Goal: Task Accomplishment & Management: Use online tool/utility

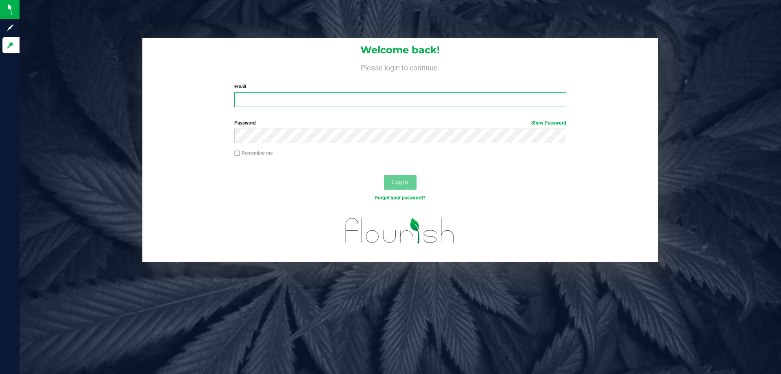
click at [316, 97] on input "Email" at bounding box center [399, 99] width 331 height 15
type input "awebster@liveparallel.com"
click at [384, 175] on button "Log In" at bounding box center [400, 182] width 33 height 15
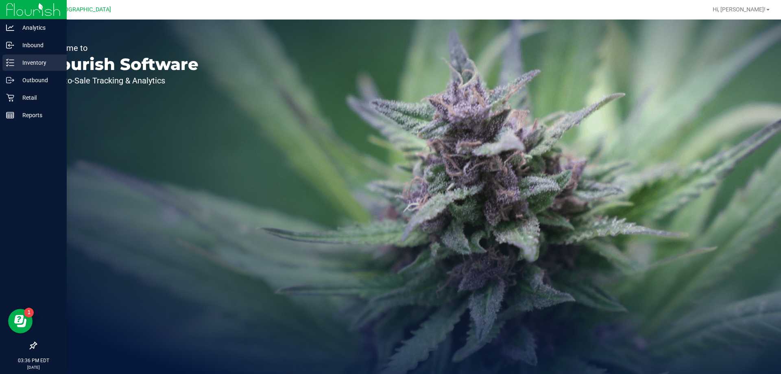
click at [37, 68] on div "Inventory" at bounding box center [34, 62] width 64 height 16
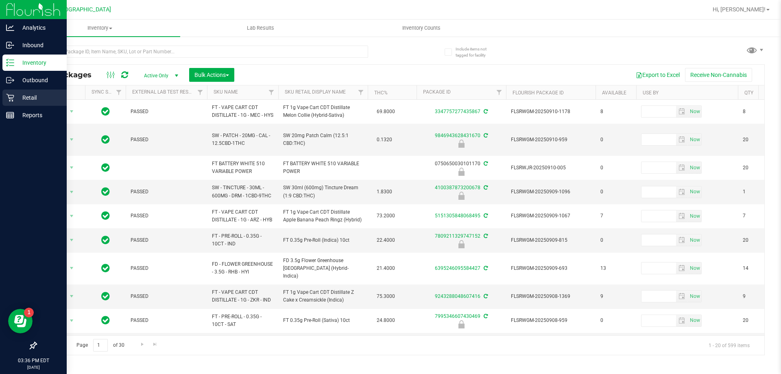
click at [24, 94] on p "Retail" at bounding box center [38, 98] width 49 height 10
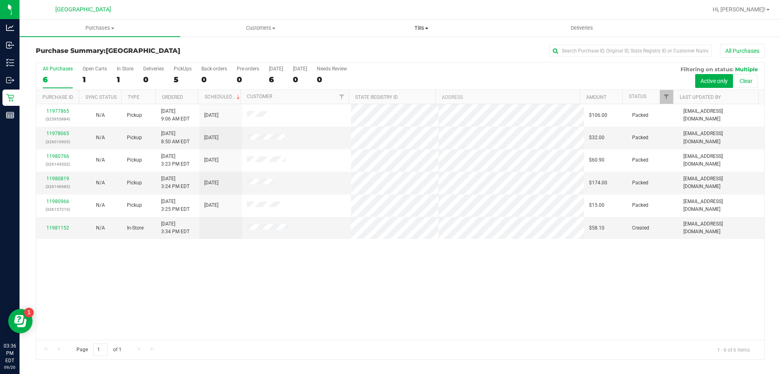
click at [418, 22] on uib-tab-heading "Tills Manage tills Reconcile e-payments" at bounding box center [421, 28] width 160 height 16
click at [386, 53] on li "Manage tills" at bounding box center [421, 49] width 161 height 10
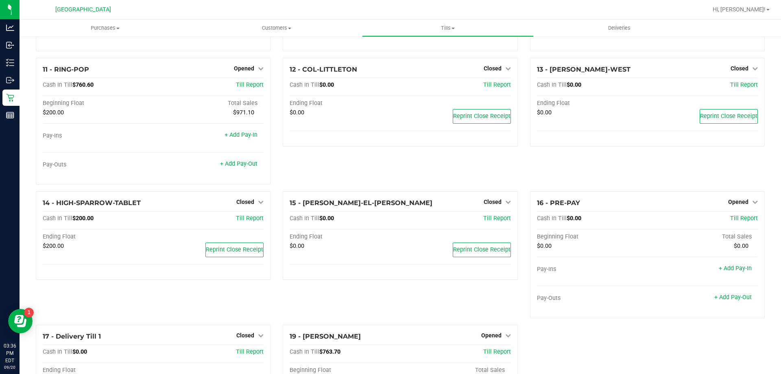
scroll to position [420, 0]
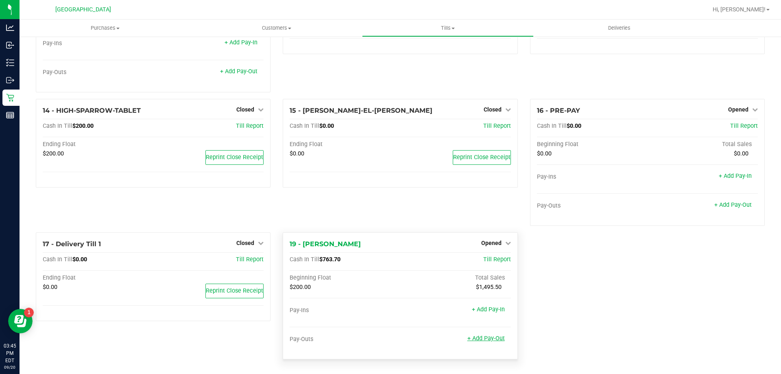
click at [479, 336] on link "+ Add Pay-Out" at bounding box center [485, 338] width 37 height 7
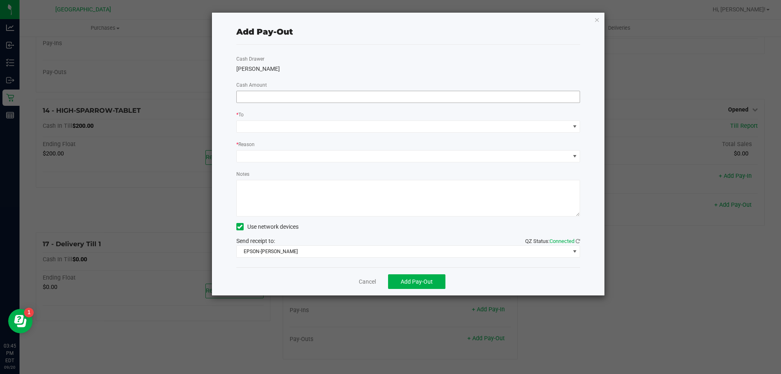
click at [323, 93] on input at bounding box center [408, 96] width 343 height 11
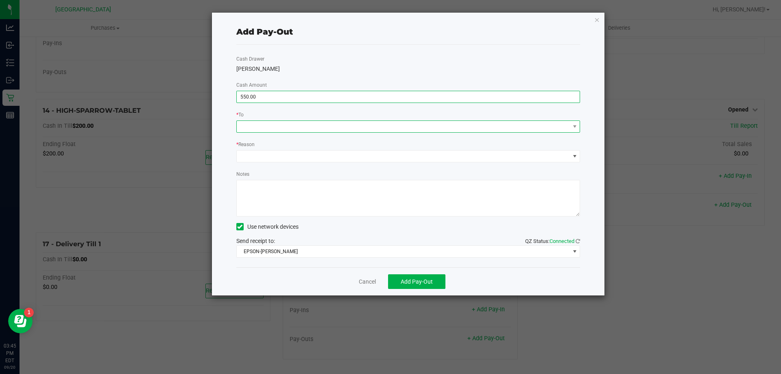
type input "$550.00"
click at [244, 125] on div at bounding box center [242, 126] width 5 height 15
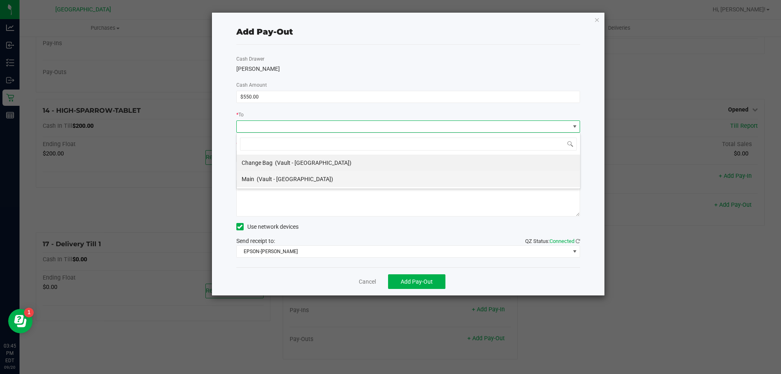
scroll to position [12, 344]
click at [246, 181] on span "Main" at bounding box center [248, 179] width 13 height 7
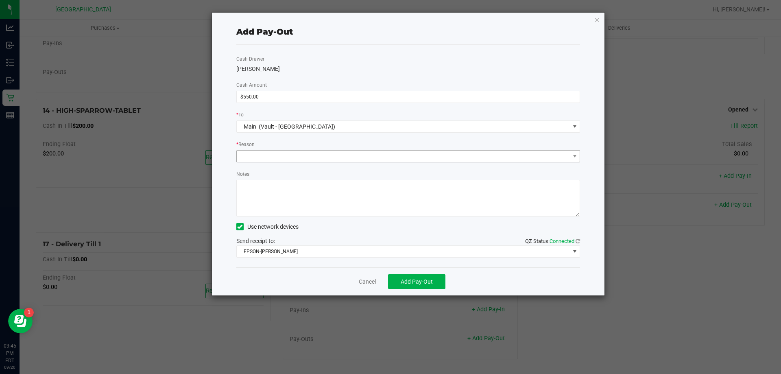
click at [254, 162] on div "Cash Drawer LIONEL-RICHIE Cash Amount $550.00 * To Main (Vault - Orange Park WC…" at bounding box center [408, 156] width 344 height 222
click at [255, 159] on span at bounding box center [403, 155] width 333 height 11
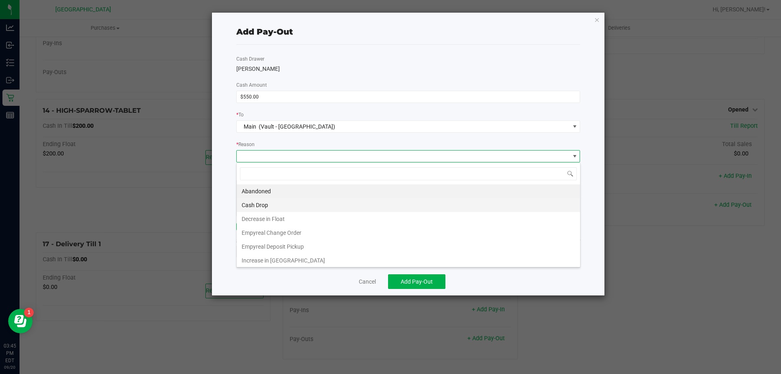
click at [253, 200] on li "Cash Drop" at bounding box center [408, 205] width 343 height 14
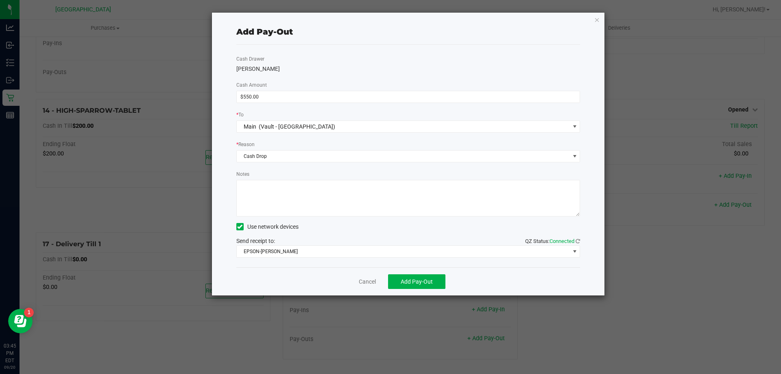
click at [255, 191] on textarea "Notes" at bounding box center [408, 198] width 344 height 37
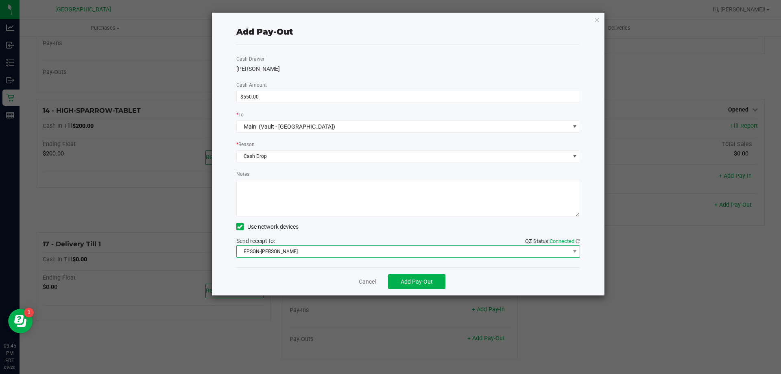
click at [268, 251] on span "EPSON-AUDREY-KITCHING" at bounding box center [403, 251] width 333 height 11
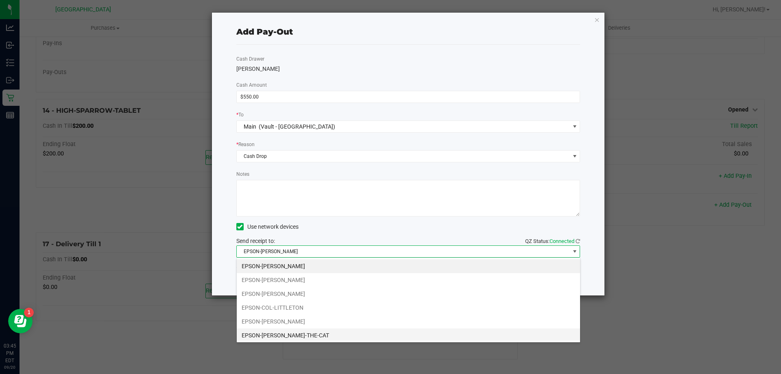
drag, startPoint x: 282, startPoint y: 331, endPoint x: 277, endPoint y: 261, distance: 70.1
click at [282, 331] on li "EPSON-CONRAD-THE-CAT" at bounding box center [408, 335] width 343 height 14
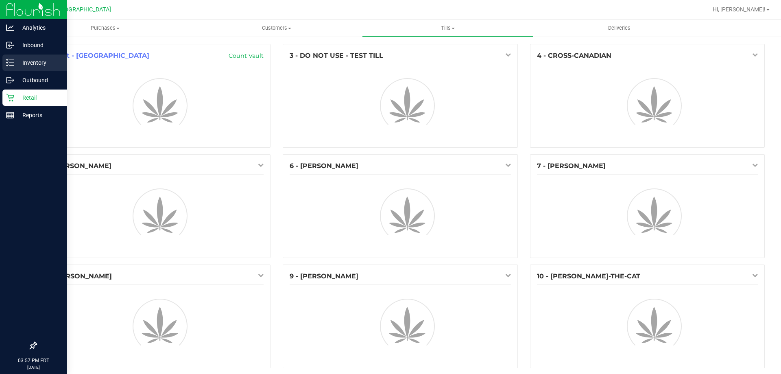
click at [25, 61] on p "Inventory" at bounding box center [38, 63] width 49 height 10
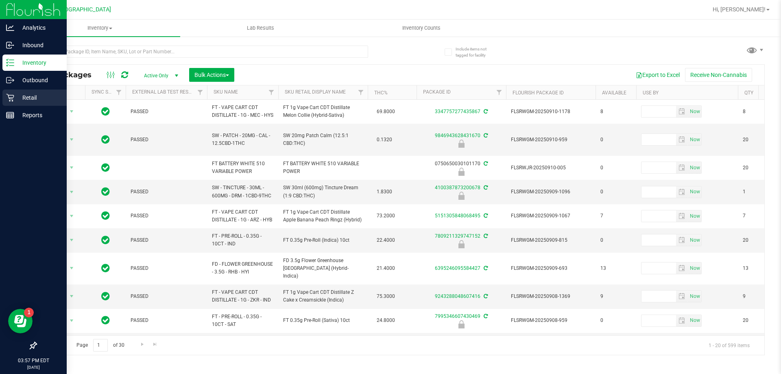
click at [25, 96] on p "Retail" at bounding box center [38, 98] width 49 height 10
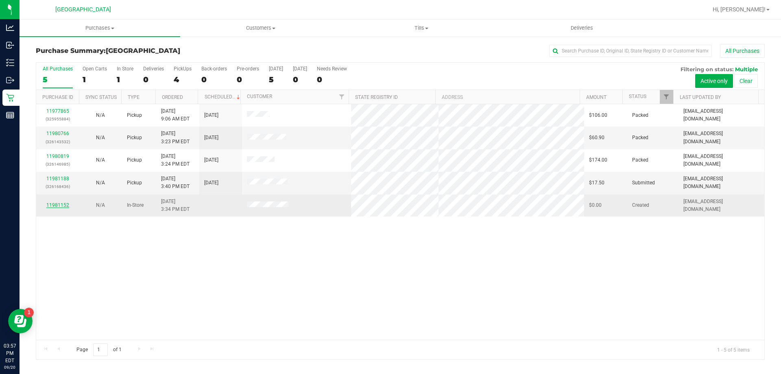
click at [57, 204] on link "11981152" at bounding box center [57, 205] width 23 height 6
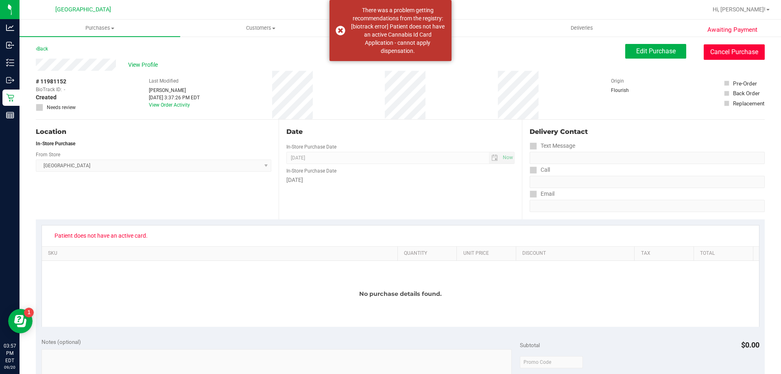
click at [723, 53] on button "Cancel Purchase" at bounding box center [733, 51] width 61 height 15
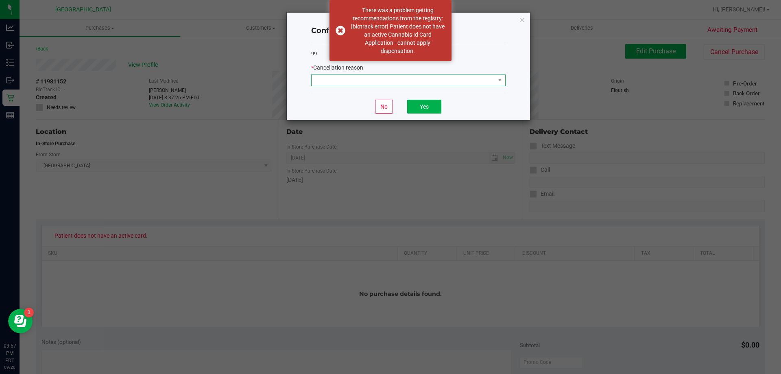
click at [475, 84] on span at bounding box center [402, 79] width 183 height 11
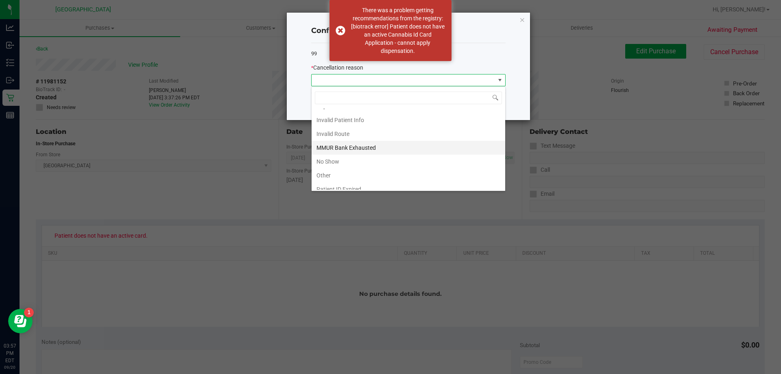
scroll to position [43, 0]
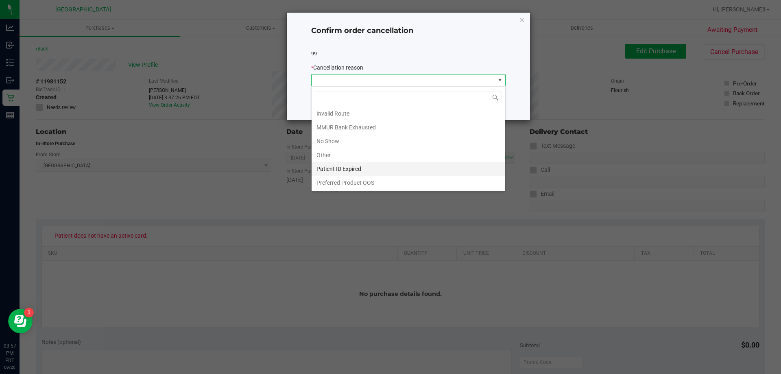
click at [356, 172] on li "Patient ID Expired" at bounding box center [408, 169] width 194 height 14
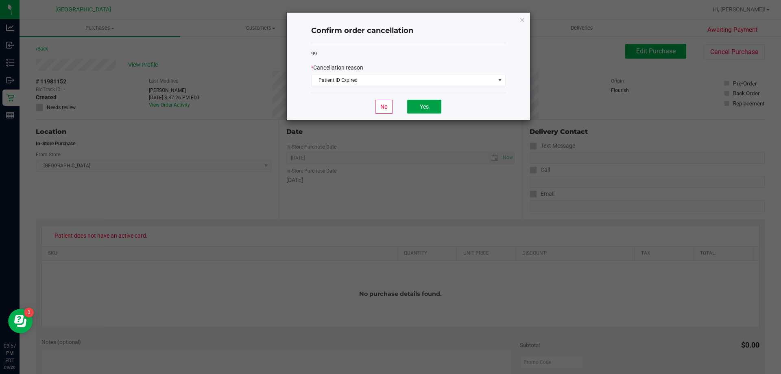
click at [431, 103] on button "Yes" at bounding box center [424, 107] width 34 height 14
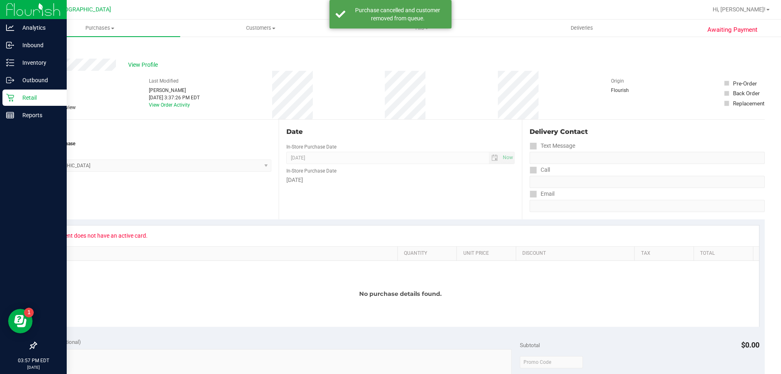
click at [16, 96] on p "Retail" at bounding box center [38, 98] width 49 height 10
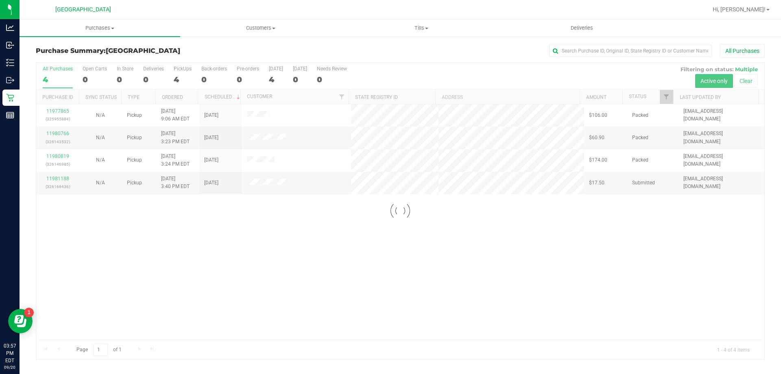
click at [388, 269] on div at bounding box center [400, 211] width 728 height 296
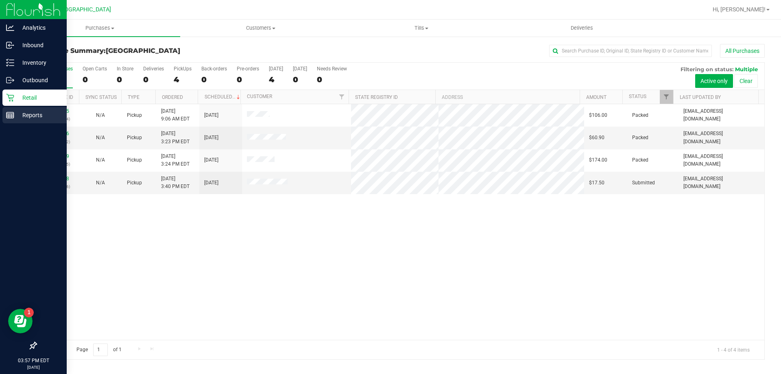
click at [41, 120] on div "Reports" at bounding box center [34, 115] width 64 height 16
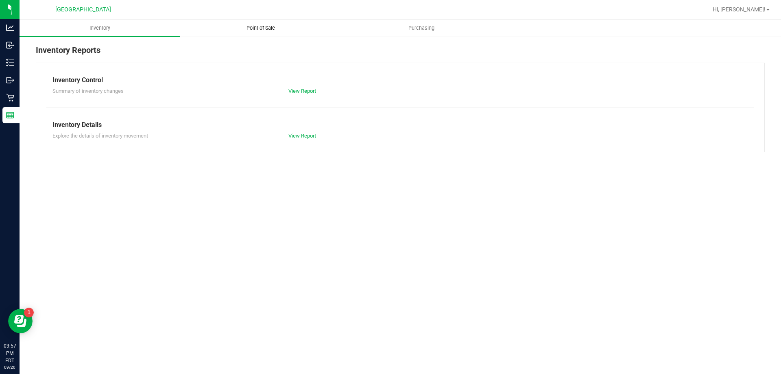
click at [252, 26] on span "Point of Sale" at bounding box center [260, 27] width 50 height 7
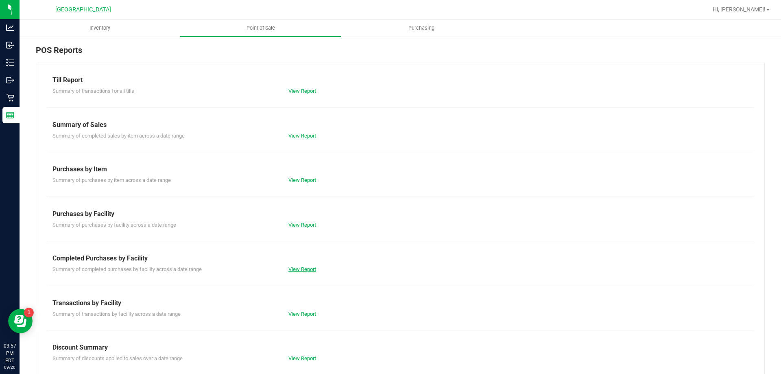
click at [305, 270] on link "View Report" at bounding box center [302, 269] width 28 height 6
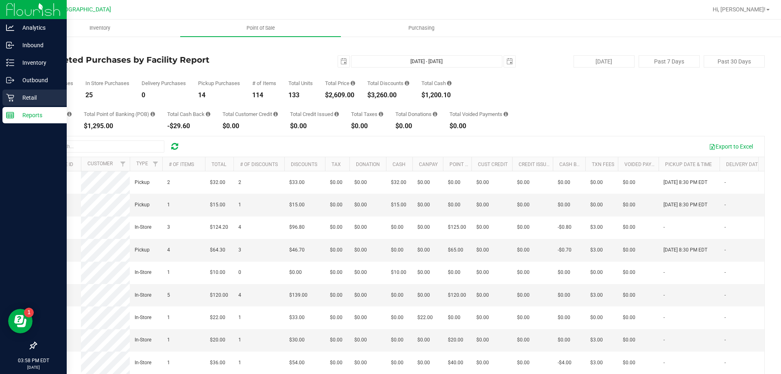
click at [9, 99] on icon at bounding box center [10, 98] width 8 height 8
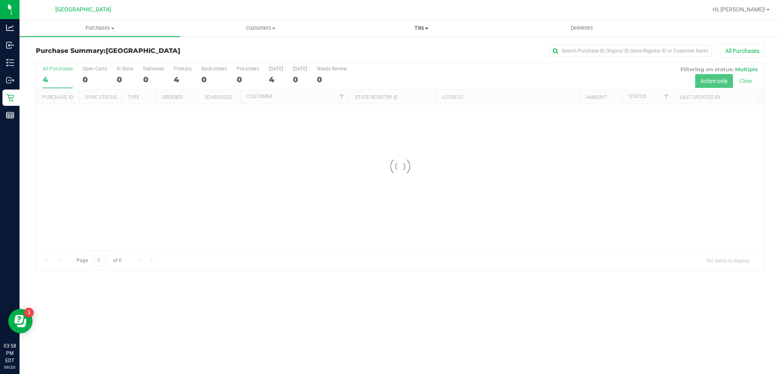
click at [422, 29] on span "Tills" at bounding box center [421, 27] width 160 height 7
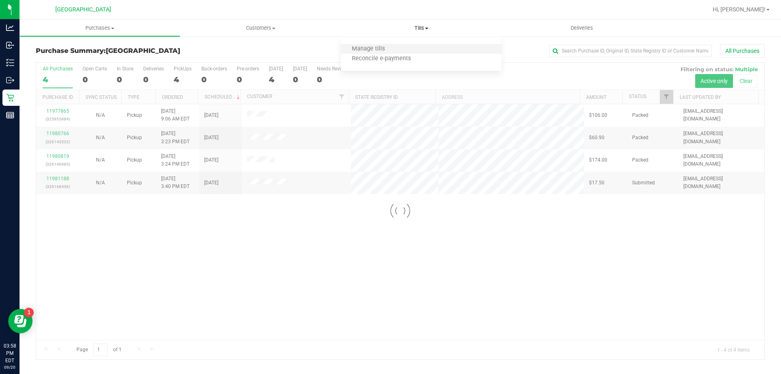
click at [378, 44] on li "Manage tills" at bounding box center [421, 49] width 161 height 10
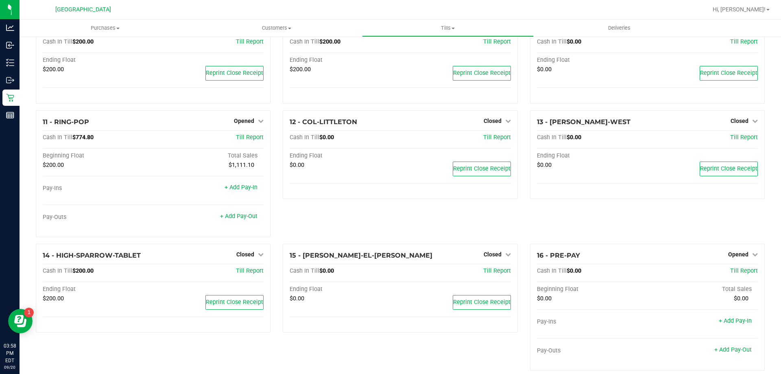
scroll to position [285, 0]
click at [237, 214] on div "+ Add Pay-Out" at bounding box center [238, 210] width 37 height 17
click at [237, 217] on link "+ Add Pay-Out" at bounding box center [238, 215] width 37 height 7
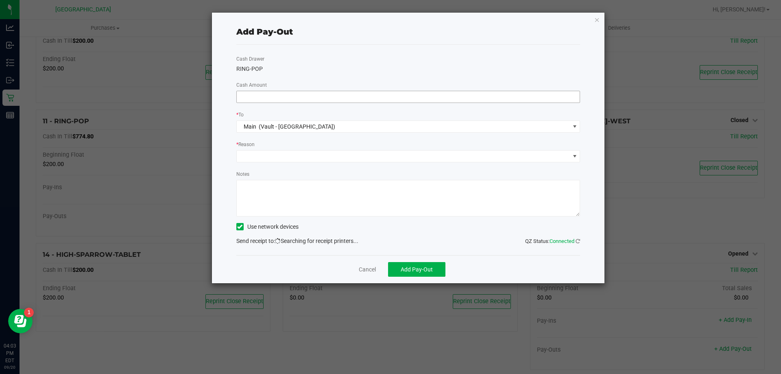
click at [287, 98] on input at bounding box center [408, 96] width 343 height 11
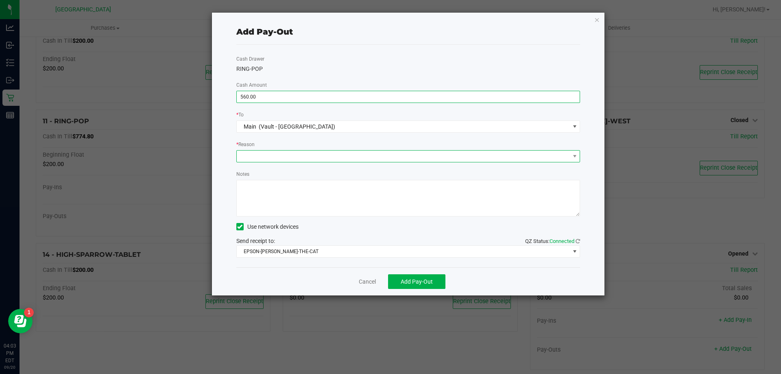
type input "$560.00"
click at [272, 160] on span at bounding box center [403, 155] width 333 height 11
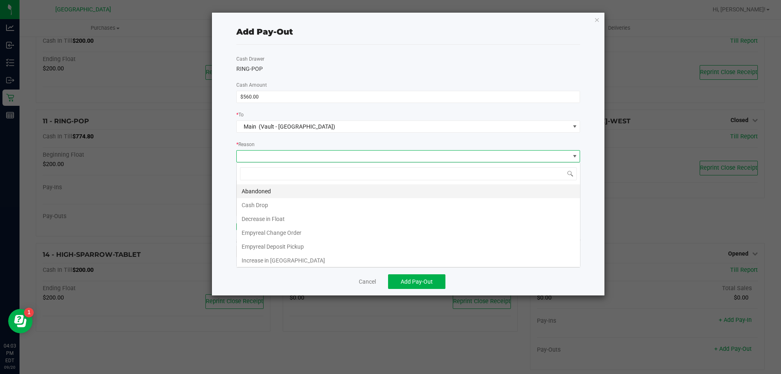
scroll to position [12, 344]
click at [261, 212] on li "Decrease in Float" at bounding box center [408, 219] width 343 height 14
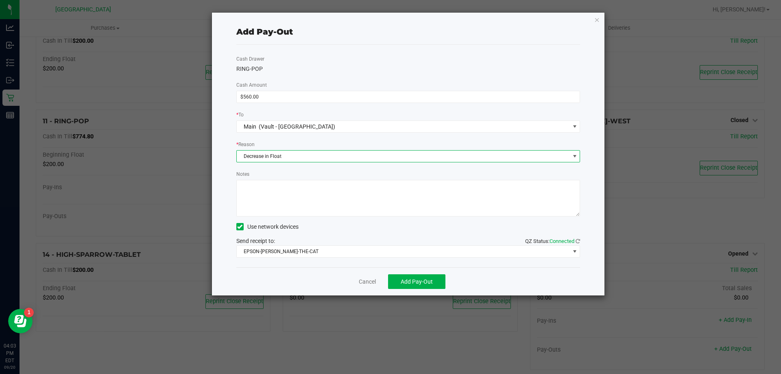
click at [282, 162] on div "Cash Drawer RING-POP Cash Amount $560.00 * To Main (Vault - Orange Park WC) * R…" at bounding box center [408, 156] width 344 height 222
click at [282, 159] on span "Decrease in Float" at bounding box center [403, 155] width 333 height 11
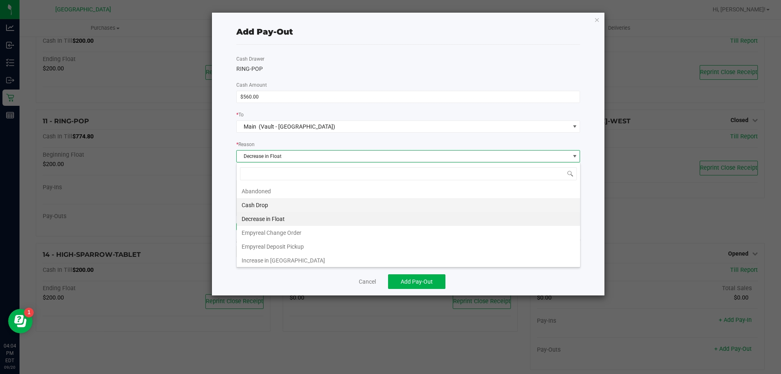
click at [255, 203] on li "Cash Drop" at bounding box center [408, 205] width 343 height 14
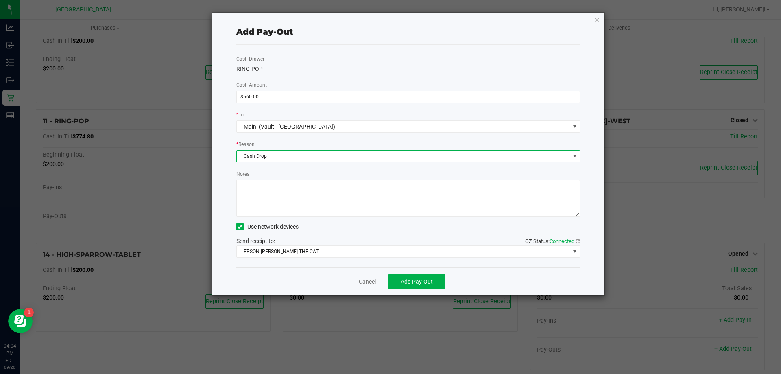
click at [261, 189] on textarea "Notes" at bounding box center [408, 198] width 344 height 37
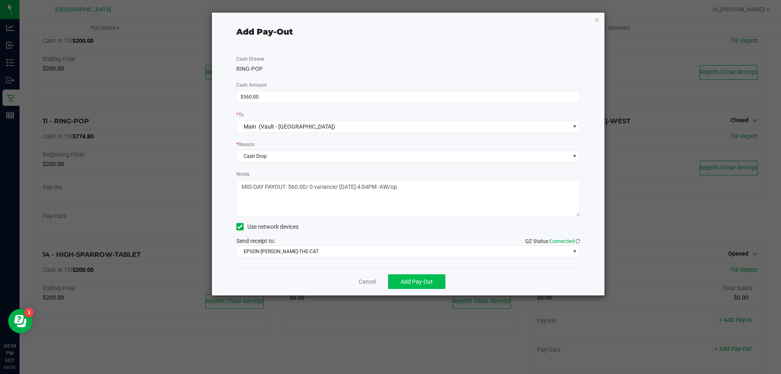
type textarea "MID-DAY PAYOUT: 560.00/ 0 variance/ 09/20/2025 4:04PM -AW/op"
click at [428, 276] on button "Add Pay-Out" at bounding box center [416, 281] width 57 height 15
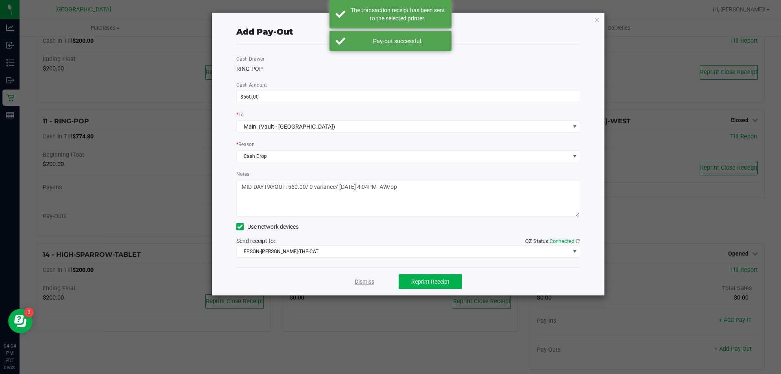
click at [366, 282] on link "Dismiss" at bounding box center [365, 281] width 20 height 9
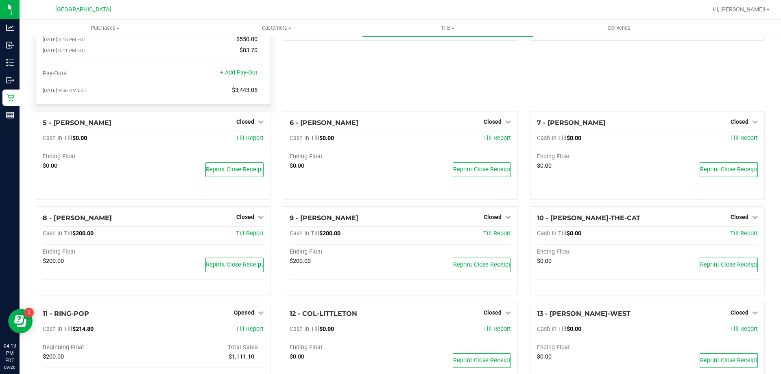
scroll to position [7, 0]
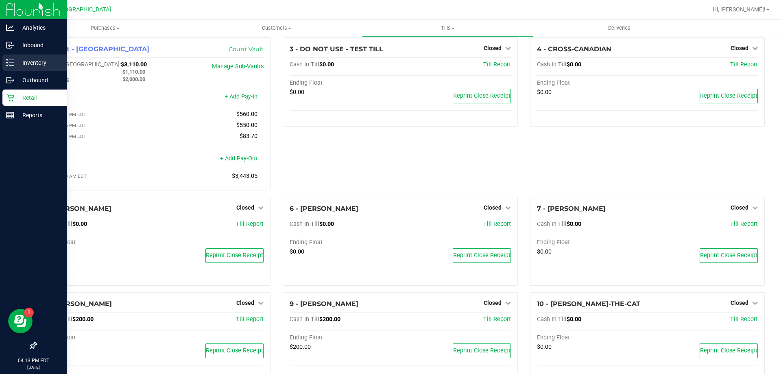
click at [13, 63] on icon at bounding box center [10, 63] width 8 height 8
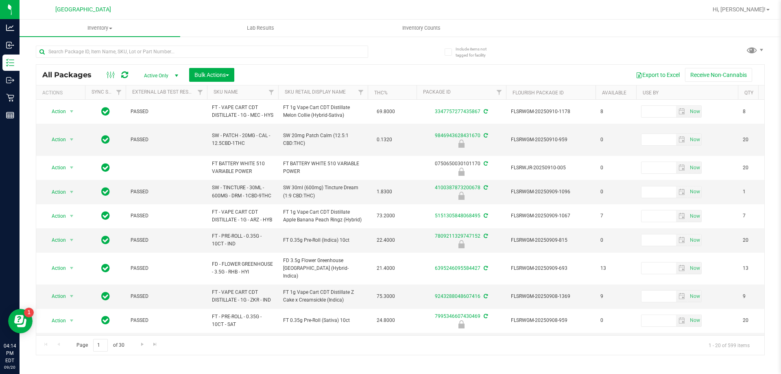
click at [251, 94] on th "SKU Name" at bounding box center [242, 92] width 71 height 14
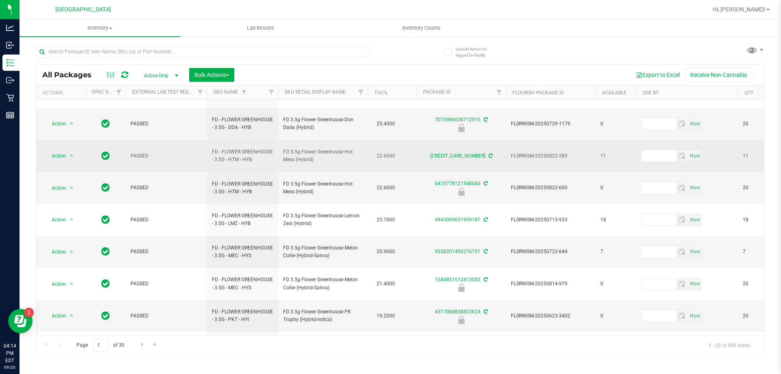
scroll to position [253, 0]
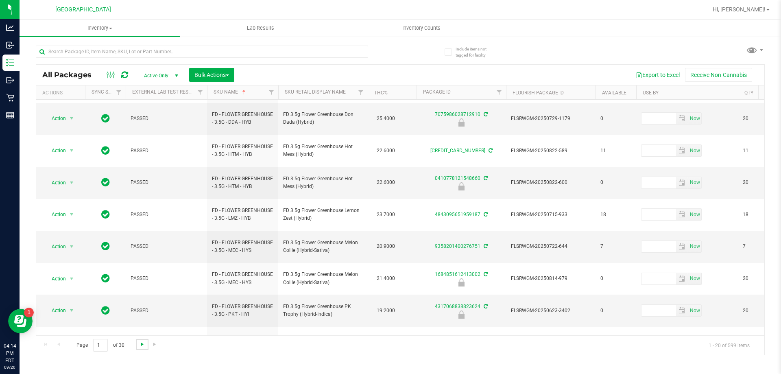
click at [143, 343] on span "Go to the next page" at bounding box center [142, 344] width 7 height 7
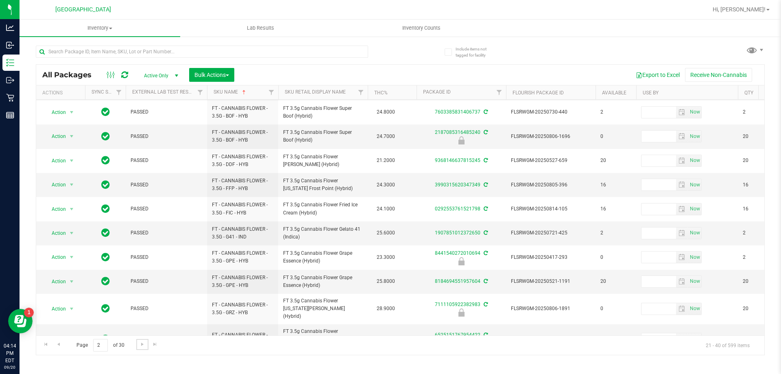
scroll to position [266, 0]
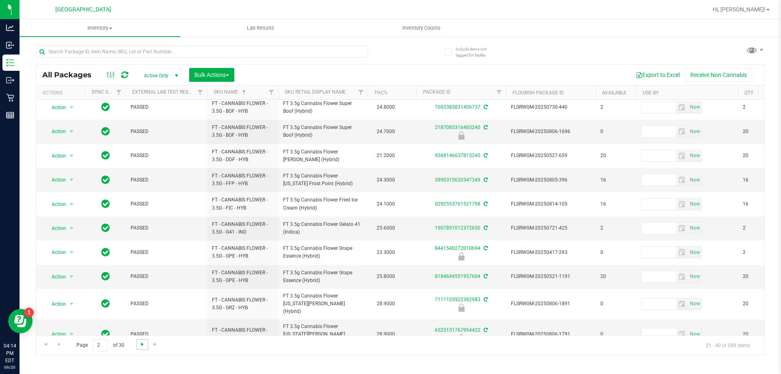
click at [144, 345] on span "Go to the next page" at bounding box center [142, 344] width 7 height 7
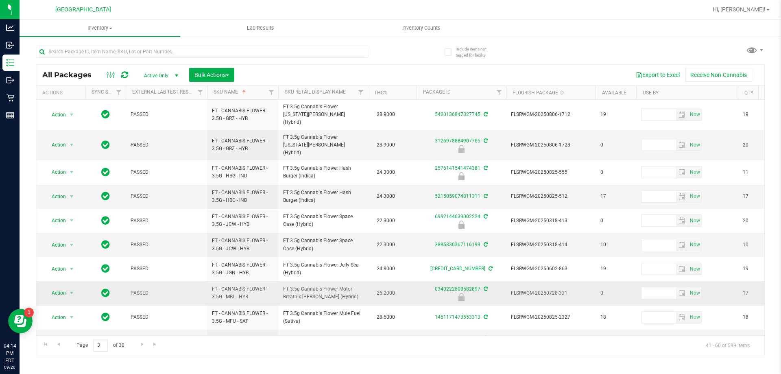
drag, startPoint x: 358, startPoint y: 287, endPoint x: 282, endPoint y: 278, distance: 76.2
click at [282, 281] on td "FT 3.5g Cannabis Flower Motor Breath x [PERSON_NAME] (Hybrid)" at bounding box center [322, 293] width 89 height 24
copy span "FT 3.5g Cannabis Flower Motor Breath x [PERSON_NAME] (Hybrid)"
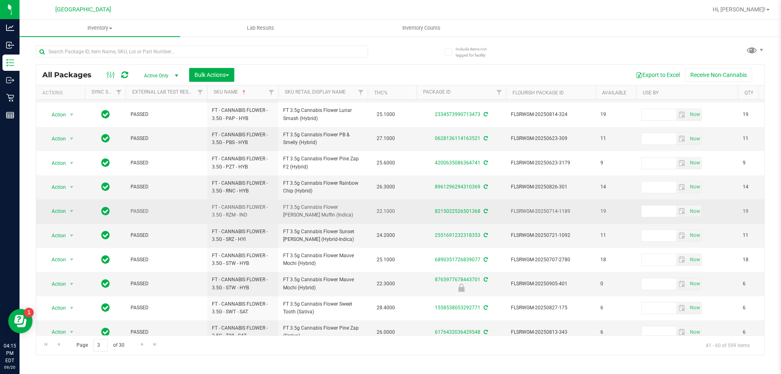
scroll to position [253, 0]
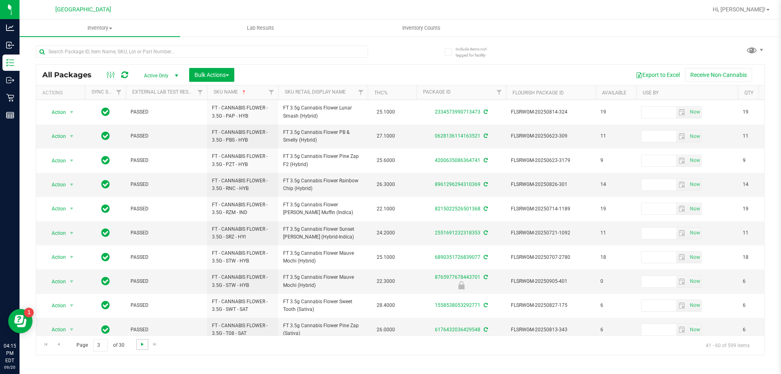
click at [142, 346] on span "Go to the next page" at bounding box center [142, 344] width 7 height 7
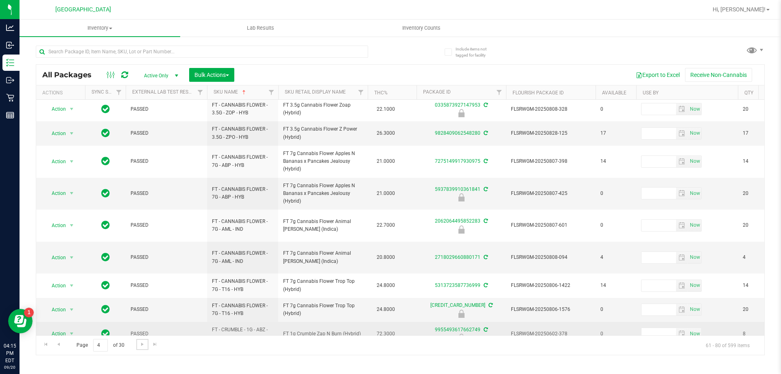
scroll to position [266, 0]
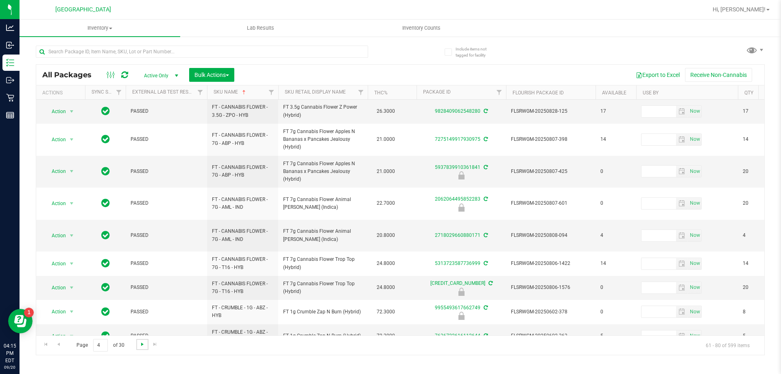
click at [144, 343] on span "Go to the next page" at bounding box center [142, 344] width 7 height 7
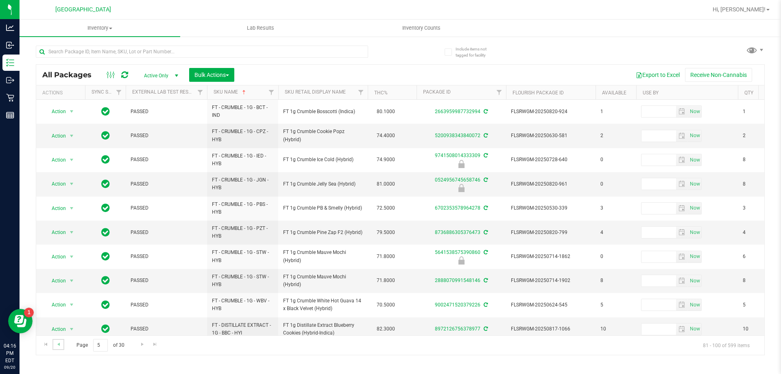
click at [63, 341] on link "Go to the previous page" at bounding box center [58, 344] width 12 height 11
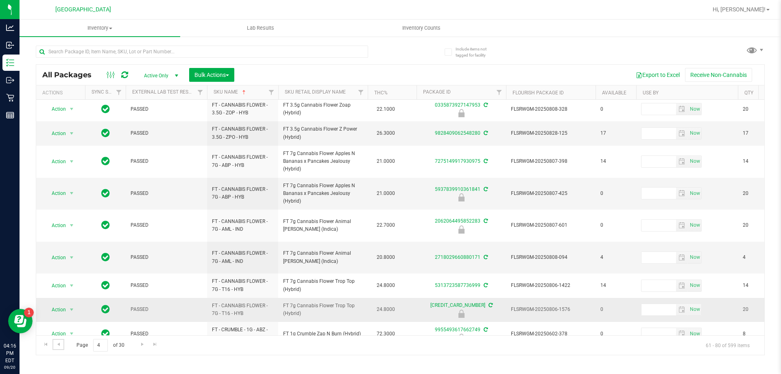
scroll to position [266, 0]
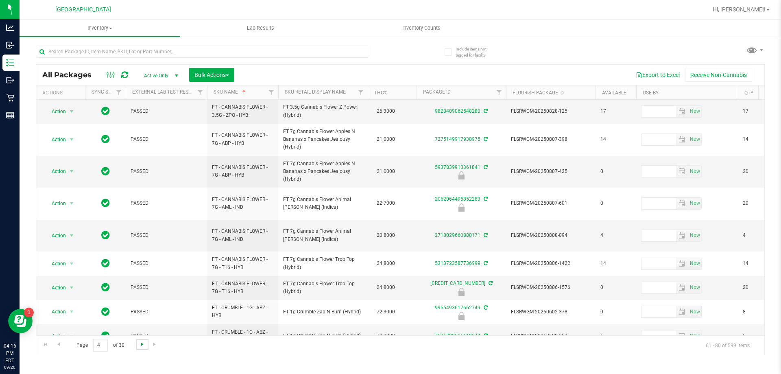
click at [139, 344] on span "Go to the next page" at bounding box center [142, 344] width 7 height 7
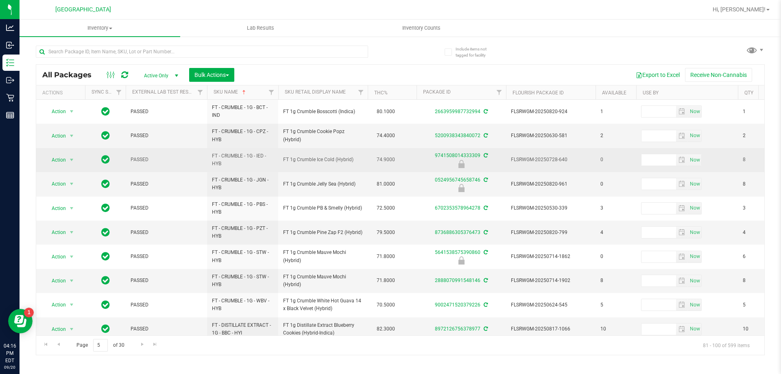
drag, startPoint x: 361, startPoint y: 163, endPoint x: 294, endPoint y: 169, distance: 66.5
click at [294, 169] on td "FT 1g Crumble Ice Cold (Hybrid)" at bounding box center [322, 160] width 89 height 24
copy span "FT 1g Crumble Ice Cold (Hybrid)"
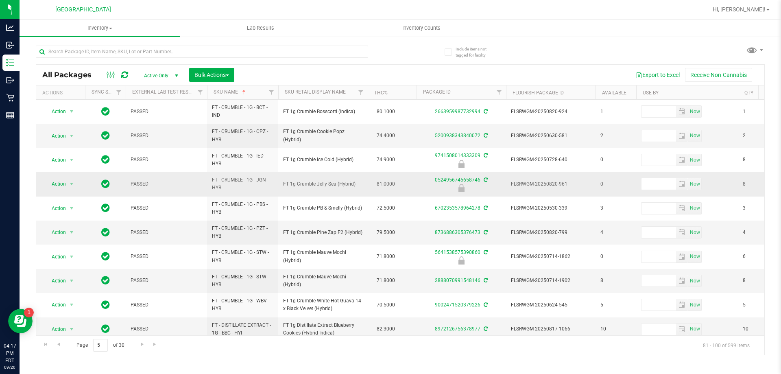
drag, startPoint x: 359, startPoint y: 181, endPoint x: 288, endPoint y: 180, distance: 71.2
click at [285, 180] on span "FT 1g Crumble Jelly Sea (Hybrid)" at bounding box center [323, 184] width 80 height 8
click at [301, 193] on td "FT 1g Crumble Jelly Sea (Hybrid)" at bounding box center [322, 184] width 89 height 24
drag, startPoint x: 357, startPoint y: 187, endPoint x: 278, endPoint y: 187, distance: 79.3
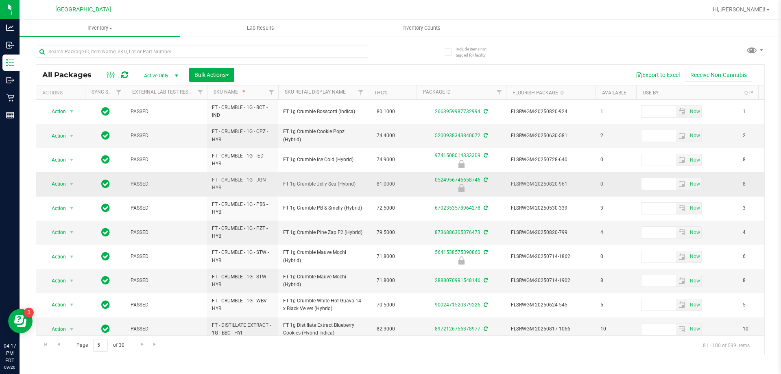
copy tr "FT 1g Crumble Jelly Sea (Hybrid)"
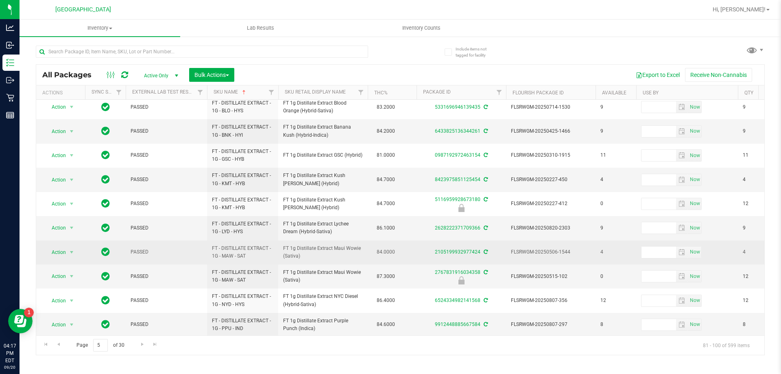
scroll to position [253, 0]
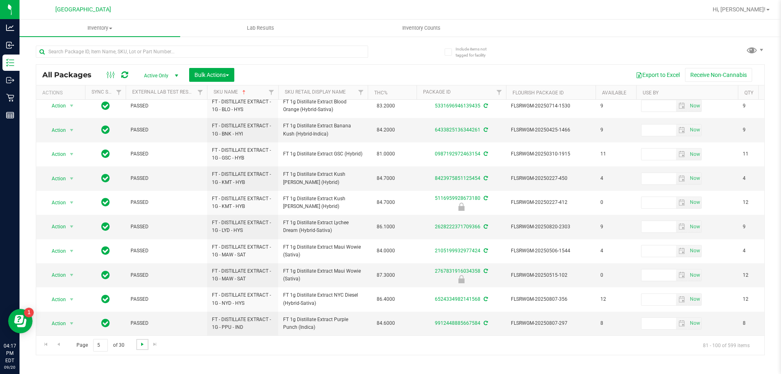
click at [139, 345] on span "Go to the next page" at bounding box center [142, 344] width 7 height 7
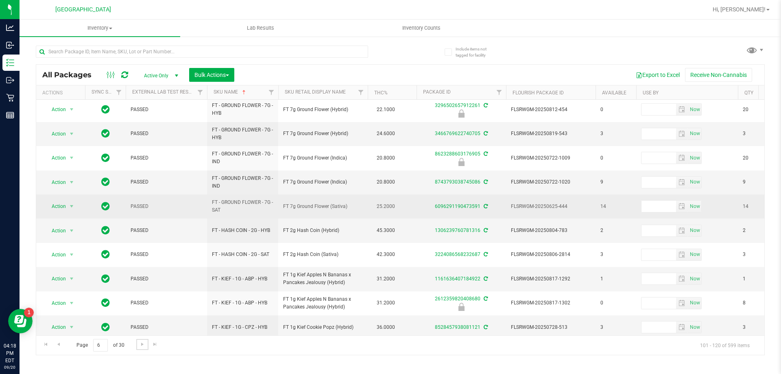
scroll to position [261, 0]
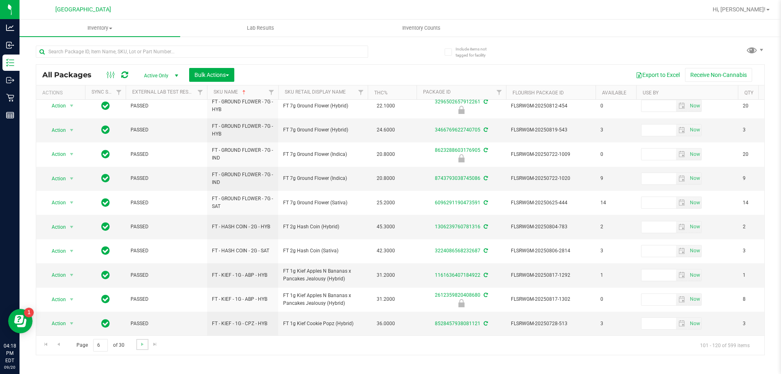
click at [137, 345] on link "Go to the next page" at bounding box center [142, 344] width 12 height 11
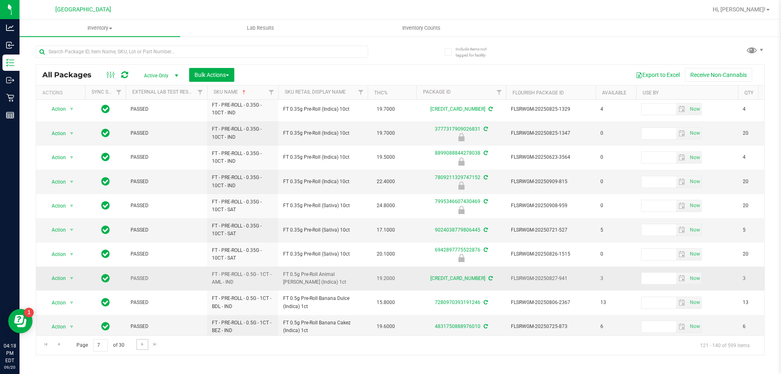
scroll to position [253, 0]
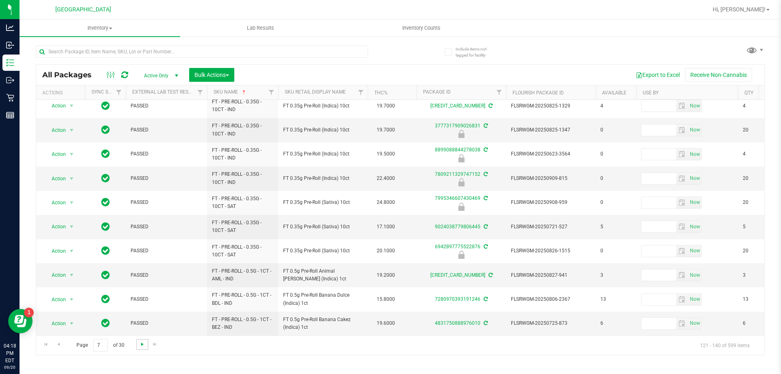
click at [142, 343] on span "Go to the next page" at bounding box center [142, 344] width 7 height 7
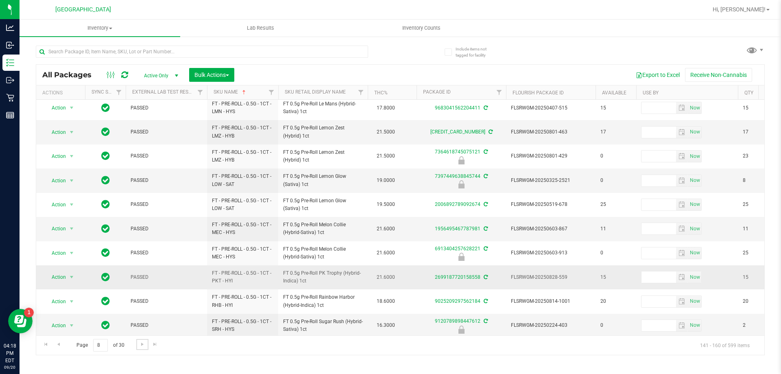
scroll to position [253, 0]
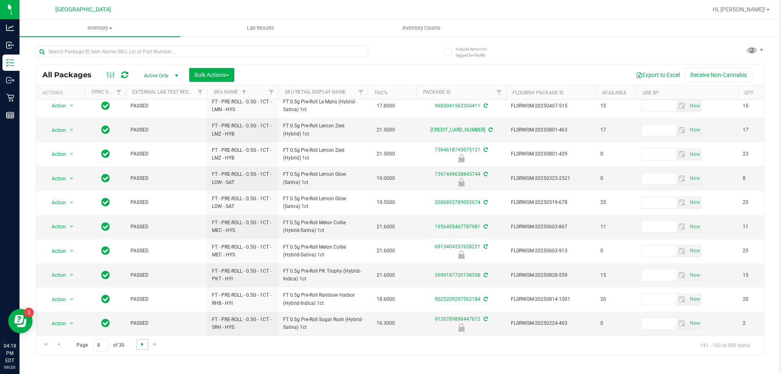
click at [143, 342] on span "Go to the next page" at bounding box center [142, 344] width 7 height 7
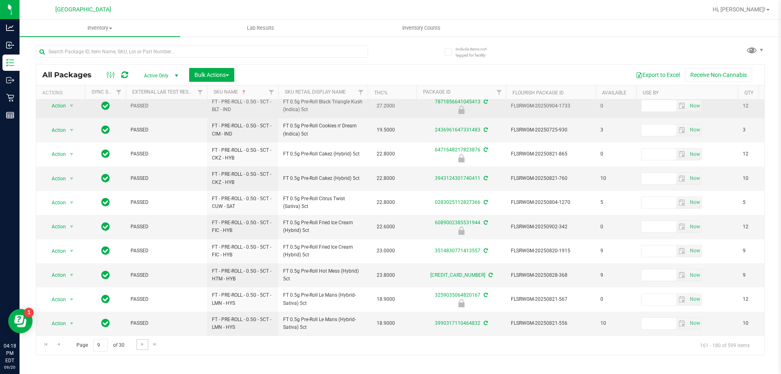
scroll to position [253, 0]
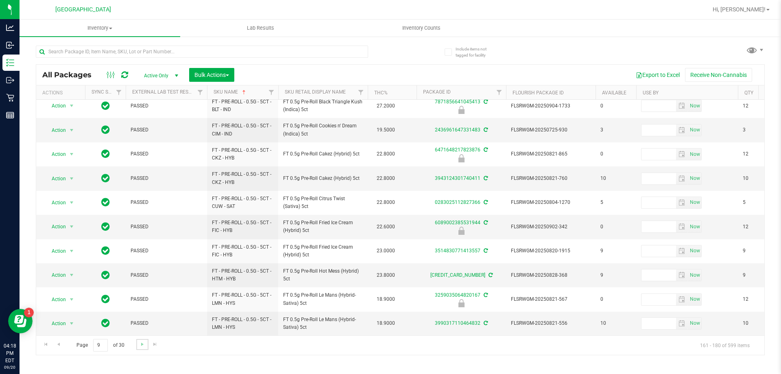
click at [146, 340] on link "Go to the next page" at bounding box center [142, 344] width 12 height 11
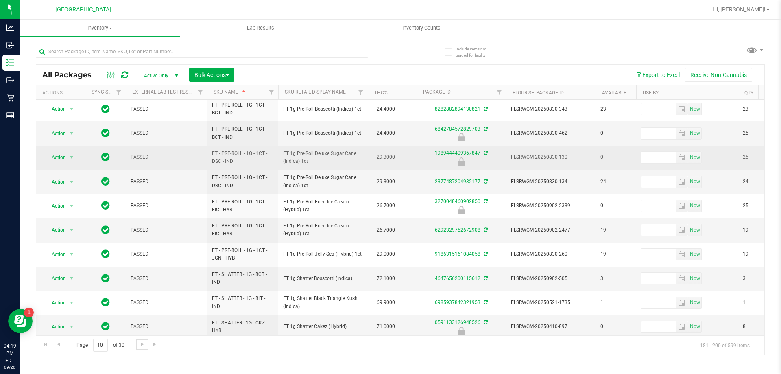
scroll to position [253, 0]
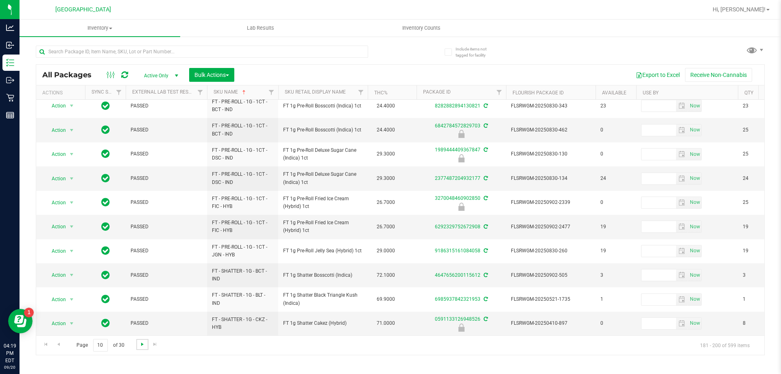
click at [140, 346] on span "Go to the next page" at bounding box center [142, 344] width 7 height 7
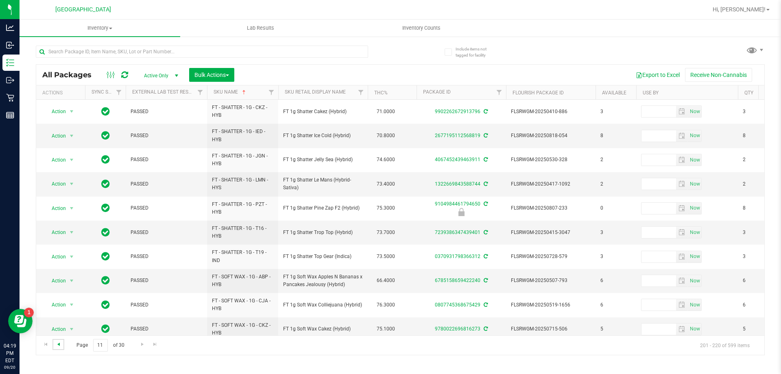
click at [59, 341] on span "Go to the previous page" at bounding box center [58, 344] width 7 height 7
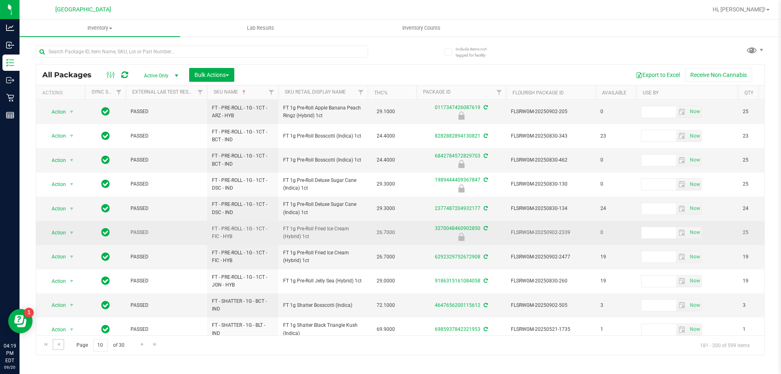
scroll to position [253, 0]
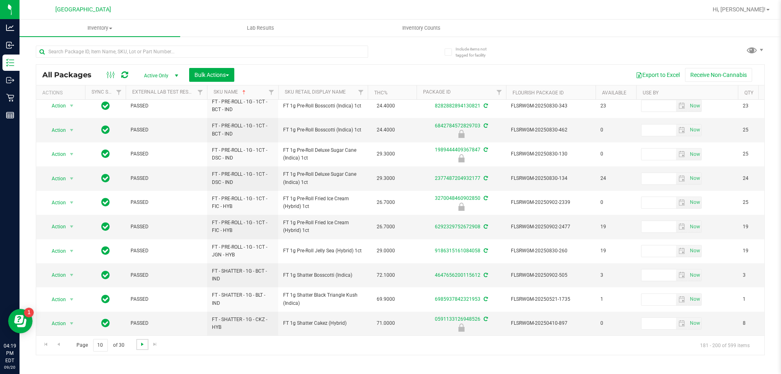
click at [141, 341] on span "Go to the next page" at bounding box center [142, 344] width 7 height 7
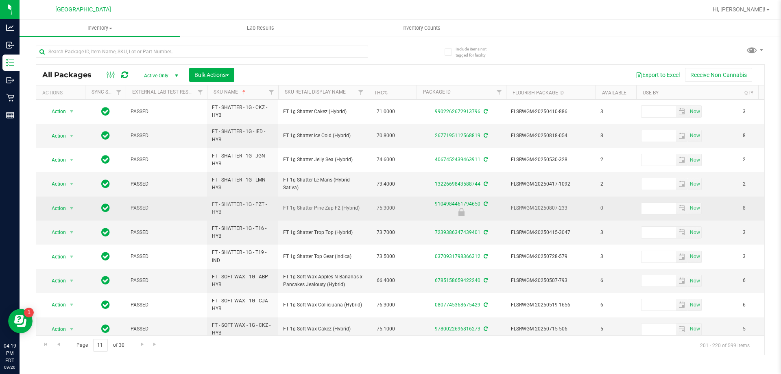
drag, startPoint x: 353, startPoint y: 207, endPoint x: 281, endPoint y: 213, distance: 72.3
click at [281, 213] on td "FT 1g Shatter Pine Zap F2 (Hybrid)" at bounding box center [322, 208] width 89 height 24
copy span "FT 1g Shatter Pine Zap F2 (Hybrid)"
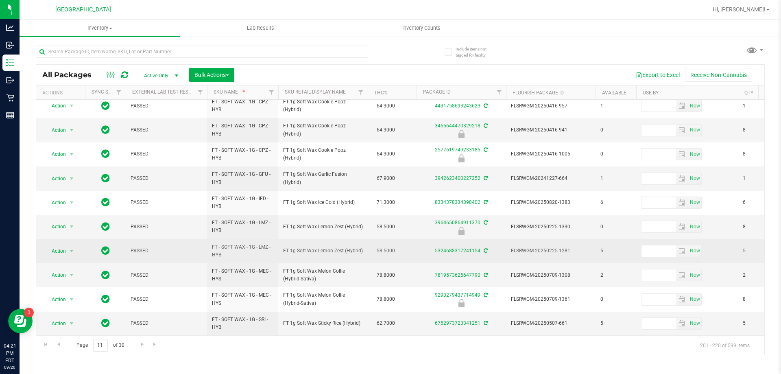
scroll to position [253, 0]
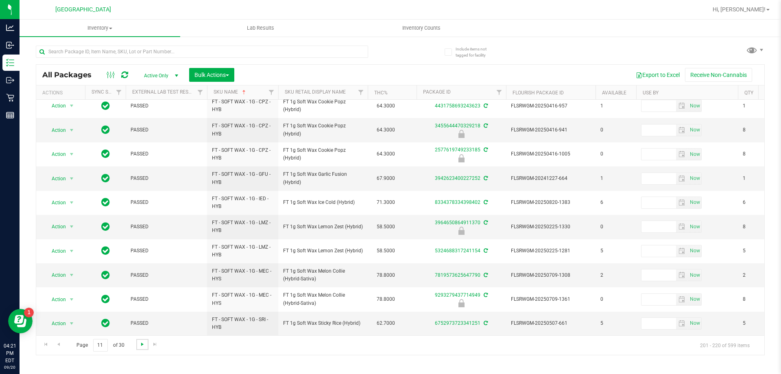
click at [143, 345] on span "Go to the next page" at bounding box center [142, 344] width 7 height 7
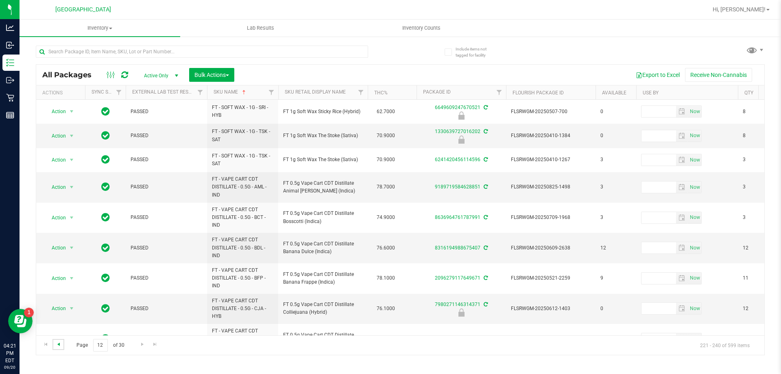
click at [60, 344] on span "Go to the previous page" at bounding box center [58, 344] width 7 height 7
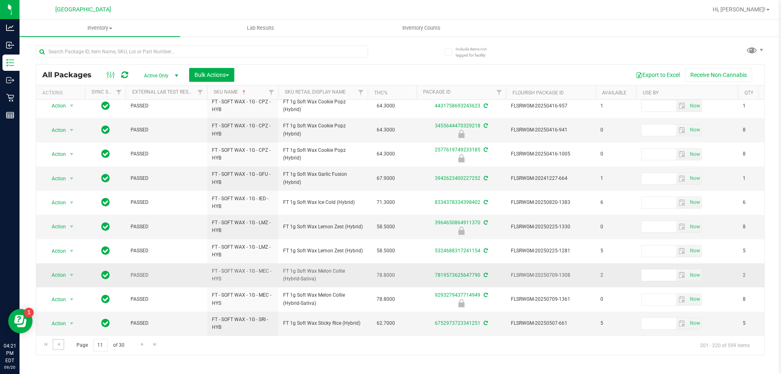
scroll to position [253, 0]
click at [142, 346] on span "Go to the next page" at bounding box center [142, 344] width 7 height 7
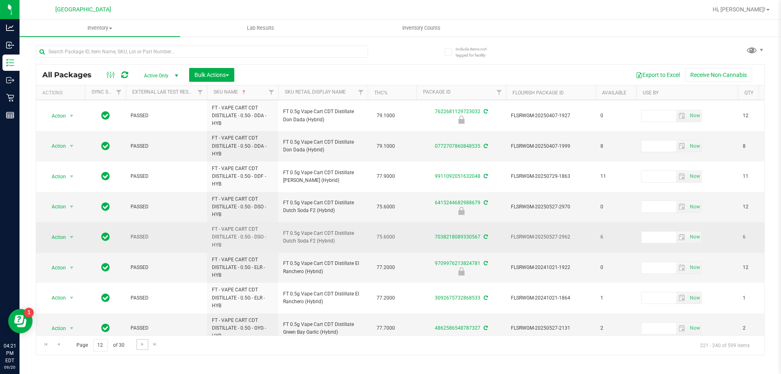
scroll to position [359, 0]
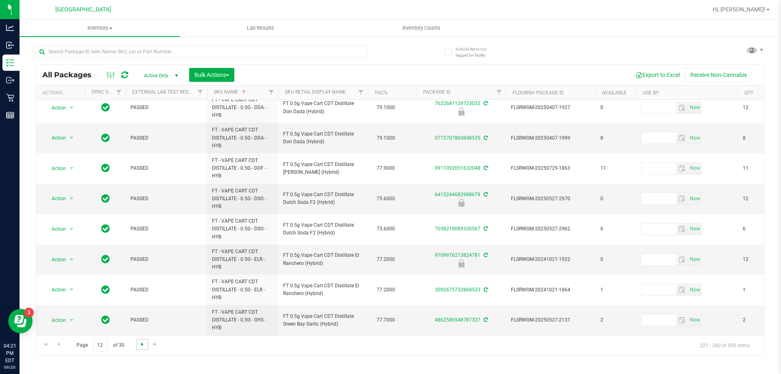
click at [144, 344] on span "Go to the next page" at bounding box center [142, 344] width 7 height 7
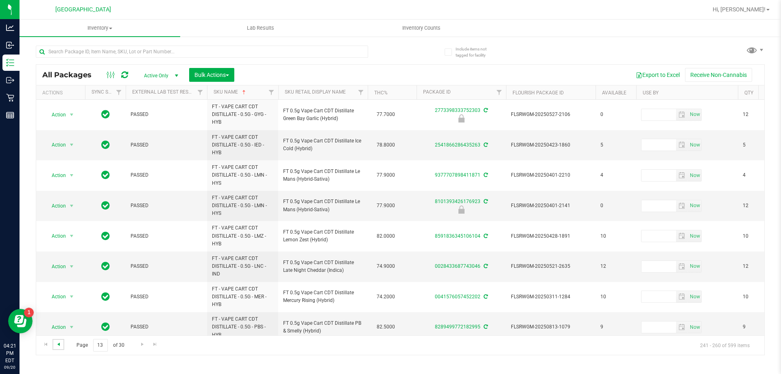
click at [59, 345] on span "Go to the previous page" at bounding box center [58, 344] width 7 height 7
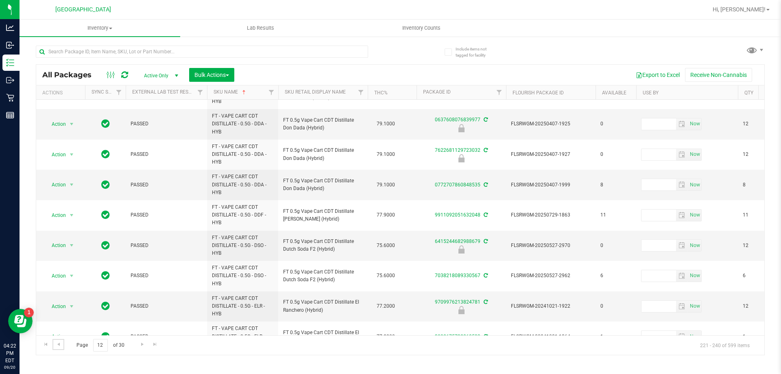
scroll to position [359, 0]
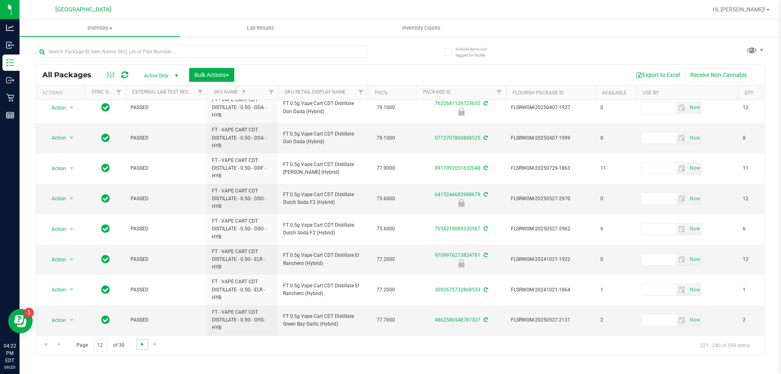
click at [139, 341] on span "Go to the next page" at bounding box center [142, 344] width 7 height 7
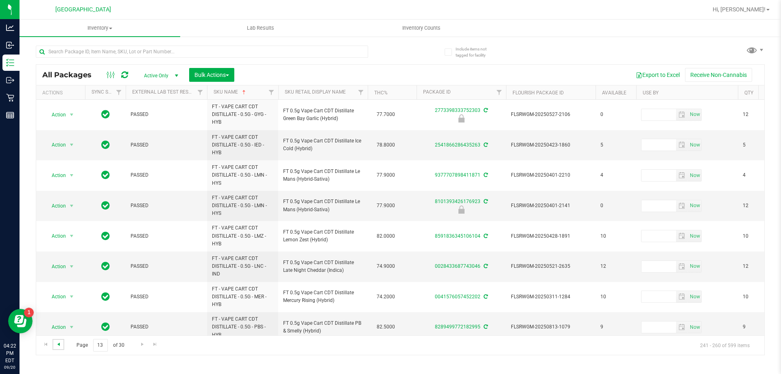
click at [57, 342] on span "Go to the previous page" at bounding box center [58, 344] width 7 height 7
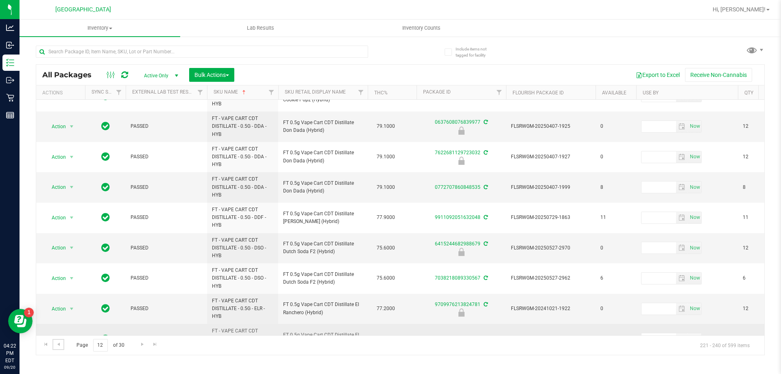
scroll to position [359, 0]
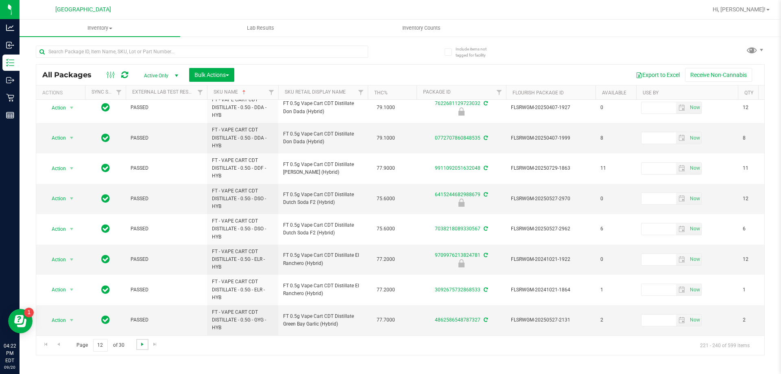
click at [142, 342] on span "Go to the next page" at bounding box center [142, 344] width 7 height 7
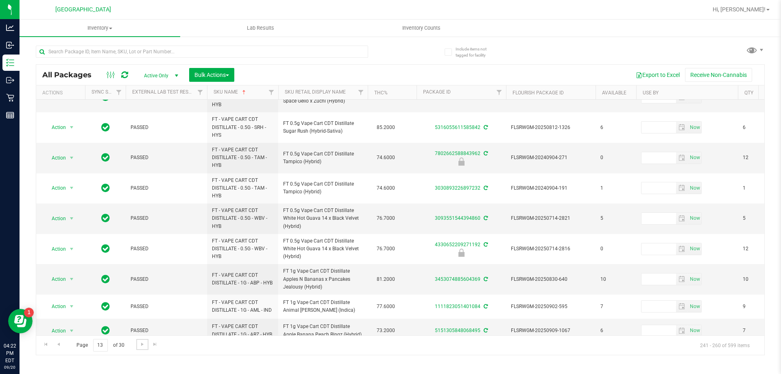
scroll to position [365, 0]
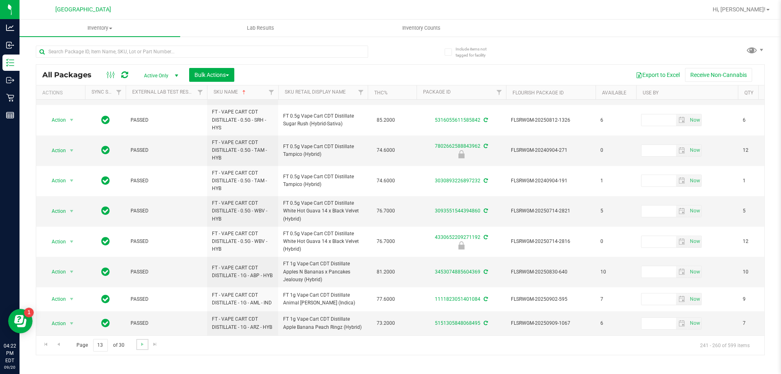
click at [139, 348] on link "Go to the next page" at bounding box center [142, 344] width 12 height 11
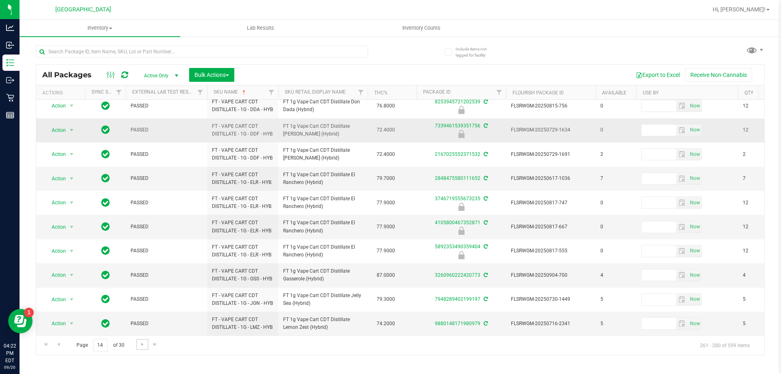
scroll to position [297, 0]
click at [142, 343] on span "Go to the next page" at bounding box center [142, 344] width 7 height 7
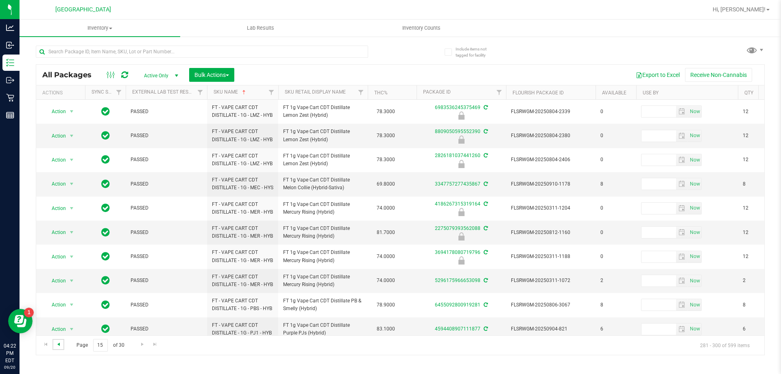
click at [61, 344] on span "Go to the previous page" at bounding box center [58, 344] width 7 height 7
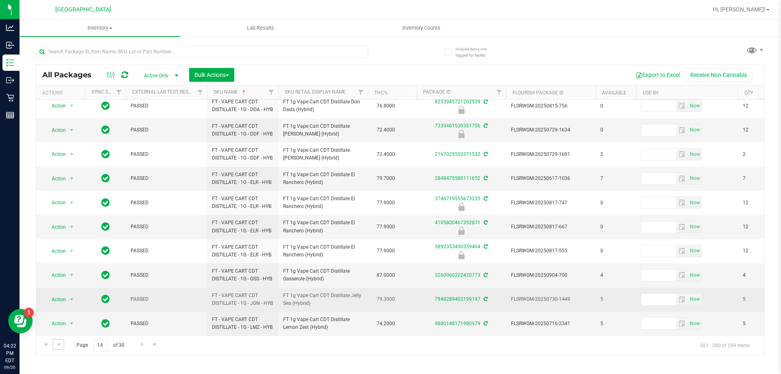
scroll to position [297, 0]
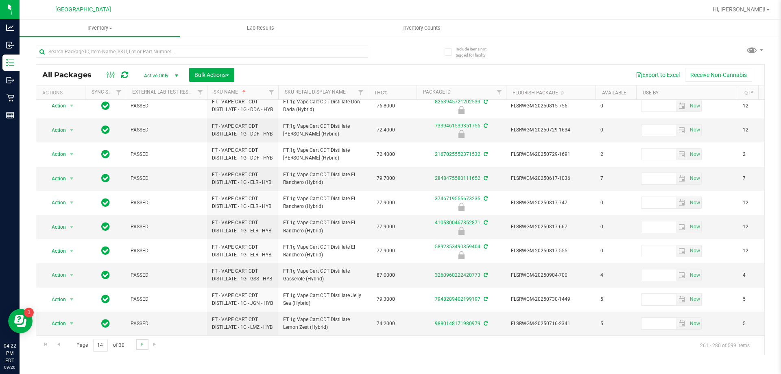
click at [144, 339] on link "Go to the next page" at bounding box center [142, 344] width 12 height 11
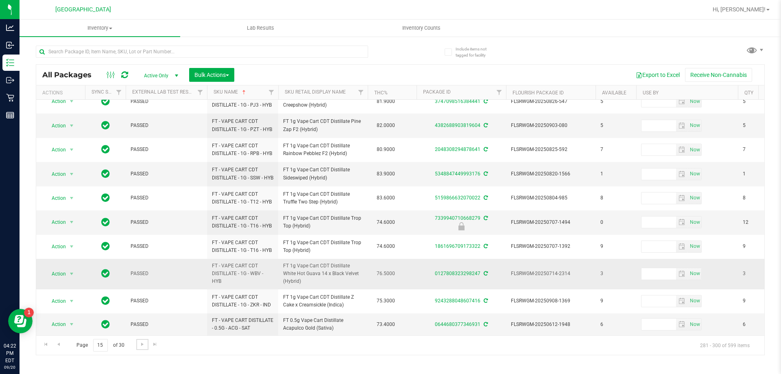
scroll to position [320, 0]
click at [137, 346] on link "Go to the next page" at bounding box center [142, 344] width 12 height 11
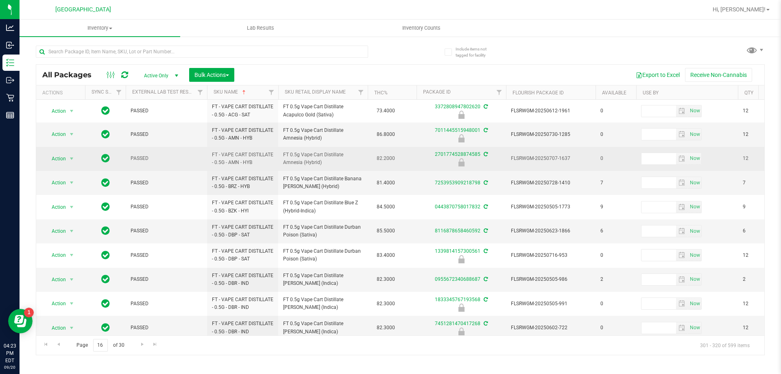
drag, startPoint x: 313, startPoint y: 166, endPoint x: 284, endPoint y: 157, distance: 31.0
click at [284, 157] on span "FT 0.5g Vape Cart Distillate Amnesia (Hybrid)" at bounding box center [323, 158] width 80 height 15
copy span "FT 0.5g Vape Cart Distillate Amnesia (Hybrid)"
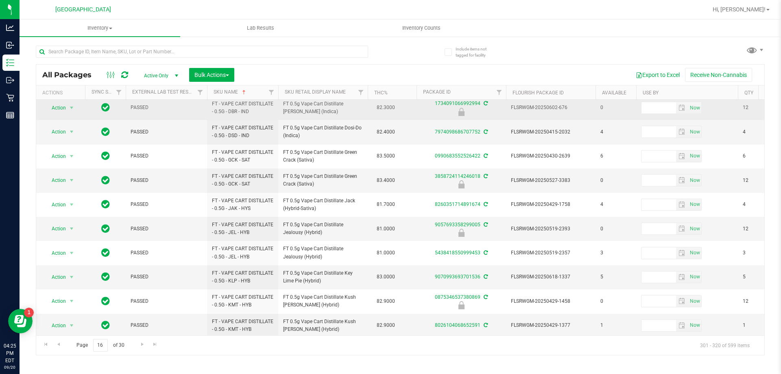
scroll to position [252, 0]
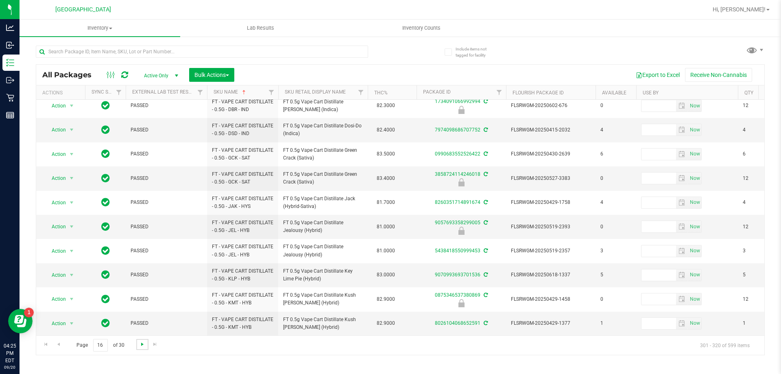
click at [143, 342] on span "Go to the next page" at bounding box center [142, 344] width 7 height 7
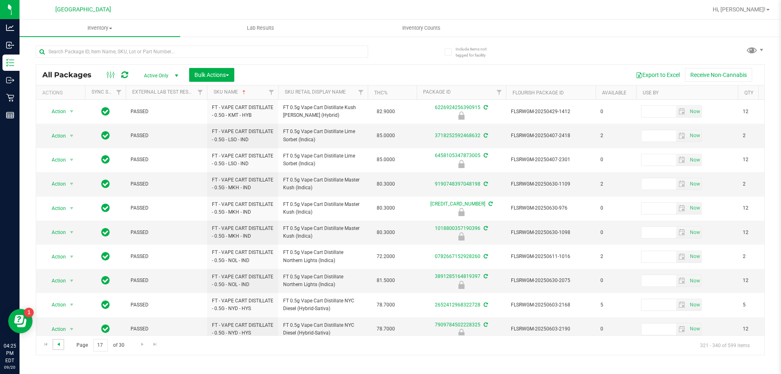
click at [58, 345] on span "Go to the previous page" at bounding box center [58, 344] width 7 height 7
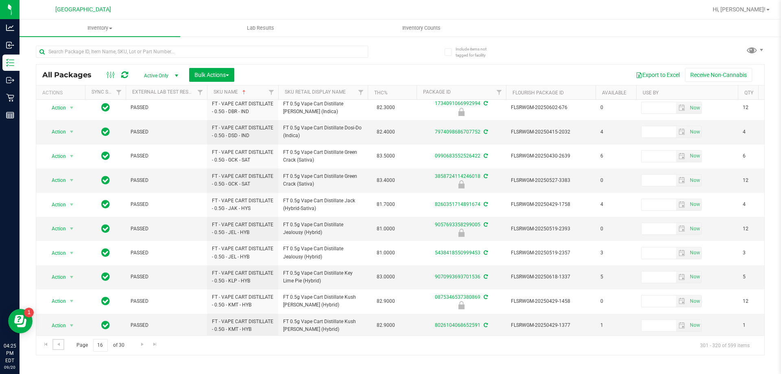
scroll to position [252, 0]
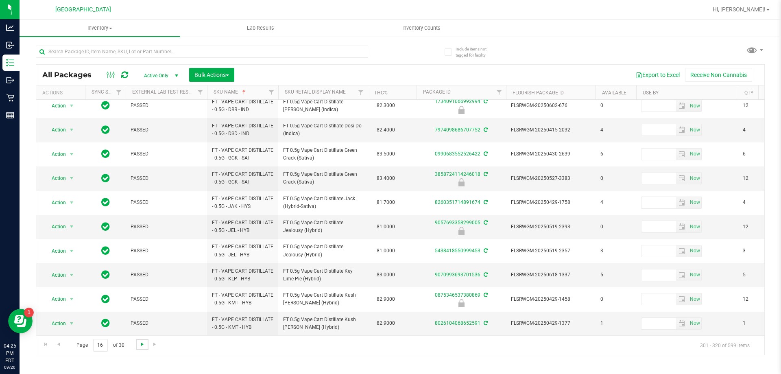
click at [142, 346] on span "Go to the next page" at bounding box center [142, 344] width 7 height 7
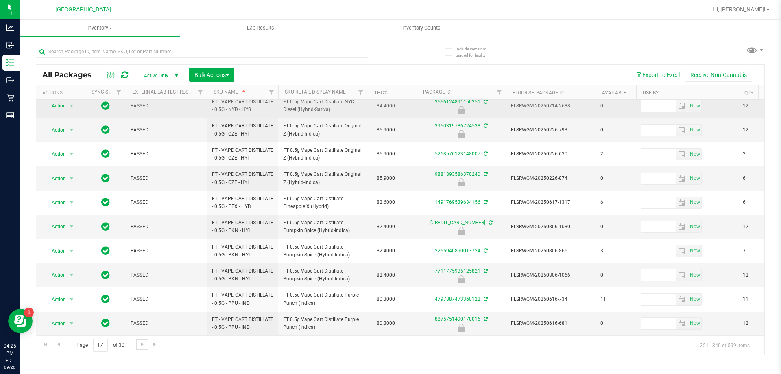
scroll to position [253, 0]
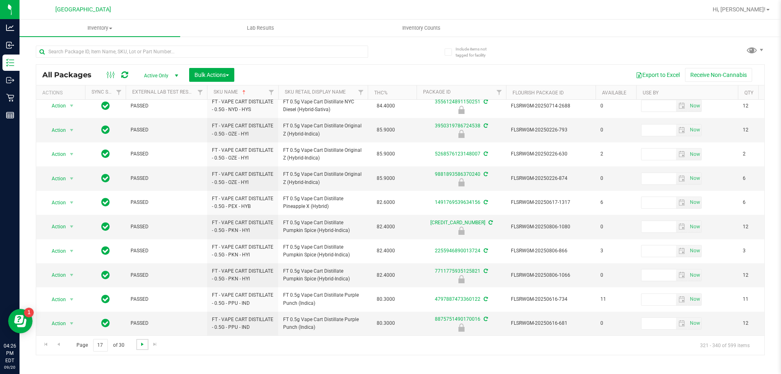
click at [143, 345] on span "Go to the next page" at bounding box center [142, 344] width 7 height 7
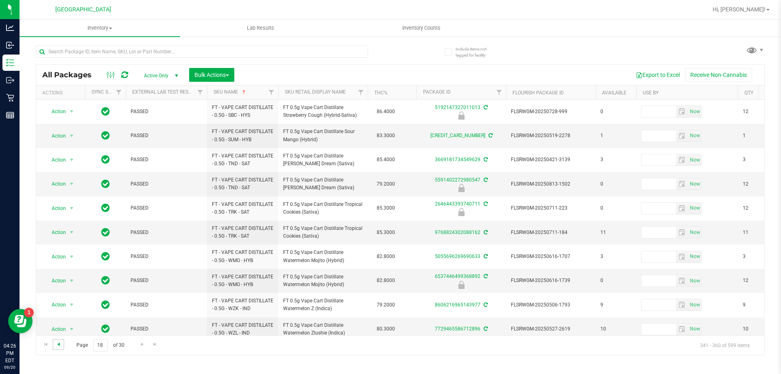
click at [58, 343] on span "Go to the previous page" at bounding box center [58, 344] width 7 height 7
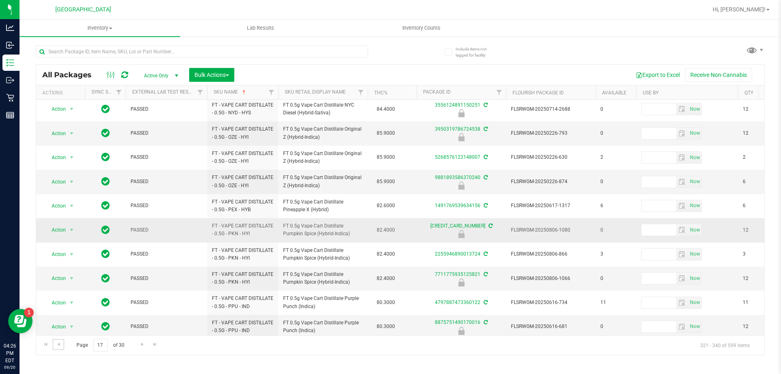
scroll to position [253, 0]
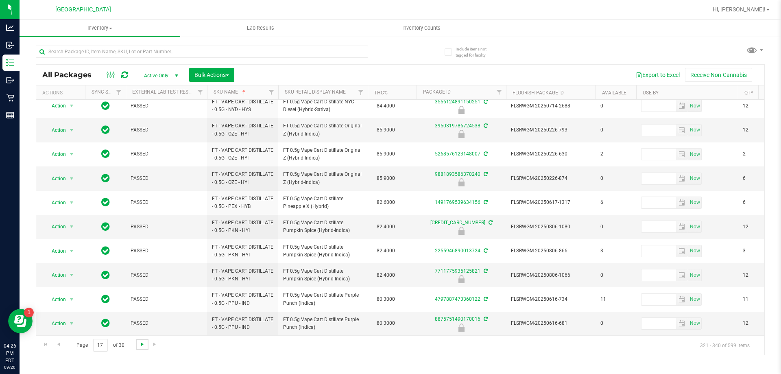
click at [140, 342] on span "Go to the next page" at bounding box center [142, 344] width 7 height 7
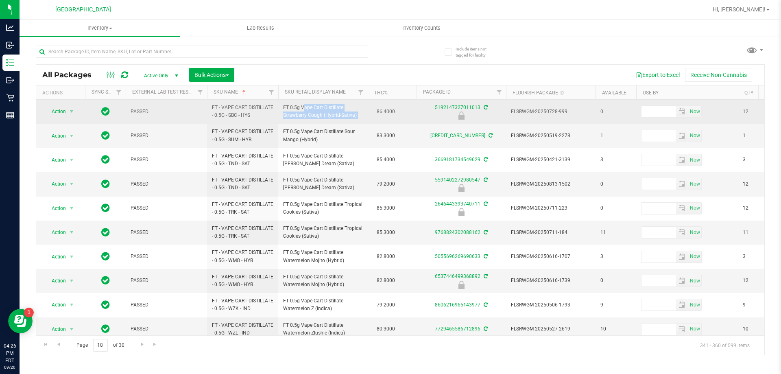
drag, startPoint x: 374, startPoint y: 114, endPoint x: 283, endPoint y: 108, distance: 90.9
copy td "FT 0.5g Vape Cart Distillate Strawberry Cough (Hybrid-Sativa)"
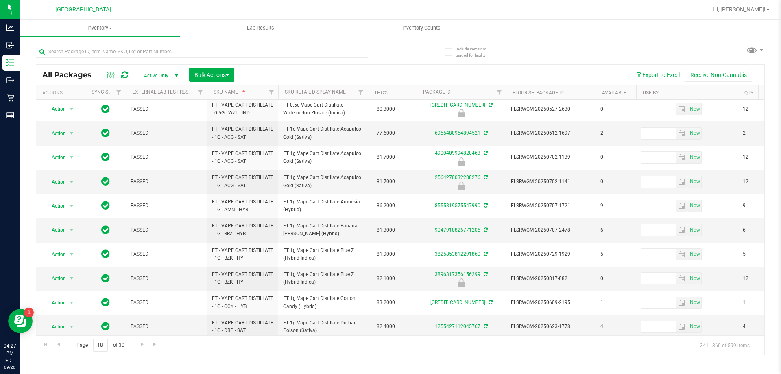
scroll to position [269, 0]
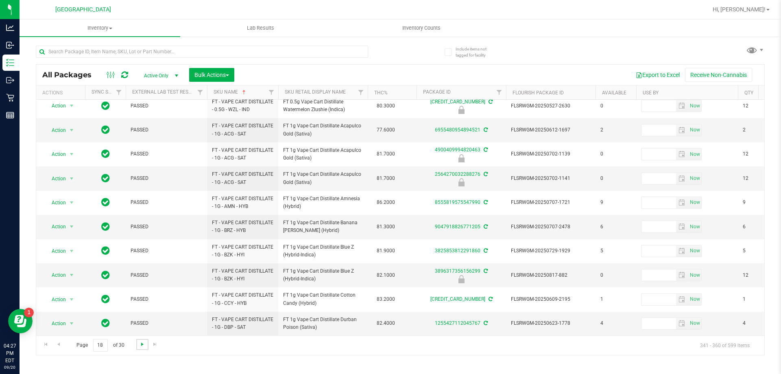
click at [143, 342] on span "Go to the next page" at bounding box center [142, 344] width 7 height 7
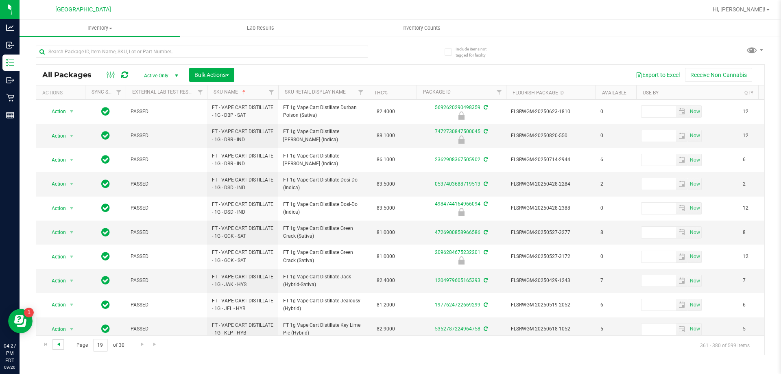
click at [59, 344] on span "Go to the previous page" at bounding box center [58, 344] width 7 height 7
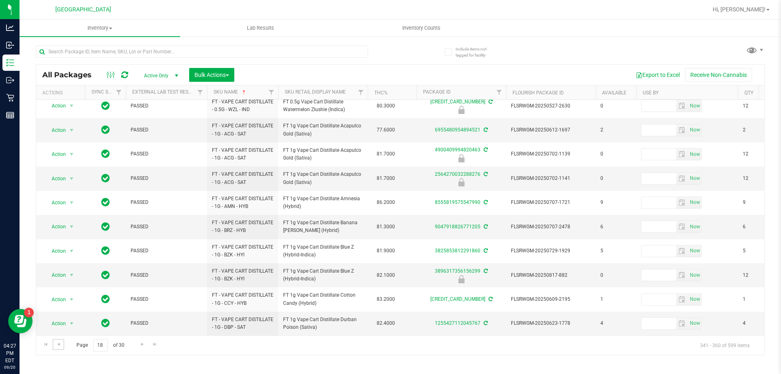
scroll to position [269, 0]
click at [141, 344] on span "Go to the next page" at bounding box center [142, 344] width 7 height 7
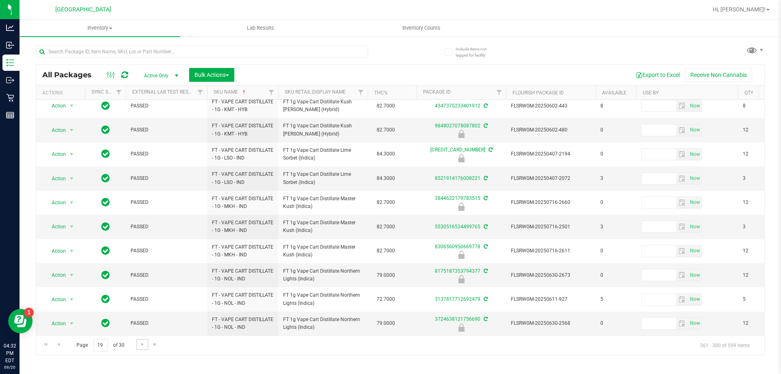
scroll to position [253, 0]
click at [142, 342] on span "Go to the next page" at bounding box center [142, 344] width 7 height 7
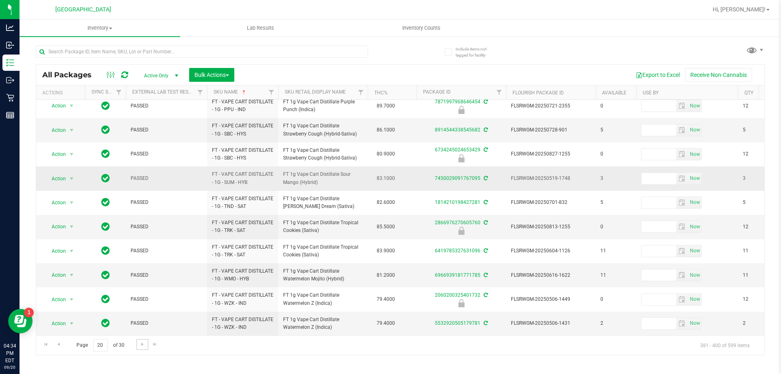
scroll to position [253, 0]
click at [139, 343] on span "Go to the next page" at bounding box center [142, 344] width 7 height 7
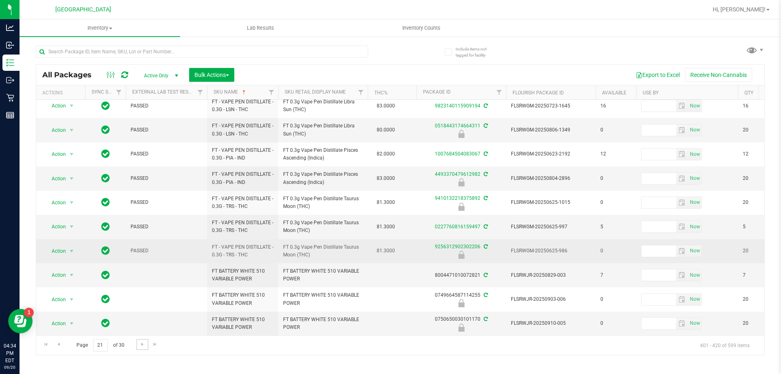
scroll to position [253, 0]
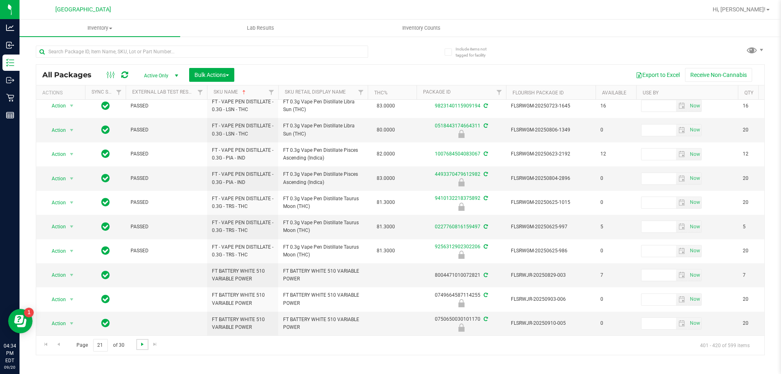
click at [144, 346] on span "Go to the next page" at bounding box center [142, 344] width 7 height 7
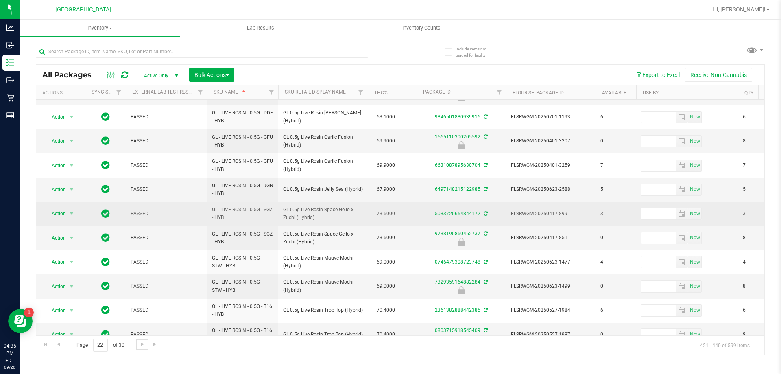
scroll to position [253, 0]
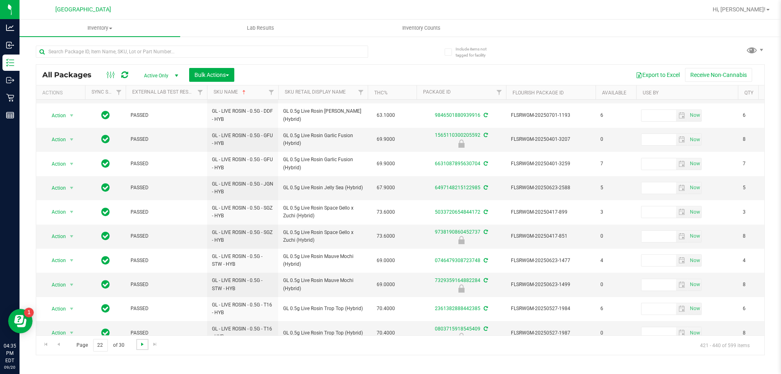
click at [140, 343] on span "Go to the next page" at bounding box center [142, 344] width 7 height 7
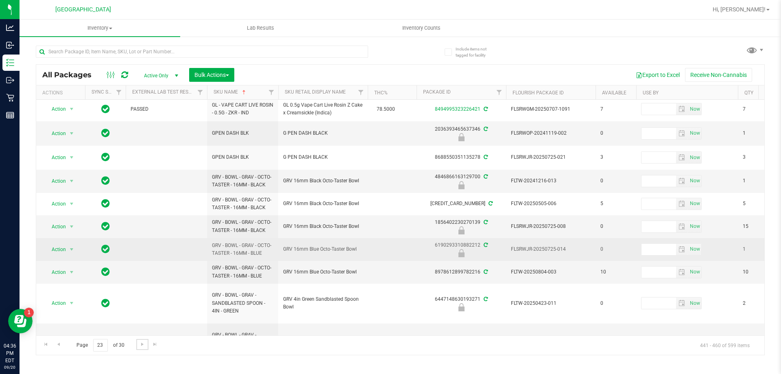
scroll to position [277, 0]
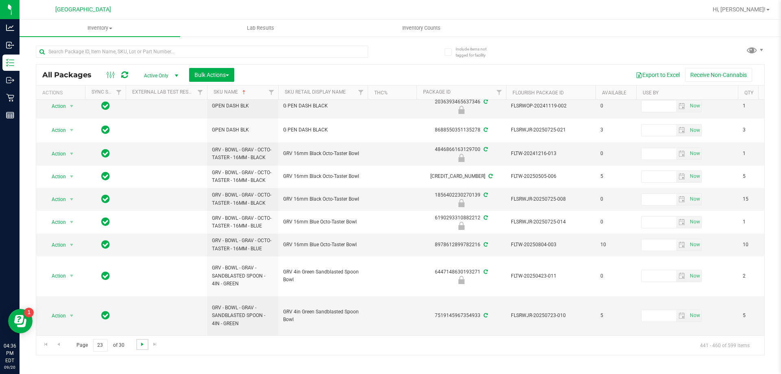
click at [140, 346] on span "Go to the next page" at bounding box center [142, 344] width 7 height 7
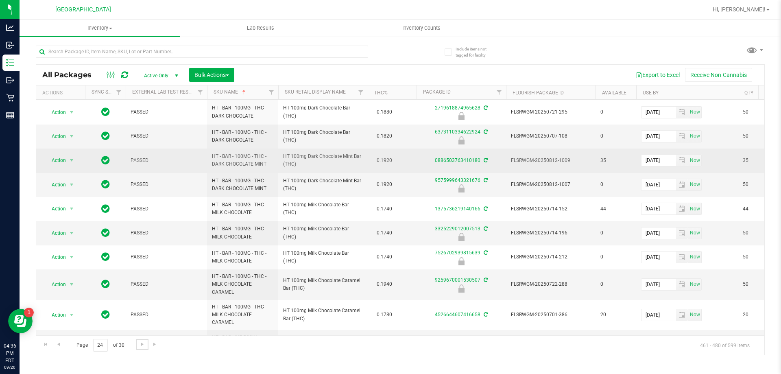
scroll to position [397, 0]
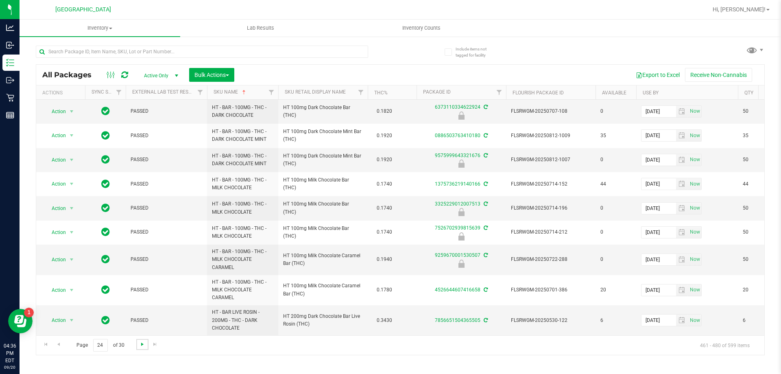
click at [144, 343] on span "Go to the next page" at bounding box center [142, 344] width 7 height 7
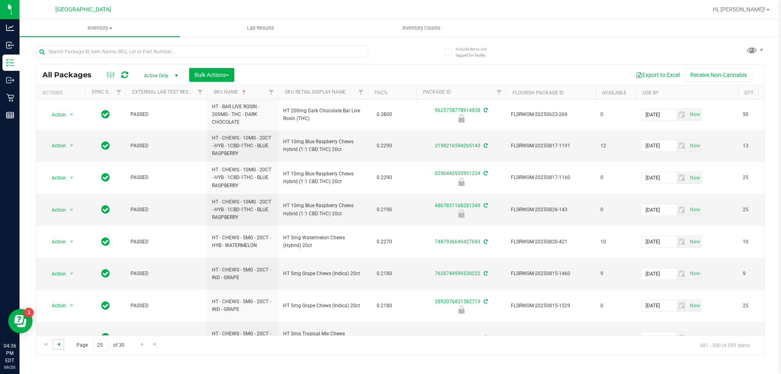
click at [59, 346] on span "Go to the previous page" at bounding box center [58, 344] width 7 height 7
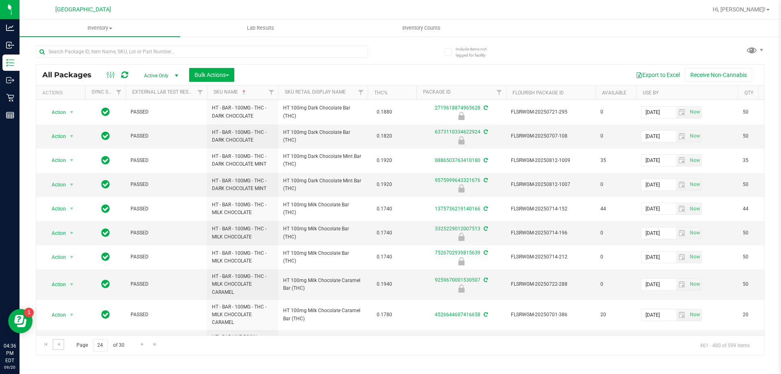
scroll to position [397, 0]
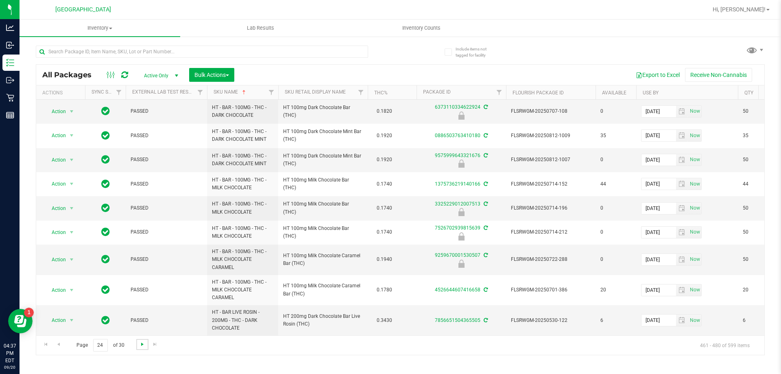
click at [141, 345] on span "Go to the next page" at bounding box center [142, 344] width 7 height 7
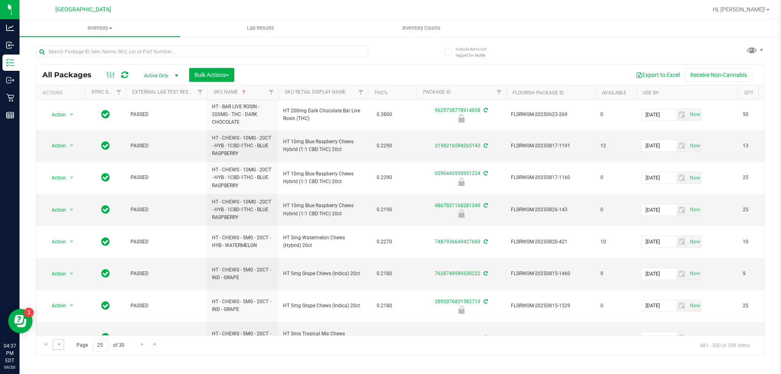
click at [61, 348] on link "Go to the previous page" at bounding box center [58, 344] width 12 height 11
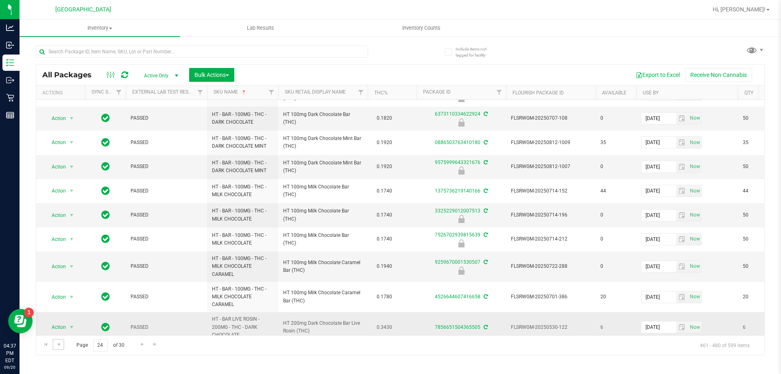
scroll to position [397, 0]
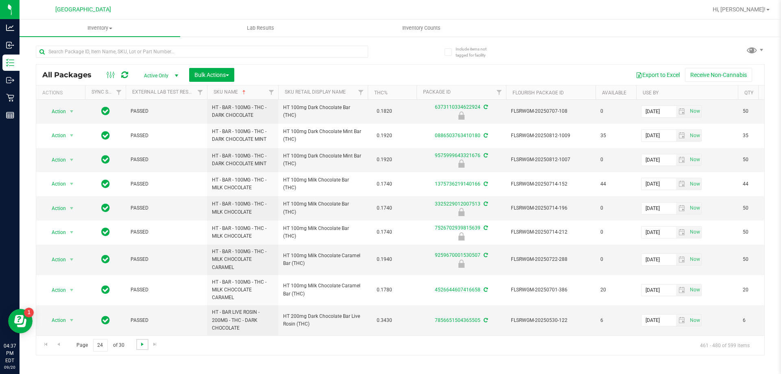
click at [142, 344] on span "Go to the next page" at bounding box center [142, 344] width 7 height 7
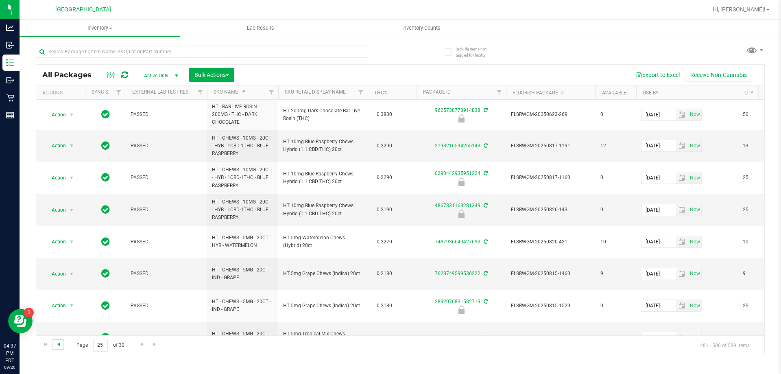
click at [61, 345] on span "Go to the previous page" at bounding box center [58, 344] width 7 height 7
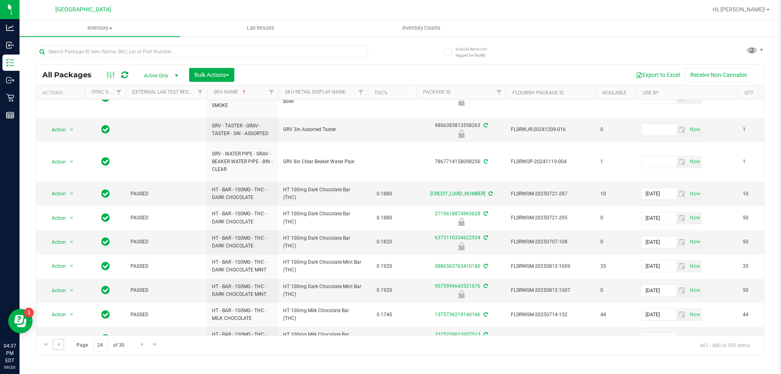
scroll to position [397, 0]
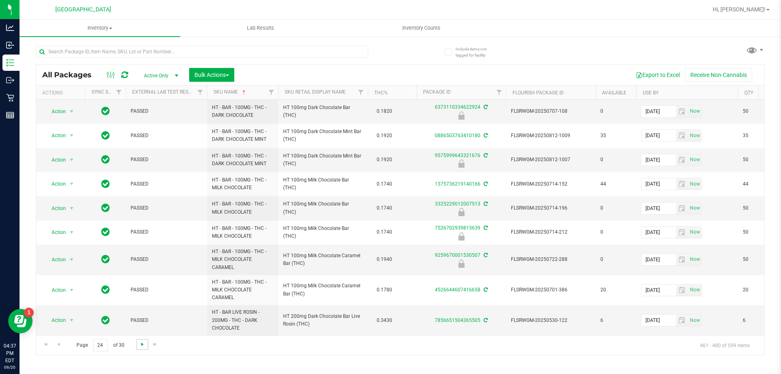
click at [143, 342] on span "Go to the next page" at bounding box center [142, 344] width 7 height 7
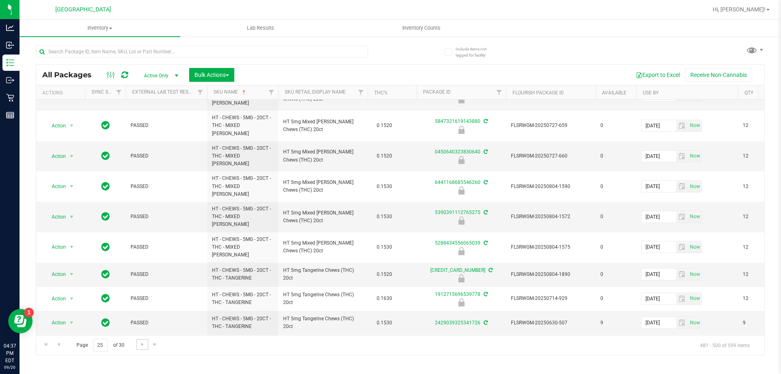
scroll to position [314, 0]
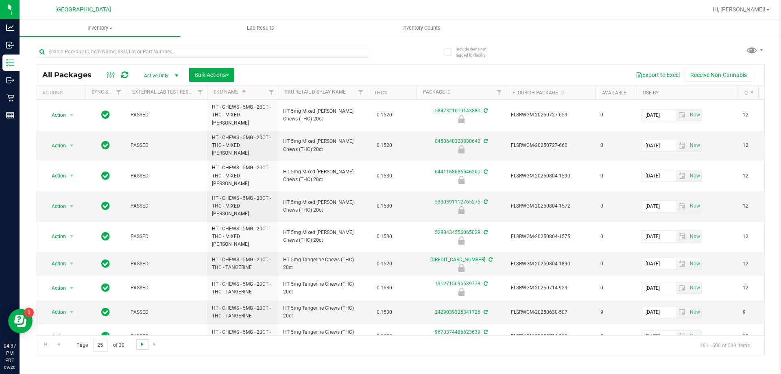
click at [144, 344] on span "Go to the next page" at bounding box center [142, 344] width 7 height 7
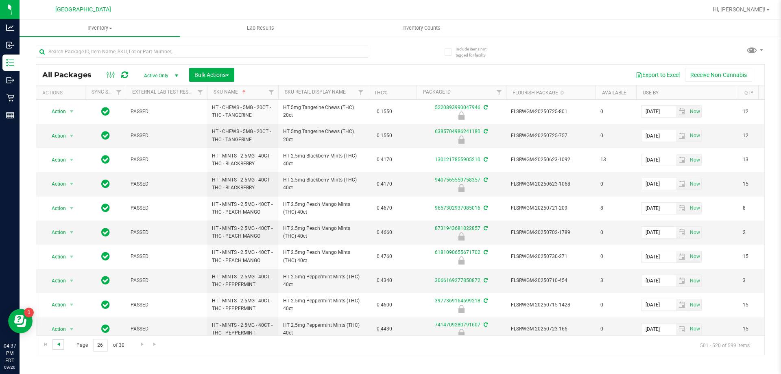
click at [57, 341] on span "Go to the previous page" at bounding box center [58, 344] width 7 height 7
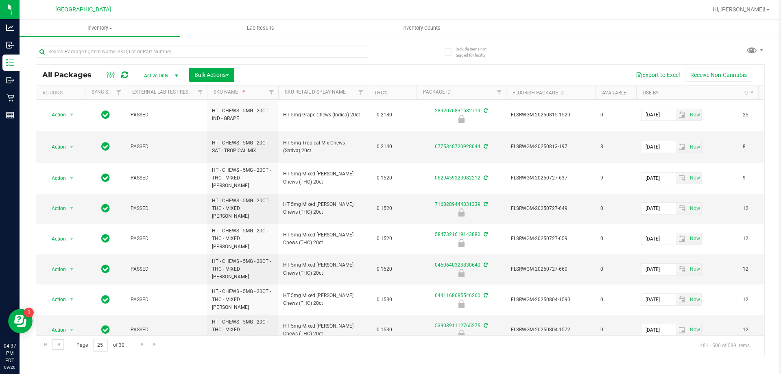
scroll to position [314, 0]
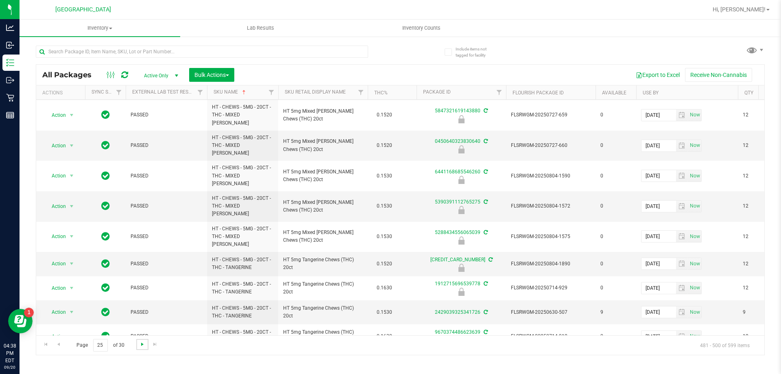
click at [142, 344] on span "Go to the next page" at bounding box center [142, 344] width 7 height 7
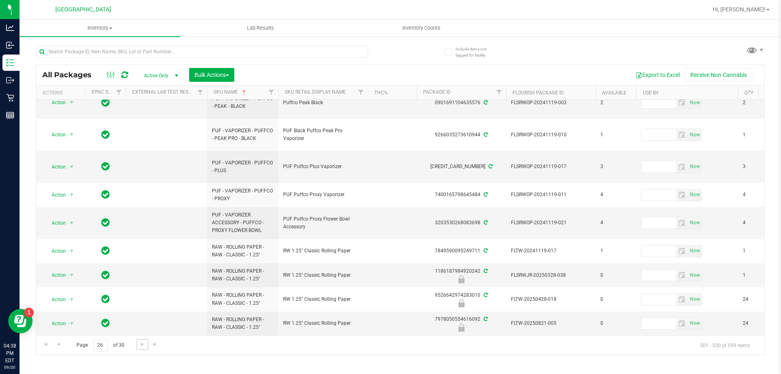
scroll to position [298, 0]
click at [139, 344] on span "Go to the next page" at bounding box center [142, 344] width 7 height 7
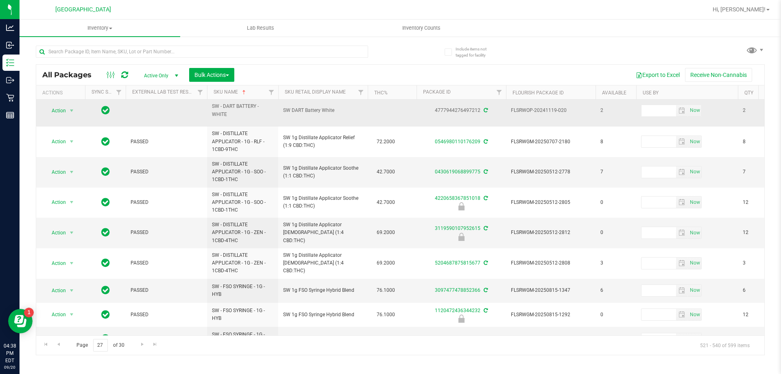
scroll to position [122, 0]
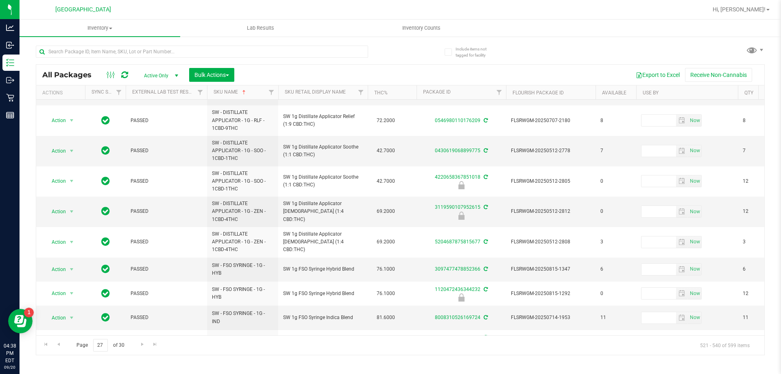
drag, startPoint x: 440, startPoint y: 224, endPoint x: 659, endPoint y: 58, distance: 274.8
click at [659, 58] on div "All Packages Active Only Active Only Lab Samples Locked All External Internal B…" at bounding box center [400, 196] width 729 height 317
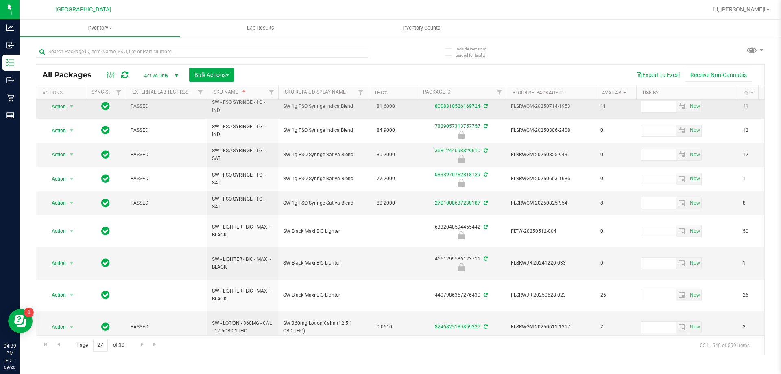
scroll to position [339, 0]
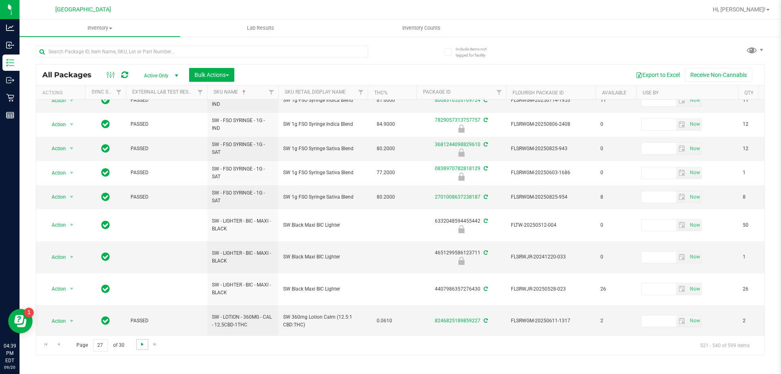
click at [142, 344] on span "Go to the next page" at bounding box center [142, 344] width 7 height 7
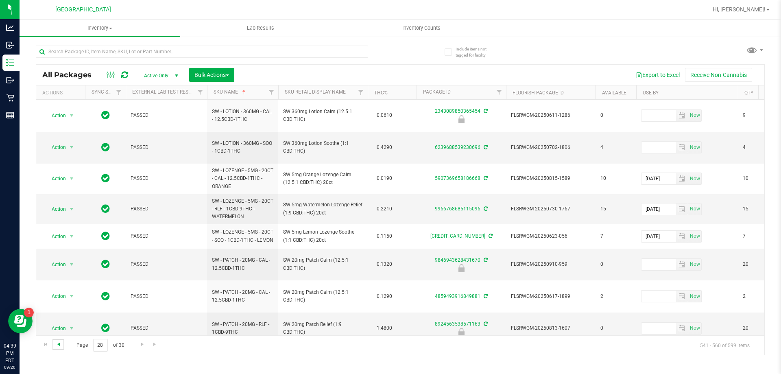
click at [56, 343] on span "Go to the previous page" at bounding box center [58, 344] width 7 height 7
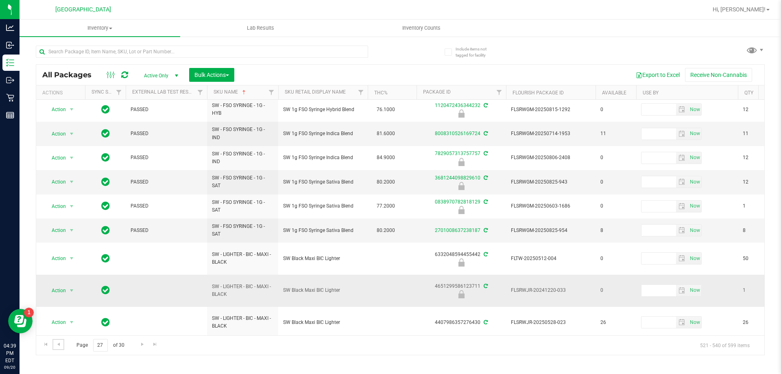
scroll to position [339, 0]
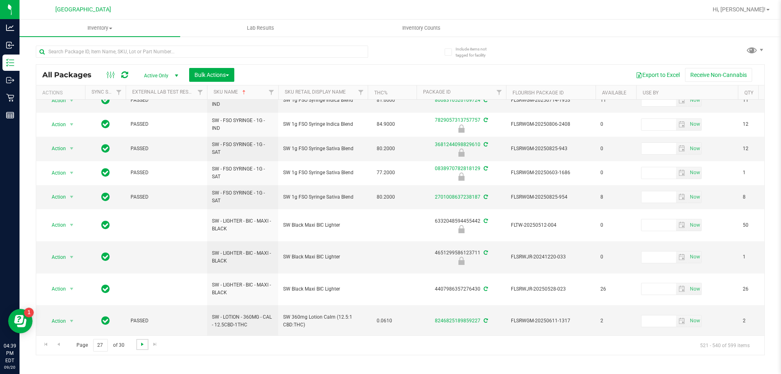
click at [142, 344] on span "Go to the next page" at bounding box center [142, 344] width 7 height 7
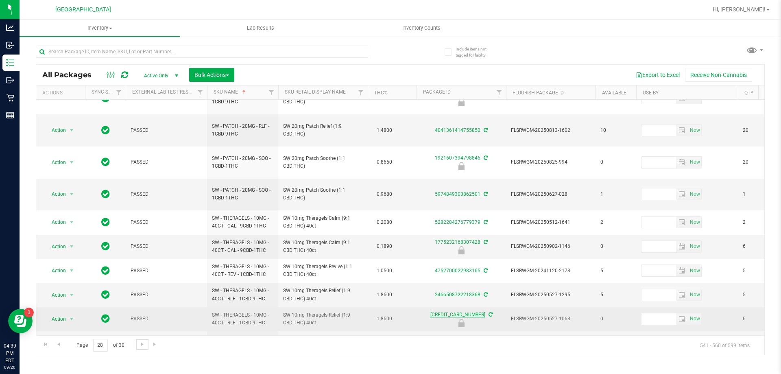
scroll to position [272, 0]
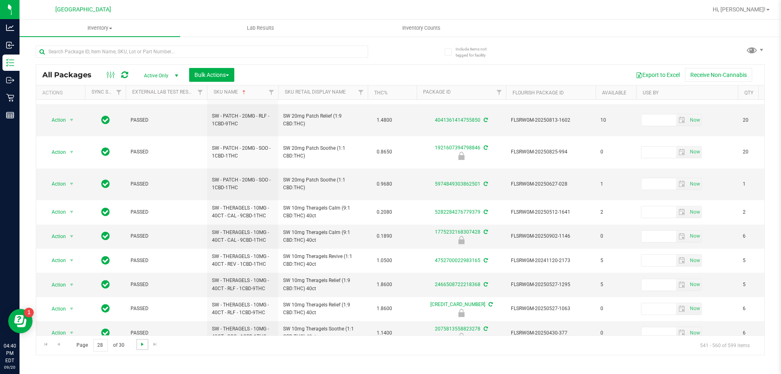
click at [142, 344] on span "Go to the next page" at bounding box center [142, 344] width 7 height 7
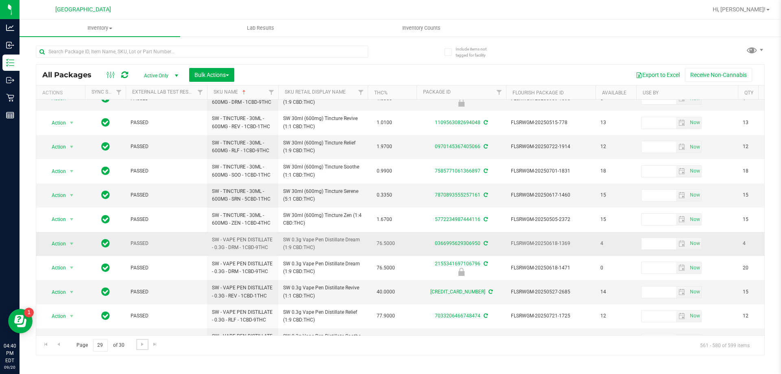
scroll to position [259, 0]
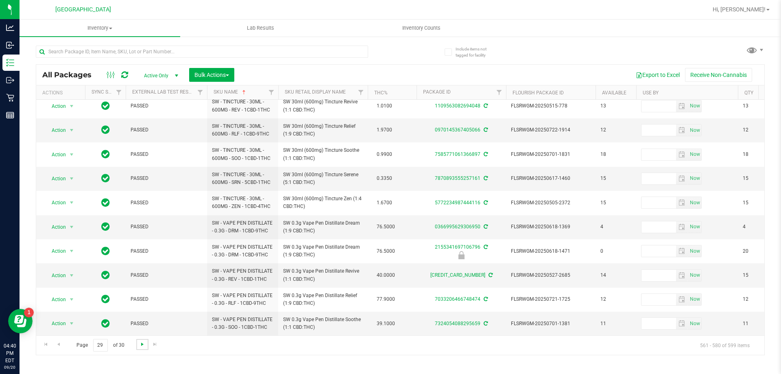
click at [139, 343] on span "Go to the next page" at bounding box center [142, 344] width 7 height 7
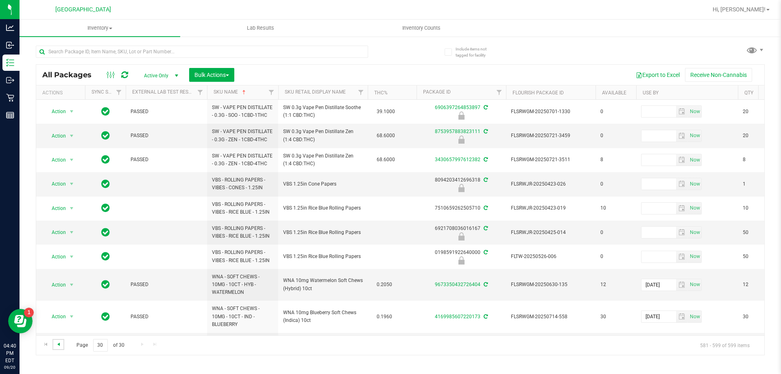
click at [60, 343] on span "Go to the previous page" at bounding box center [58, 344] width 7 height 7
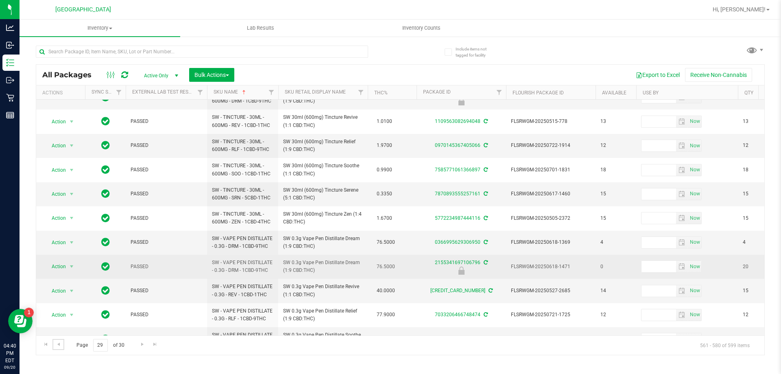
scroll to position [259, 0]
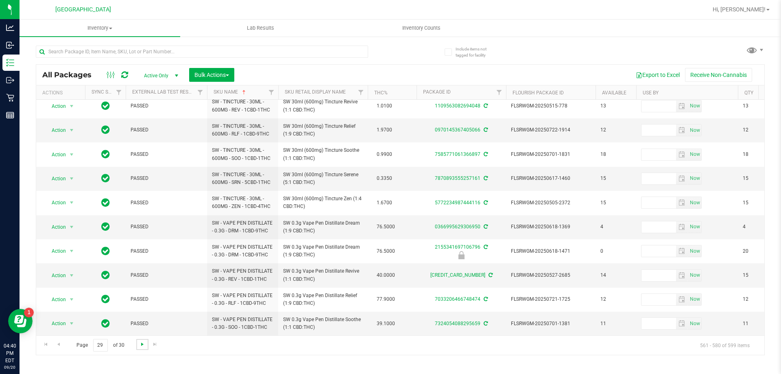
click at [140, 346] on span "Go to the next page" at bounding box center [142, 344] width 7 height 7
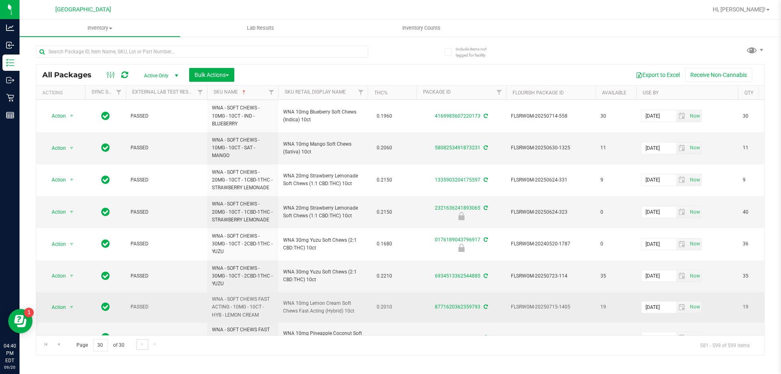
scroll to position [322, 0]
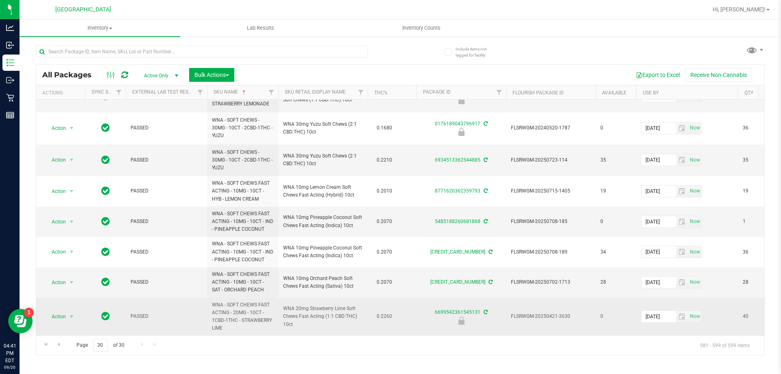
drag, startPoint x: 298, startPoint y: 318, endPoint x: 276, endPoint y: 302, distance: 27.3
copy tr "WNA 20mg Strawberry Lime Soft Chews Fast Acting (1:1 CBD:THC) 10ct"
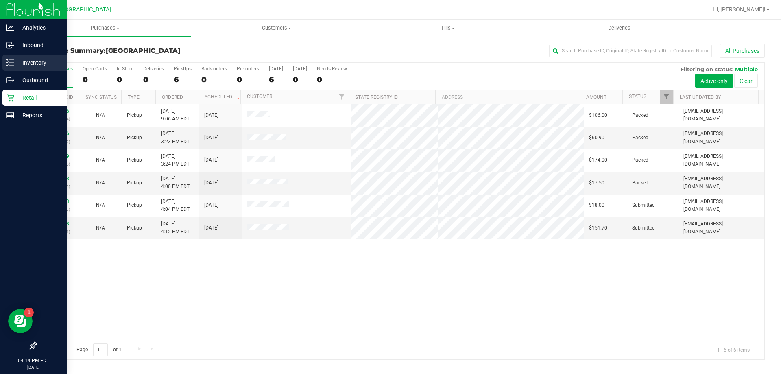
click at [20, 63] on p "Inventory" at bounding box center [38, 63] width 49 height 10
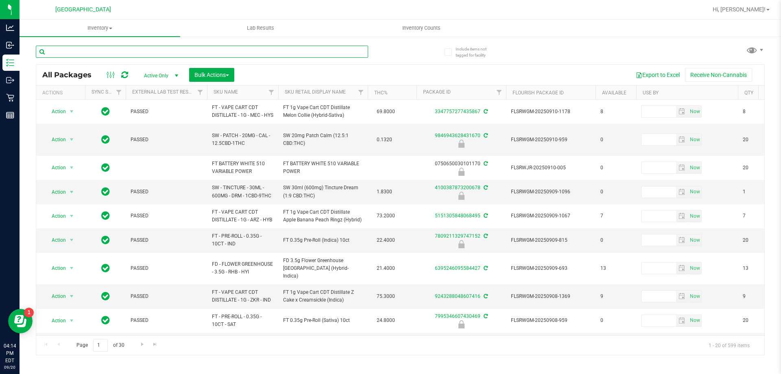
click at [107, 52] on input "text" at bounding box center [202, 52] width 332 height 12
paste input "FT 3.5g Cannabis Flower Motor Breath x [PERSON_NAME] (Hybrid)"
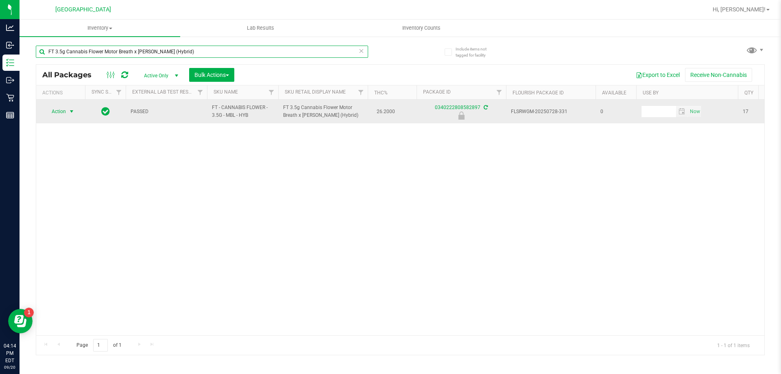
type input "FT 3.5g Cannabis Flower Motor Breath x [PERSON_NAME] (Hybrid)"
click at [67, 110] on span "select" at bounding box center [72, 111] width 10 height 11
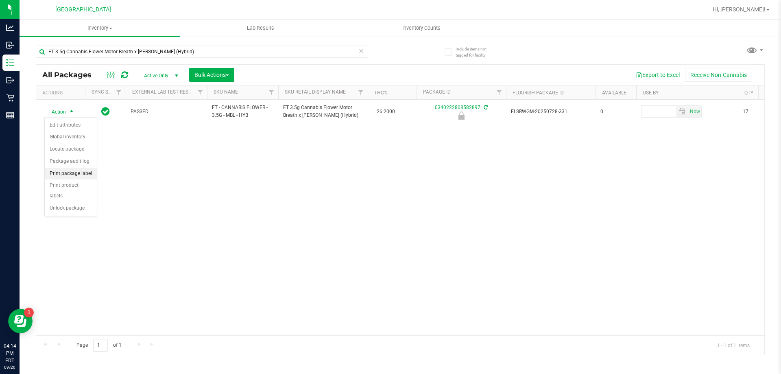
click at [73, 171] on li "Print package label" at bounding box center [71, 174] width 52 height 12
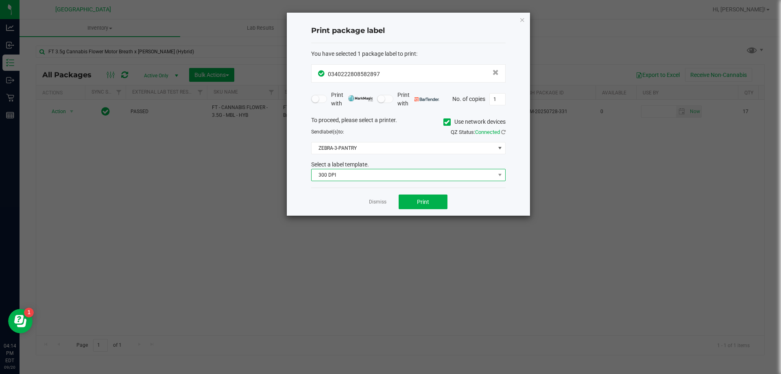
click at [357, 175] on span "300 DPI" at bounding box center [402, 174] width 183 height 11
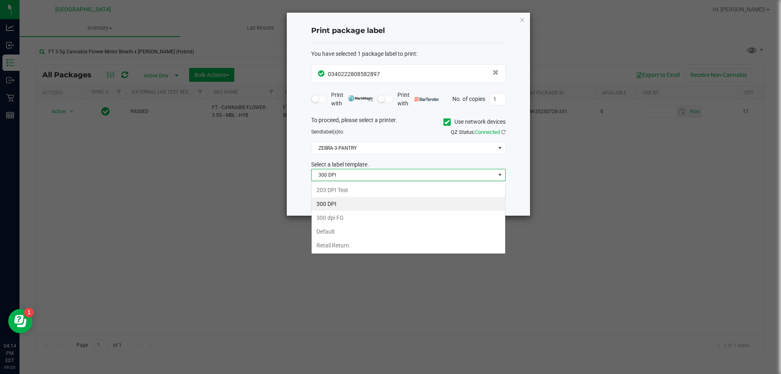
scroll to position [12, 194]
click at [338, 179] on span "300 DPI" at bounding box center [402, 174] width 183 height 11
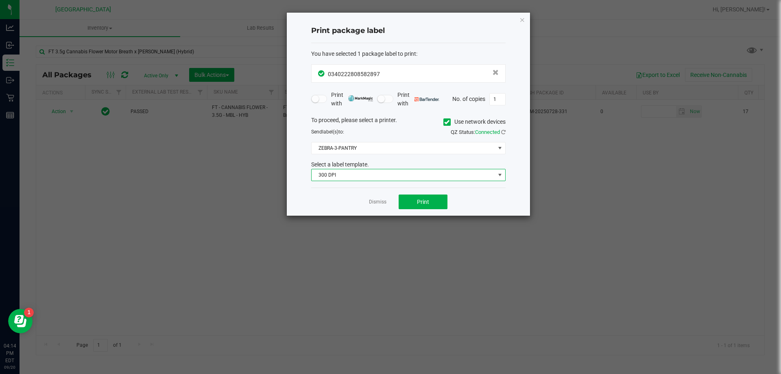
click at [334, 177] on span "300 DPI" at bounding box center [402, 174] width 183 height 11
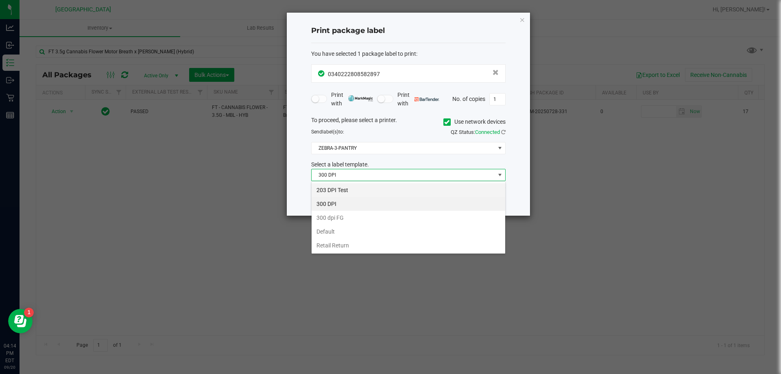
click at [333, 191] on li "203 DPI Test" at bounding box center [408, 190] width 194 height 14
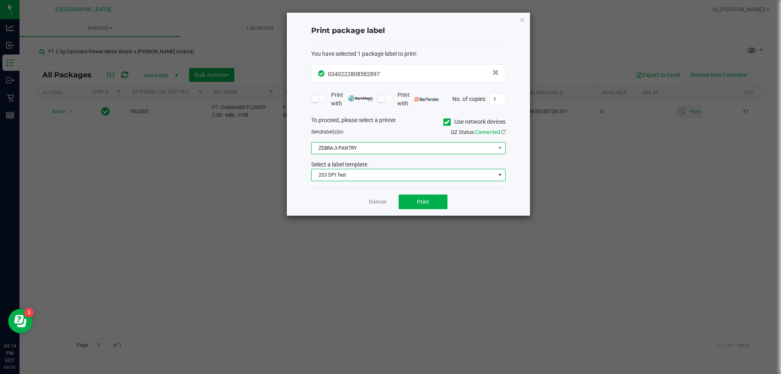
click at [340, 149] on span "ZEBRA-3-PANTRY" at bounding box center [402, 147] width 183 height 11
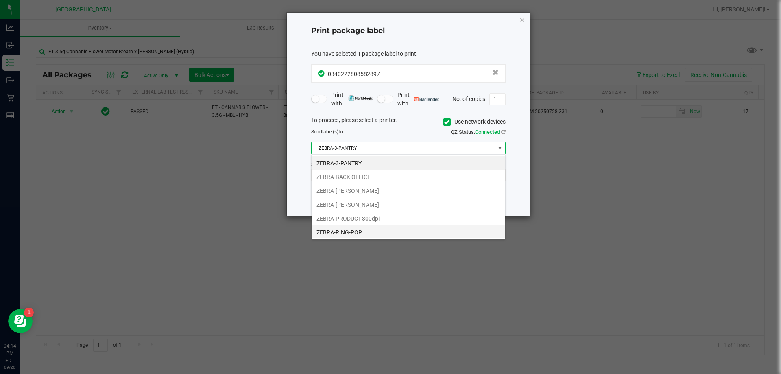
click at [343, 234] on li "ZEBRA-RING-POP" at bounding box center [408, 232] width 194 height 14
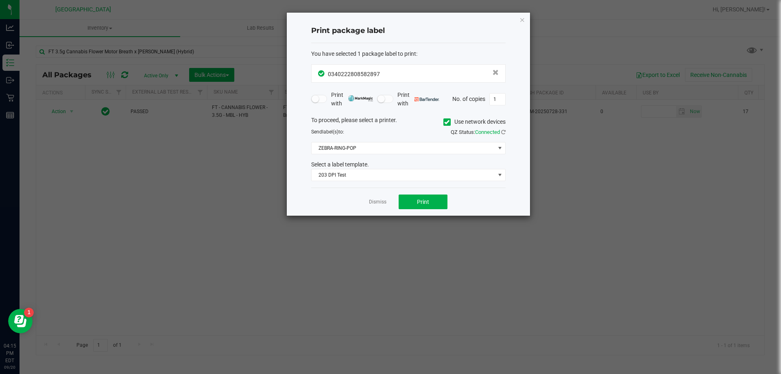
click at [340, 141] on div "To proceed, please select a printer. Use network devices Send label(s) to: QZ S…" at bounding box center [408, 148] width 194 height 65
click at [341, 149] on span "ZEBRA-RING-POP" at bounding box center [402, 147] width 183 height 11
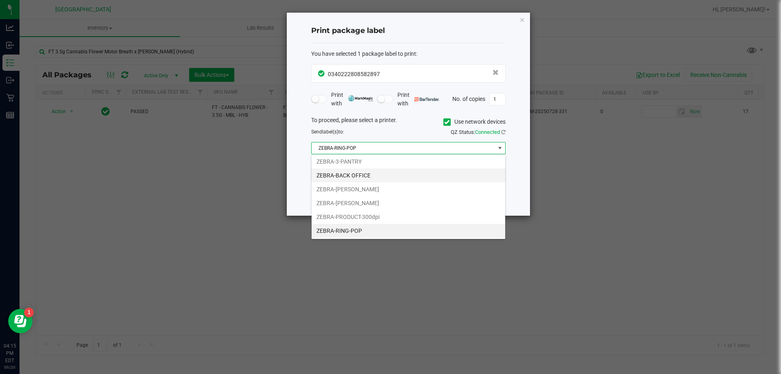
click at [344, 169] on li "ZEBRA-BACK OFFICE" at bounding box center [408, 175] width 194 height 14
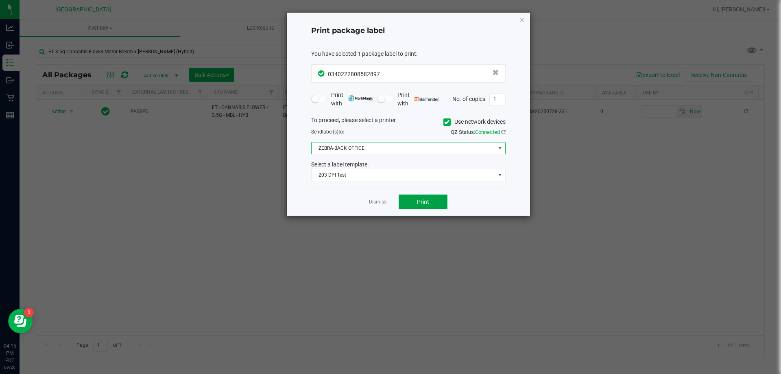
click at [418, 207] on button "Print" at bounding box center [422, 201] width 49 height 15
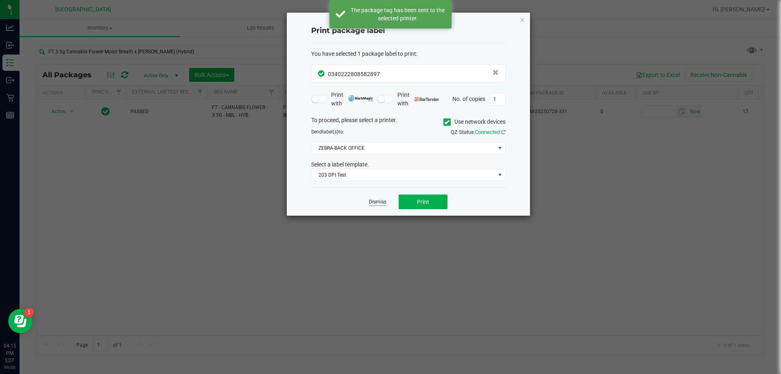
click at [379, 199] on link "Dismiss" at bounding box center [377, 201] width 17 height 7
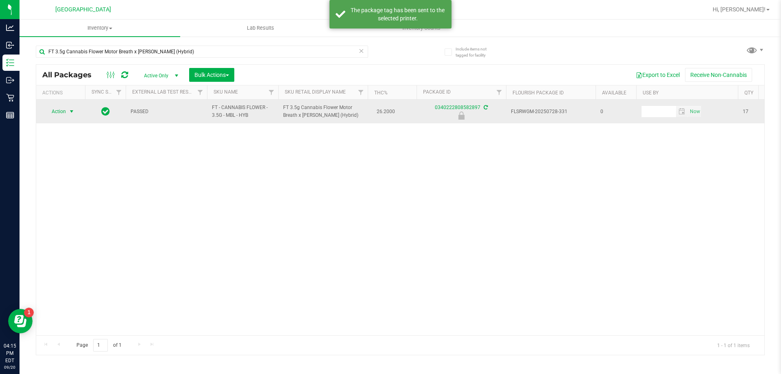
click at [68, 111] on span "select" at bounding box center [71, 111] width 7 height 7
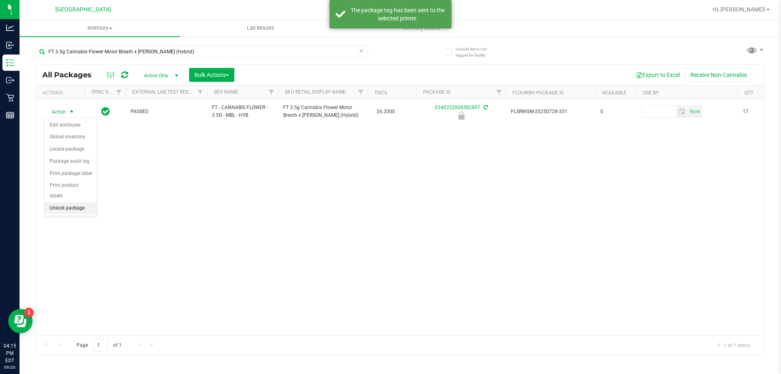
click at [72, 203] on li "Unlock package" at bounding box center [71, 208] width 52 height 12
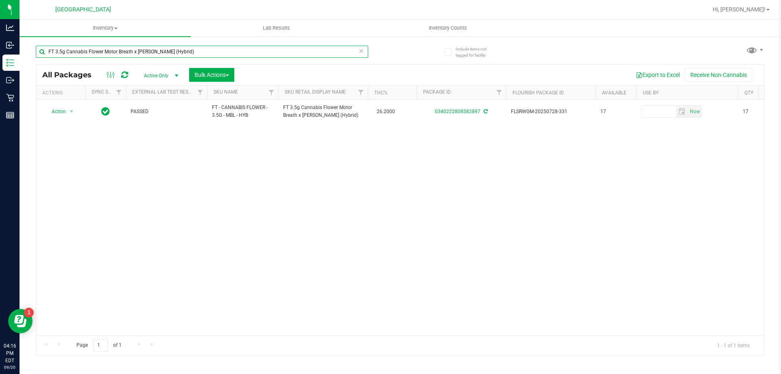
drag, startPoint x: 192, startPoint y: 53, endPoint x: 48, endPoint y: 71, distance: 145.0
click at [48, 71] on div "FT 3.5g Cannabis Flower Motor Breath x [PERSON_NAME] (Hybrid) All Packages Acti…" at bounding box center [400, 196] width 729 height 317
paste input "FT 1g Crumble Ice Cold (Hybrid)"
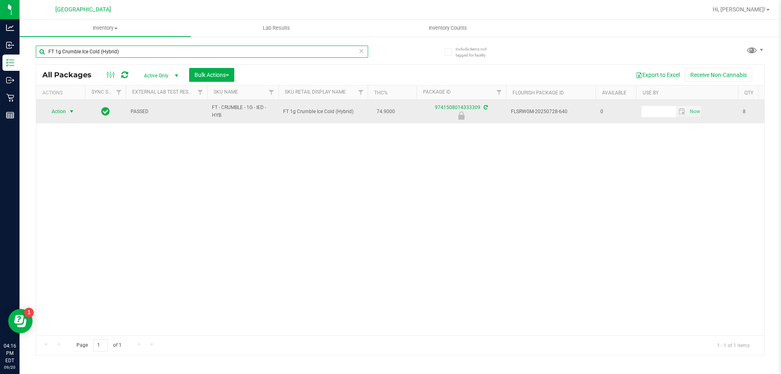
type input "FT 1g Crumble Ice Cold (Hybrid)"
click at [57, 110] on span "Action" at bounding box center [55, 111] width 22 height 11
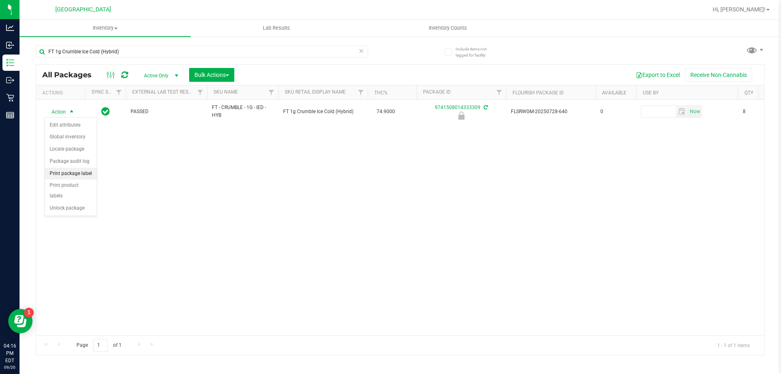
click at [75, 170] on li "Print package label" at bounding box center [71, 174] width 52 height 12
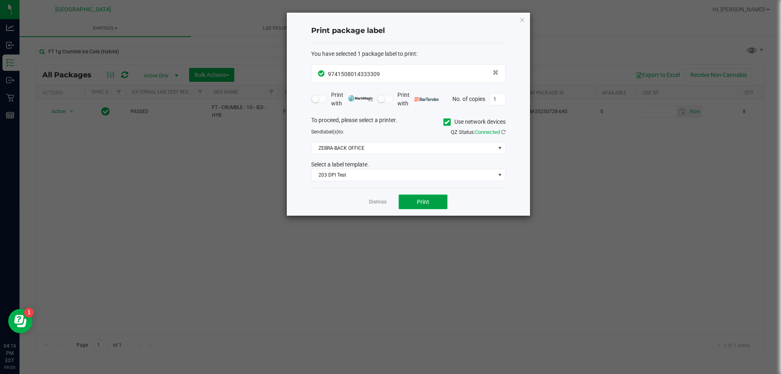
click at [402, 203] on button "Print" at bounding box center [422, 201] width 49 height 15
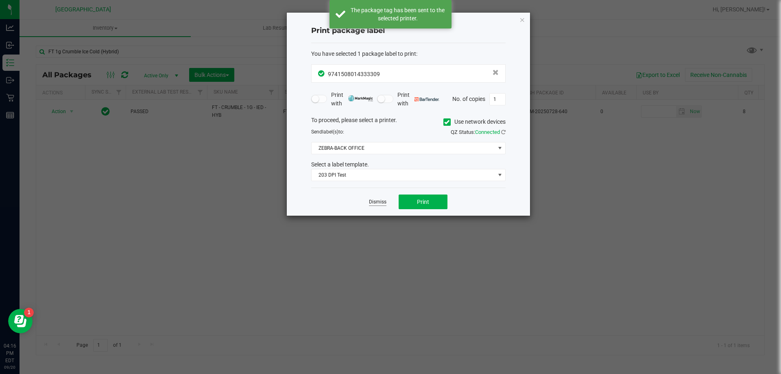
click at [375, 204] on link "Dismiss" at bounding box center [377, 201] width 17 height 7
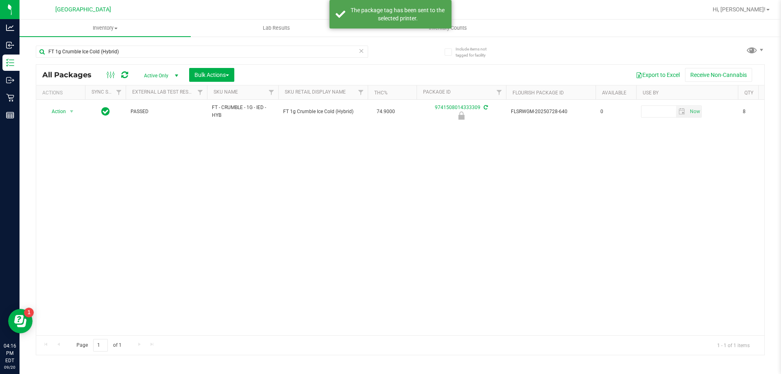
click at [91, 229] on div "Action Action Edit attributes Global inventory Locate package Package audit log…" at bounding box center [400, 217] width 728 height 235
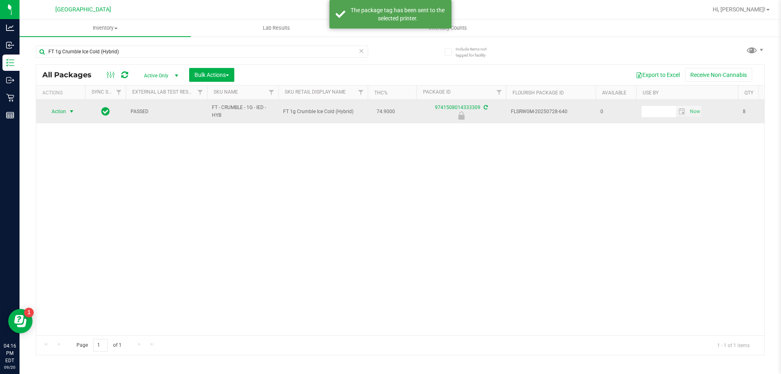
click at [49, 115] on span "Action" at bounding box center [55, 111] width 22 height 11
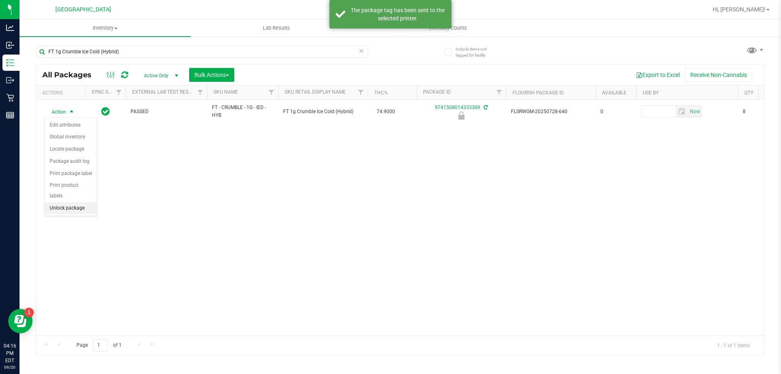
click at [68, 202] on li "Unlock package" at bounding box center [71, 208] width 52 height 12
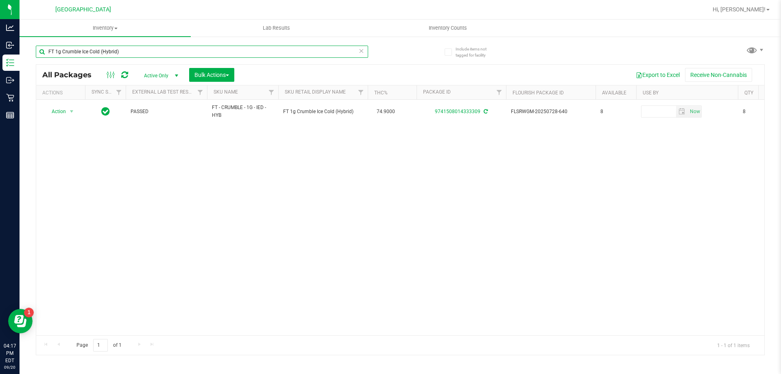
drag, startPoint x: 155, startPoint y: 50, endPoint x: 25, endPoint y: 53, distance: 130.5
click at [25, 53] on div "Include items not tagged for facility FT 1g Crumble Ice Cold (Hybrid) All Packa…" at bounding box center [400, 160] width 761 height 248
paste input "FT 1g Crumble Jelly Sea (Hybrid)"
type input "FT 1g Crumble Jelly Sea (Hybrid)"
click at [59, 111] on span "Action" at bounding box center [55, 111] width 22 height 11
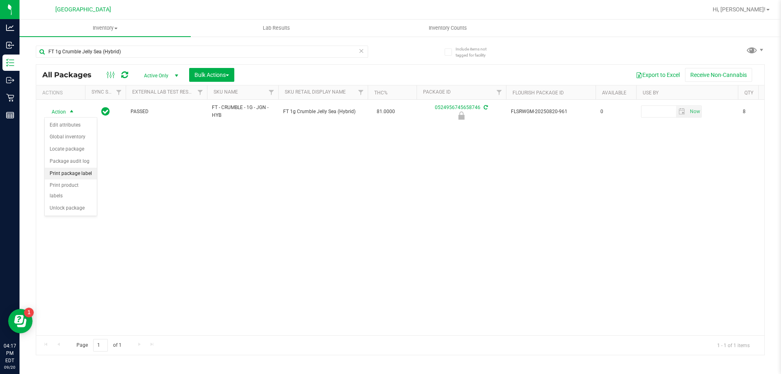
click at [65, 172] on li "Print package label" at bounding box center [71, 174] width 52 height 12
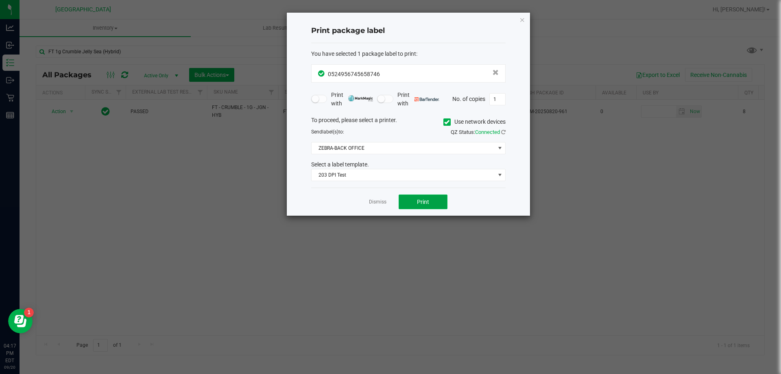
click at [401, 205] on button "Print" at bounding box center [422, 201] width 49 height 15
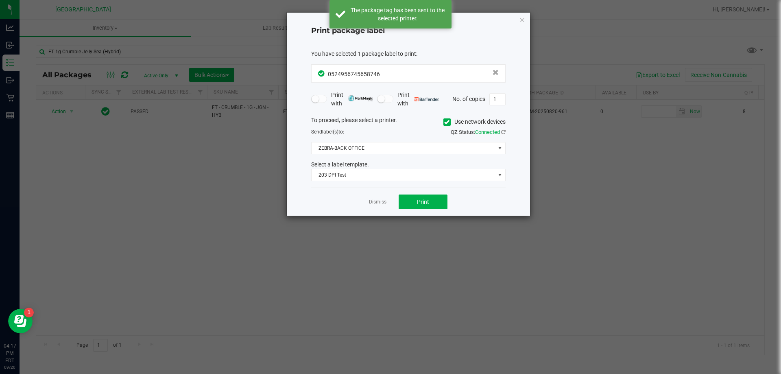
click at [379, 203] on link "Dismiss" at bounding box center [377, 201] width 17 height 7
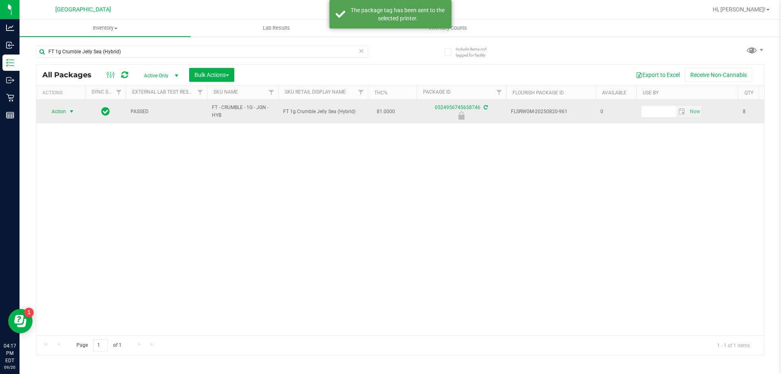
click at [69, 111] on span "select" at bounding box center [71, 111] width 7 height 7
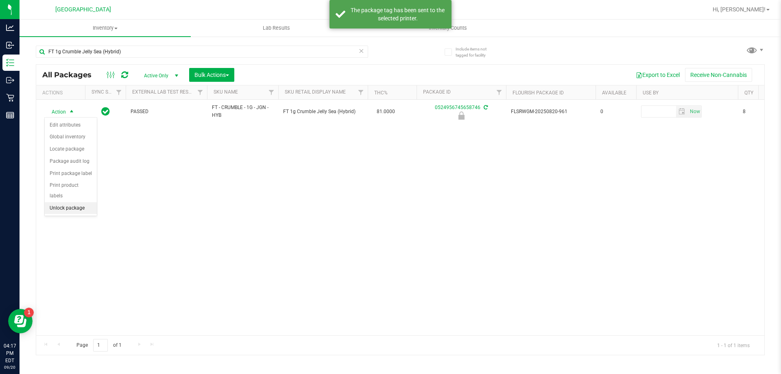
click at [62, 202] on li "Unlock package" at bounding box center [71, 208] width 52 height 12
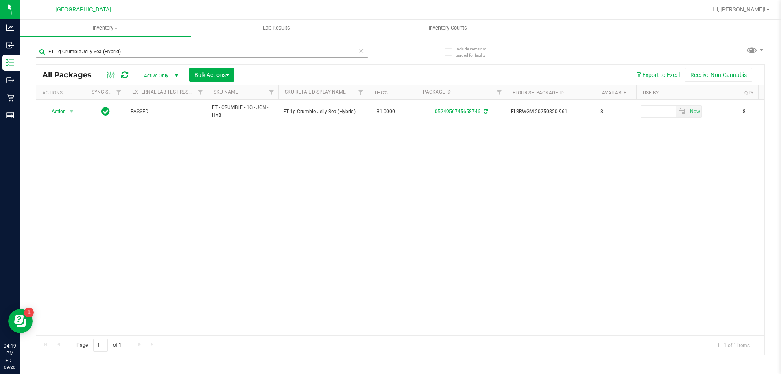
drag, startPoint x: 143, startPoint y: 59, endPoint x: 126, endPoint y: 52, distance: 17.8
click at [113, 55] on div "FT 1g Crumble Jelly Sea (Hybrid)" at bounding box center [202, 55] width 332 height 19
drag, startPoint x: 129, startPoint y: 51, endPoint x: 20, endPoint y: 66, distance: 109.7
click at [20, 66] on div "Include items not tagged for facility FT 1g Crumble Jelly Sea (Hybrid) All Pack…" at bounding box center [400, 160] width 761 height 248
paste input "FT 1g Shatter Pine Zap F2 (Hybrid)"
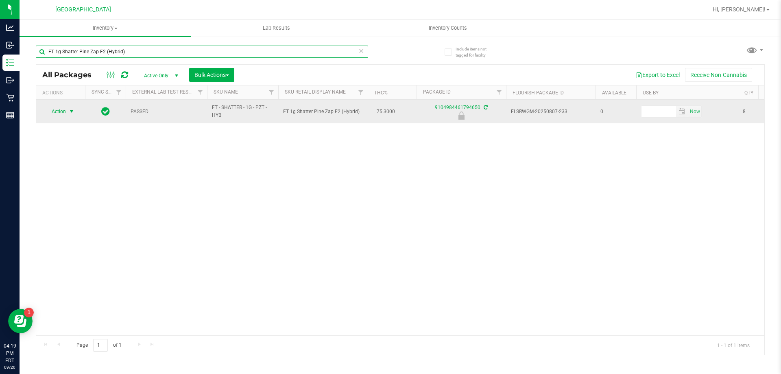
type input "FT 1g Shatter Pine Zap F2 (Hybrid)"
click at [57, 112] on span "Action" at bounding box center [55, 111] width 22 height 11
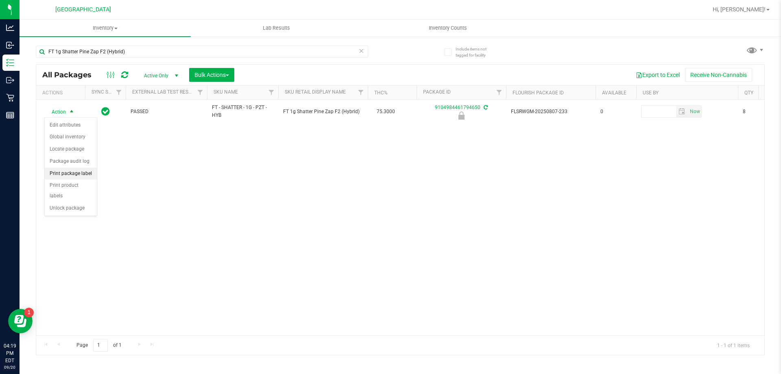
click at [64, 172] on li "Print package label" at bounding box center [71, 174] width 52 height 12
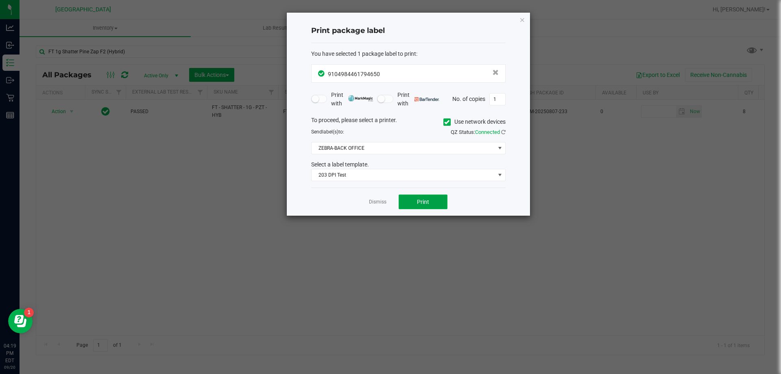
click at [405, 202] on button "Print" at bounding box center [422, 201] width 49 height 15
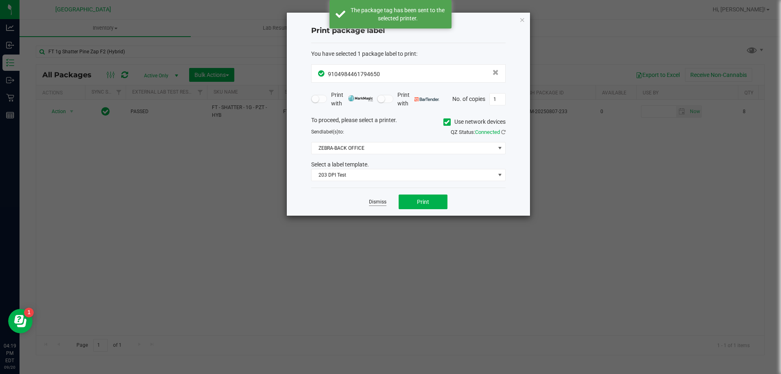
click at [374, 199] on link "Dismiss" at bounding box center [377, 201] width 17 height 7
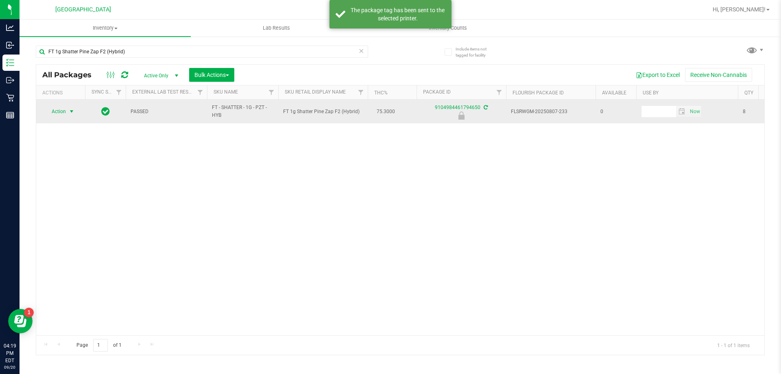
click at [61, 104] on td "Action Action Edit attributes Global inventory Locate package Package audit log…" at bounding box center [60, 112] width 49 height 24
click at [59, 114] on span "Action" at bounding box center [55, 111] width 22 height 11
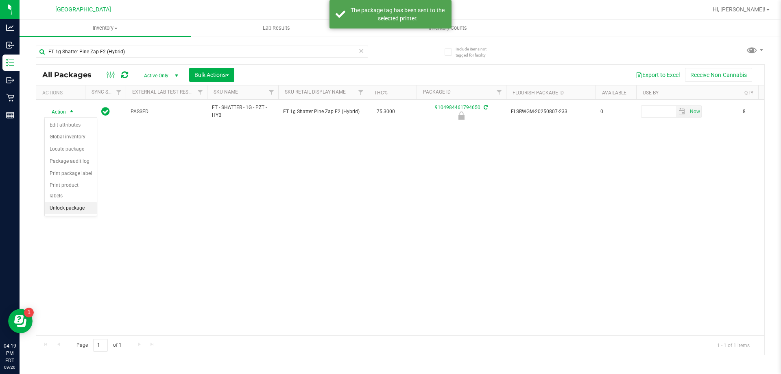
click at [66, 202] on li "Unlock package" at bounding box center [71, 208] width 52 height 12
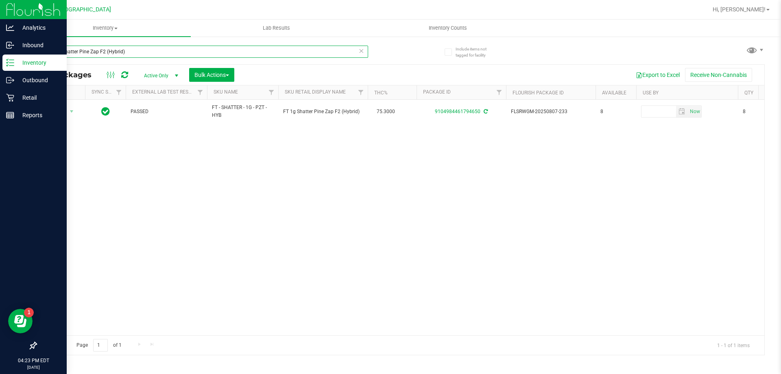
drag, startPoint x: 169, startPoint y: 51, endPoint x: 12, endPoint y: 54, distance: 156.6
click at [12, 54] on div "Analytics Inbound Inventory Outbound Retail Reports 04:23 PM EDT [DATE] 09/[GEO…" at bounding box center [390, 187] width 781 height 374
paste input "FT 0.5g Vape Cart Distillate Amnesia (Hybrid)"
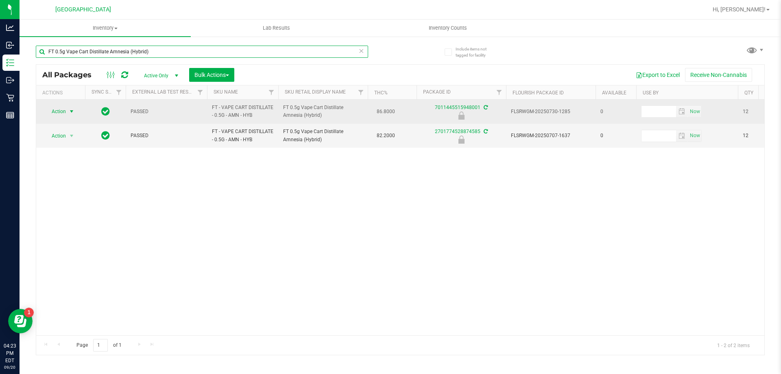
type input "FT 0.5g Vape Cart Distillate Amnesia (Hybrid)"
click at [56, 110] on span "Action" at bounding box center [55, 111] width 22 height 11
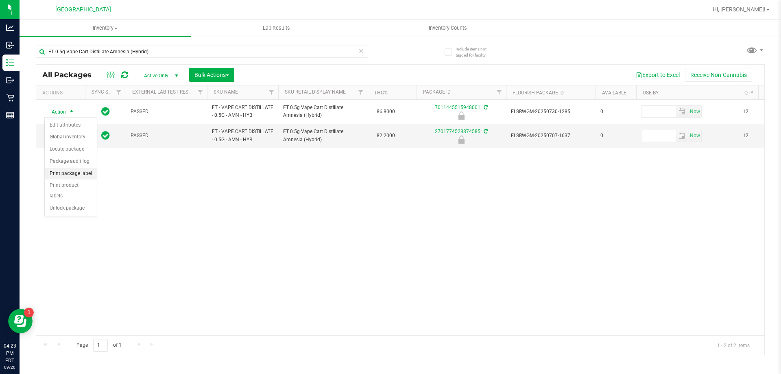
click at [63, 168] on li "Print package label" at bounding box center [71, 174] width 52 height 12
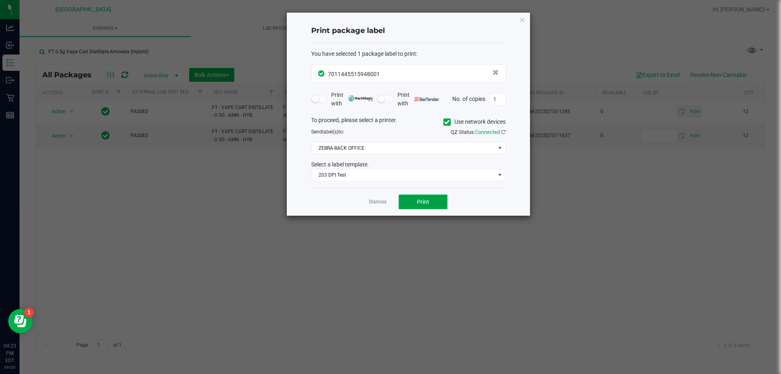
click at [409, 198] on button "Print" at bounding box center [422, 201] width 49 height 15
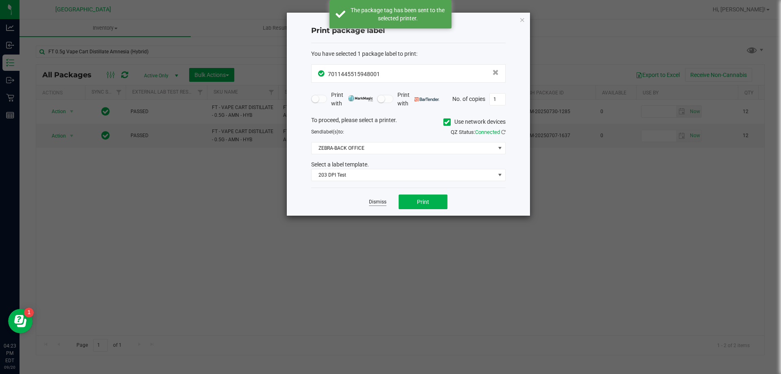
click at [381, 200] on link "Dismiss" at bounding box center [377, 201] width 17 height 7
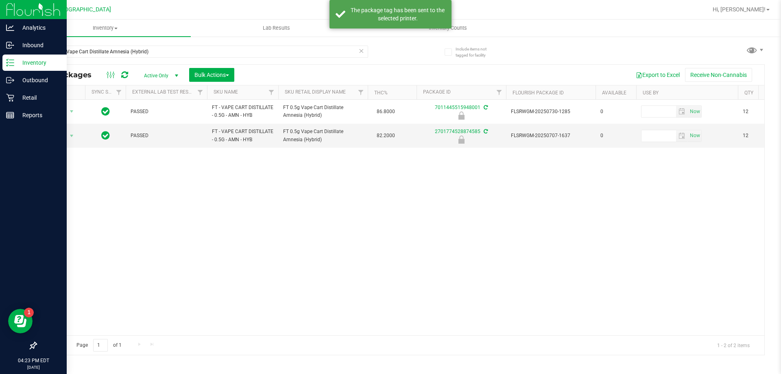
drag, startPoint x: 228, startPoint y: 231, endPoint x: 7, endPoint y: 134, distance: 241.6
click at [140, 207] on div "Action Action Edit attributes Global inventory Locate package Package audit log…" at bounding box center [400, 217] width 728 height 235
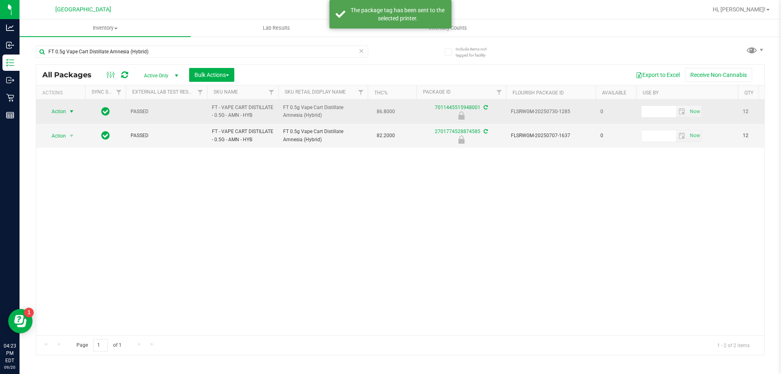
click at [68, 106] on span "select" at bounding box center [72, 111] width 10 height 11
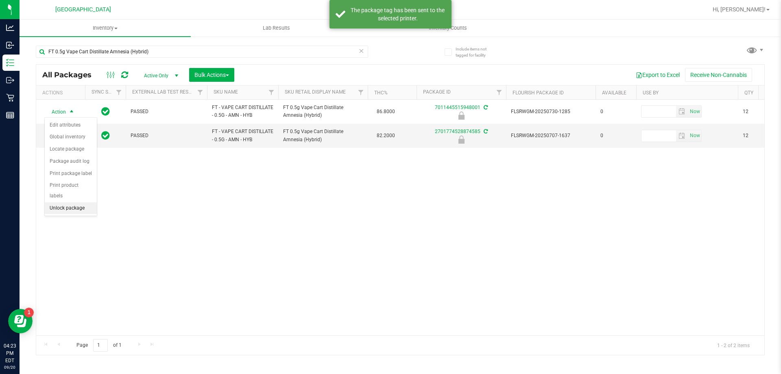
click at [60, 202] on li "Unlock package" at bounding box center [71, 208] width 52 height 12
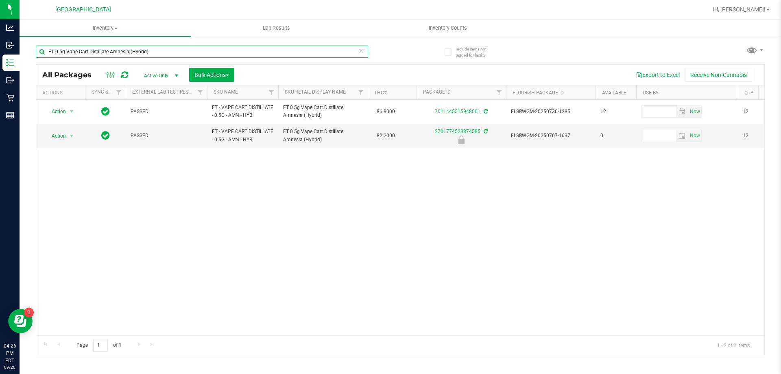
drag, startPoint x: 183, startPoint y: 46, endPoint x: 47, endPoint y: 49, distance: 136.2
click at [47, 49] on input "FT 0.5g Vape Cart Distillate Amnesia (Hybrid)" at bounding box center [202, 52] width 332 height 12
paste input "FT 0.5g Vape Cart Distillate Strawberry Cough (Hybrid-Sativa)"
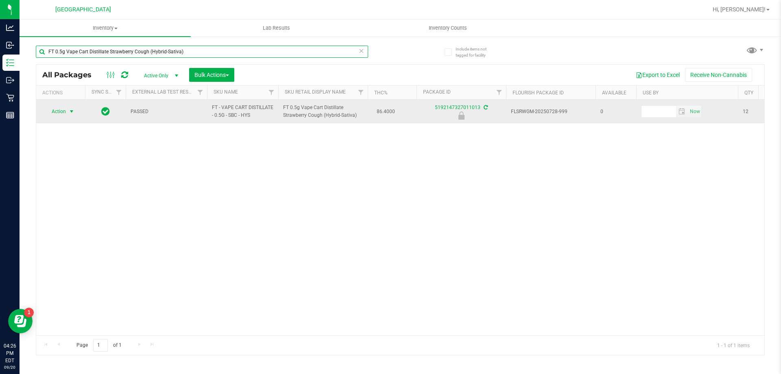
type input "FT 0.5g Vape Cart Distillate Strawberry Cough (Hybrid-Sativa)"
click at [61, 107] on span "Action" at bounding box center [55, 111] width 22 height 11
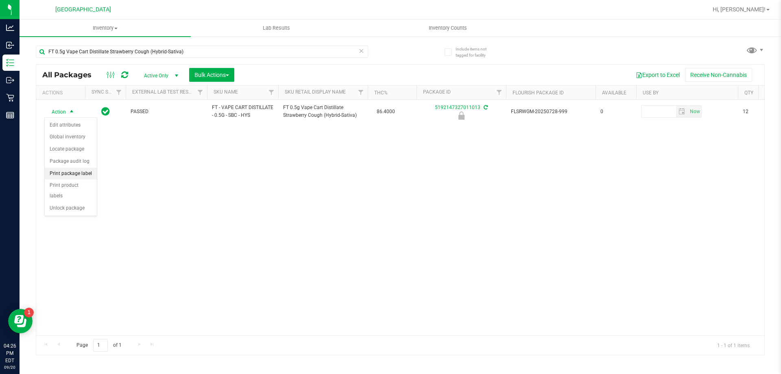
click at [69, 174] on li "Print package label" at bounding box center [71, 174] width 52 height 12
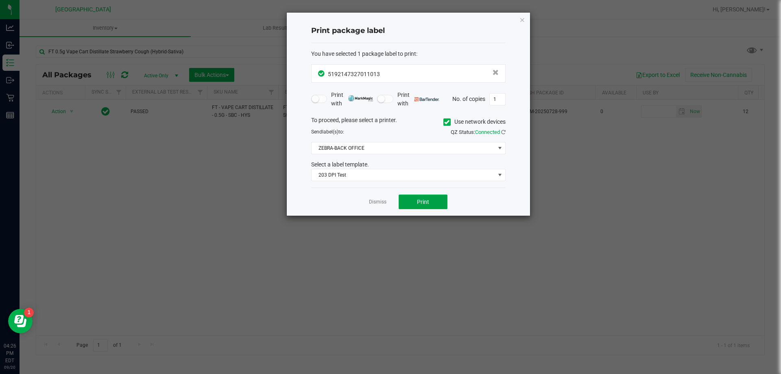
click at [421, 200] on span "Print" at bounding box center [423, 201] width 12 height 7
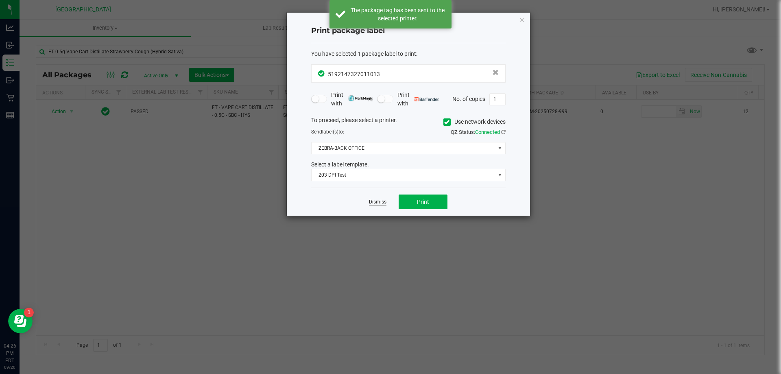
click at [376, 200] on link "Dismiss" at bounding box center [377, 201] width 17 height 7
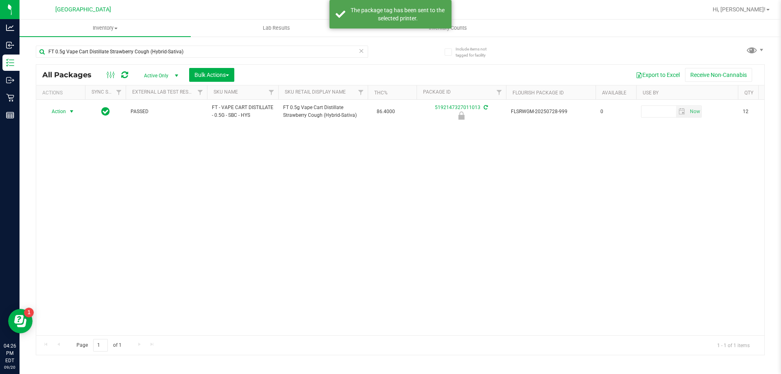
drag, startPoint x: 290, startPoint y: 244, endPoint x: 265, endPoint y: 243, distance: 25.2
click at [281, 244] on div "Action Action Edit attributes Global inventory Locate package Package audit log…" at bounding box center [400, 217] width 728 height 235
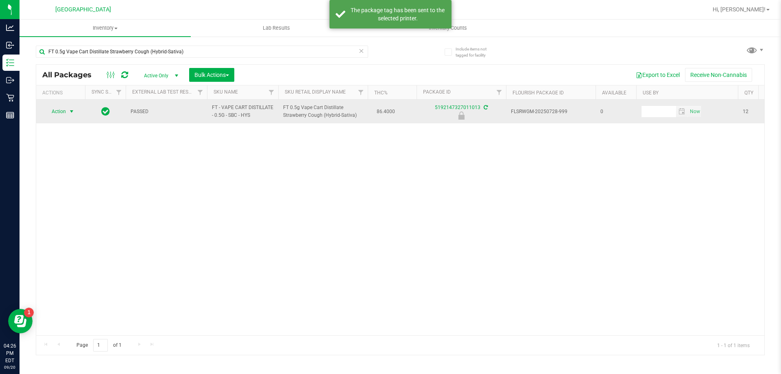
click at [61, 113] on span "Action" at bounding box center [55, 111] width 22 height 11
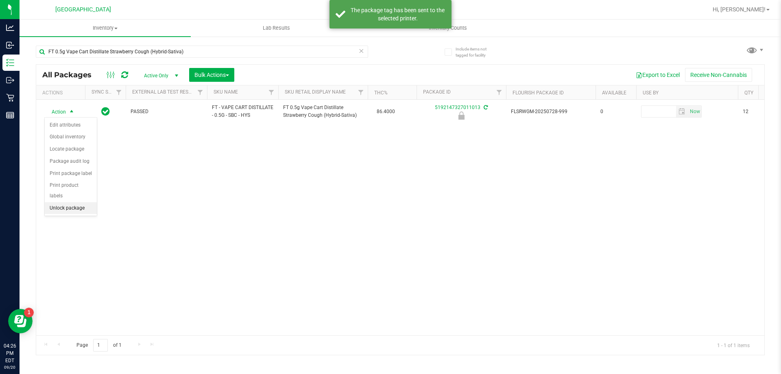
click at [60, 202] on li "Unlock package" at bounding box center [71, 208] width 52 height 12
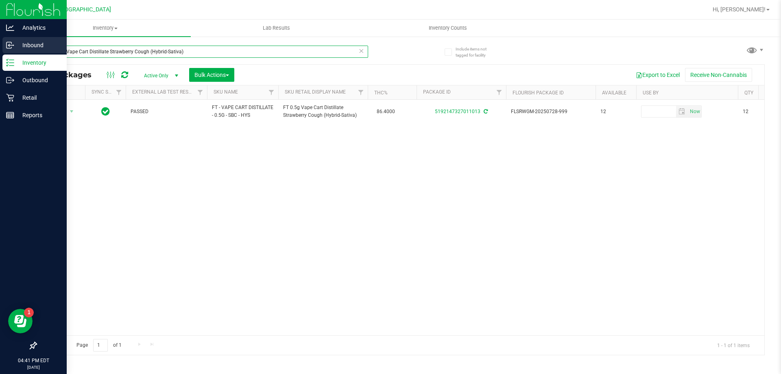
drag, startPoint x: 187, startPoint y: 52, endPoint x: 9, endPoint y: 44, distance: 178.7
click at [9, 44] on div "Analytics Inbound Inventory Outbound Retail Reports 04:41 PM EDT [DATE] 09/[GEO…" at bounding box center [390, 187] width 781 height 374
paste input "WNA 20mg Strawberry Lime Soft Chews Fast Acting (1:1 CBD:THC) 10ct"
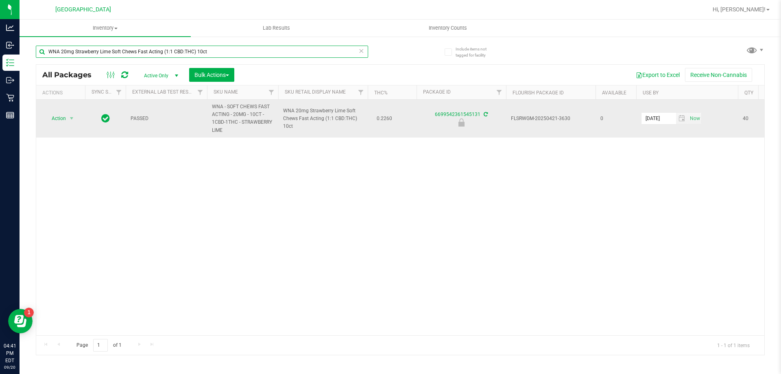
type input "WNA 20mg Strawberry Lime Soft Chews Fast Acting (1:1 CBD:THC) 10ct"
click at [58, 113] on span "Action" at bounding box center [55, 118] width 22 height 11
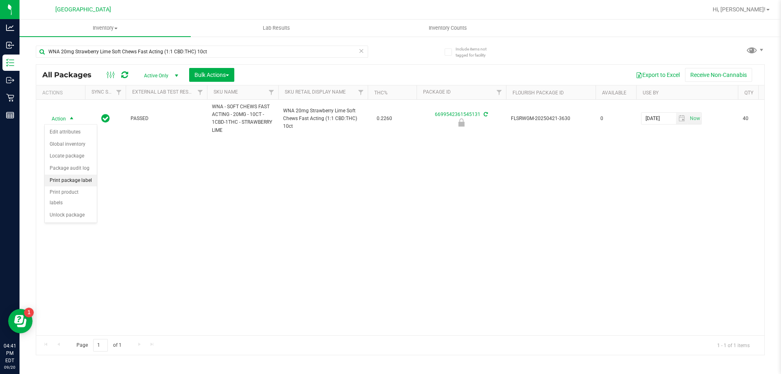
click at [76, 178] on li "Print package label" at bounding box center [71, 180] width 52 height 12
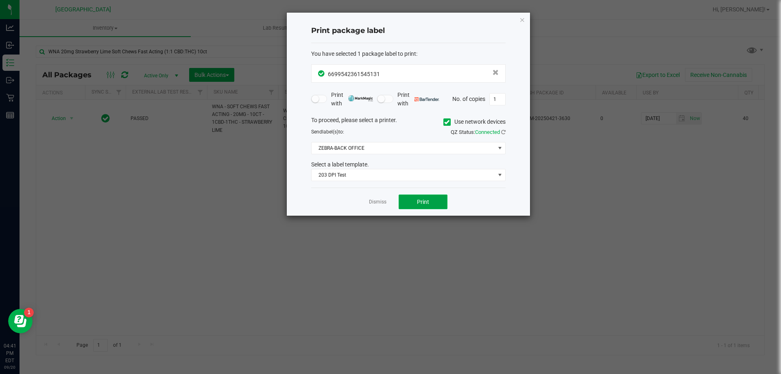
click at [408, 198] on button "Print" at bounding box center [422, 201] width 49 height 15
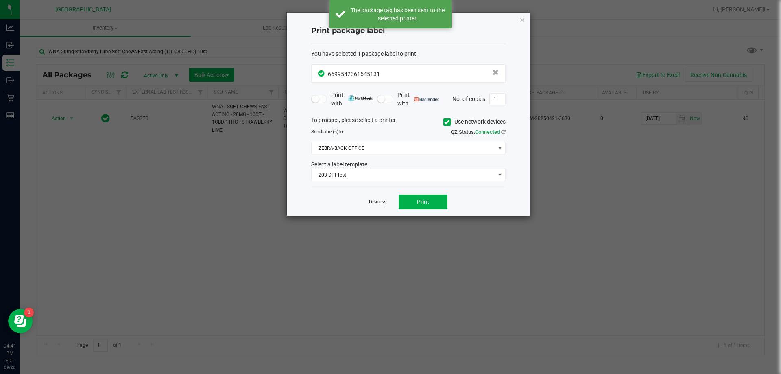
click at [373, 200] on link "Dismiss" at bounding box center [377, 201] width 17 height 7
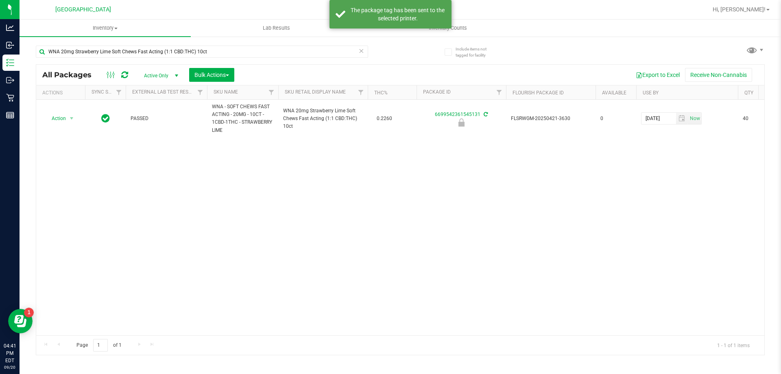
drag, startPoint x: 356, startPoint y: 248, endPoint x: 780, endPoint y: 108, distance: 446.7
click at [359, 248] on div "Action Action Edit attributes Global inventory Locate package Package audit log…" at bounding box center [400, 217] width 728 height 235
click at [599, 161] on div "Action Action Edit attributes Global inventory Locate package Package audit log…" at bounding box center [400, 217] width 728 height 235
drag, startPoint x: 330, startPoint y: 328, endPoint x: 343, endPoint y: 328, distance: 13.4
click at [380, 329] on div "Action Action Edit attributes Global inventory Locate package Package audit log…" at bounding box center [400, 217] width 728 height 235
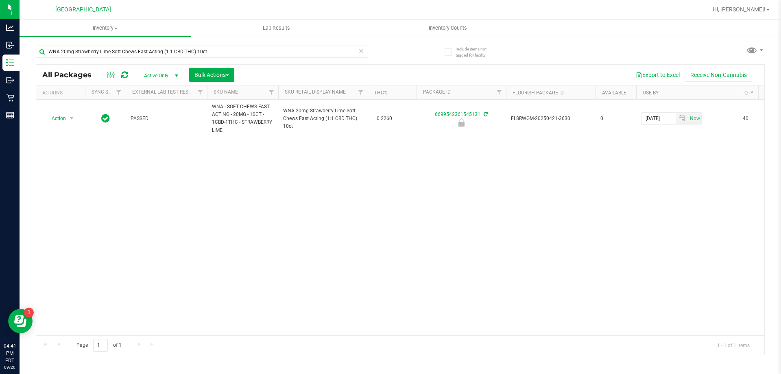
drag, startPoint x: 333, startPoint y: 329, endPoint x: 358, endPoint y: 333, distance: 24.9
click at [358, 333] on div "Action Action Edit attributes Global inventory Locate package Package audit log…" at bounding box center [400, 217] width 728 height 235
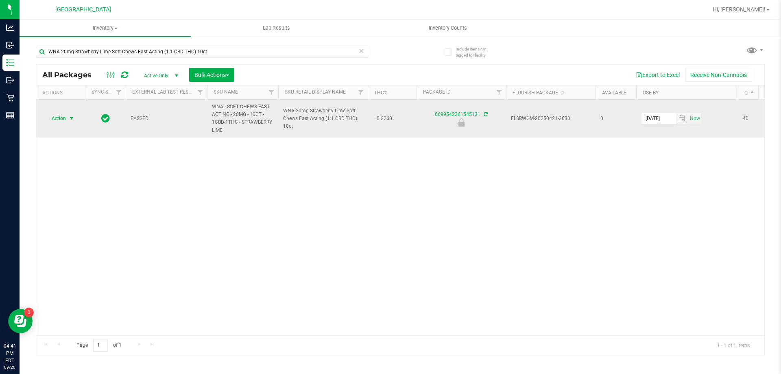
click at [56, 124] on span "Action" at bounding box center [55, 118] width 22 height 11
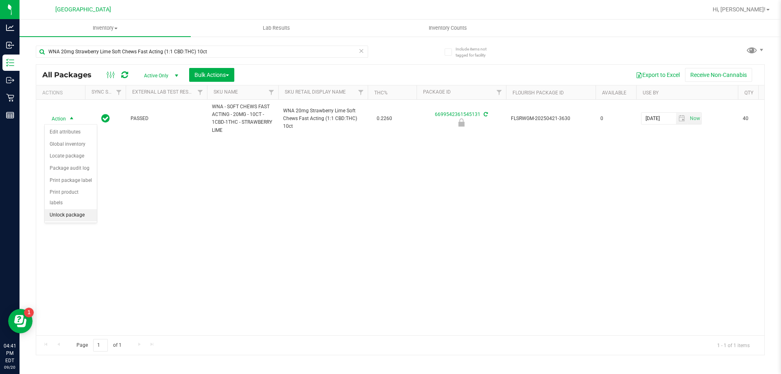
click at [61, 209] on li "Unlock package" at bounding box center [71, 215] width 52 height 12
click at [760, 6] on span "Hi, [PERSON_NAME]!" at bounding box center [738, 9] width 53 height 7
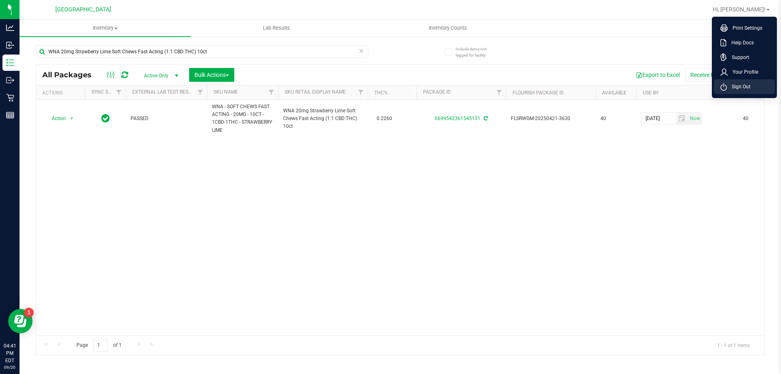
click at [741, 83] on span "Sign Out" at bounding box center [739, 87] width 24 height 8
